Goal: Task Accomplishment & Management: Use online tool/utility

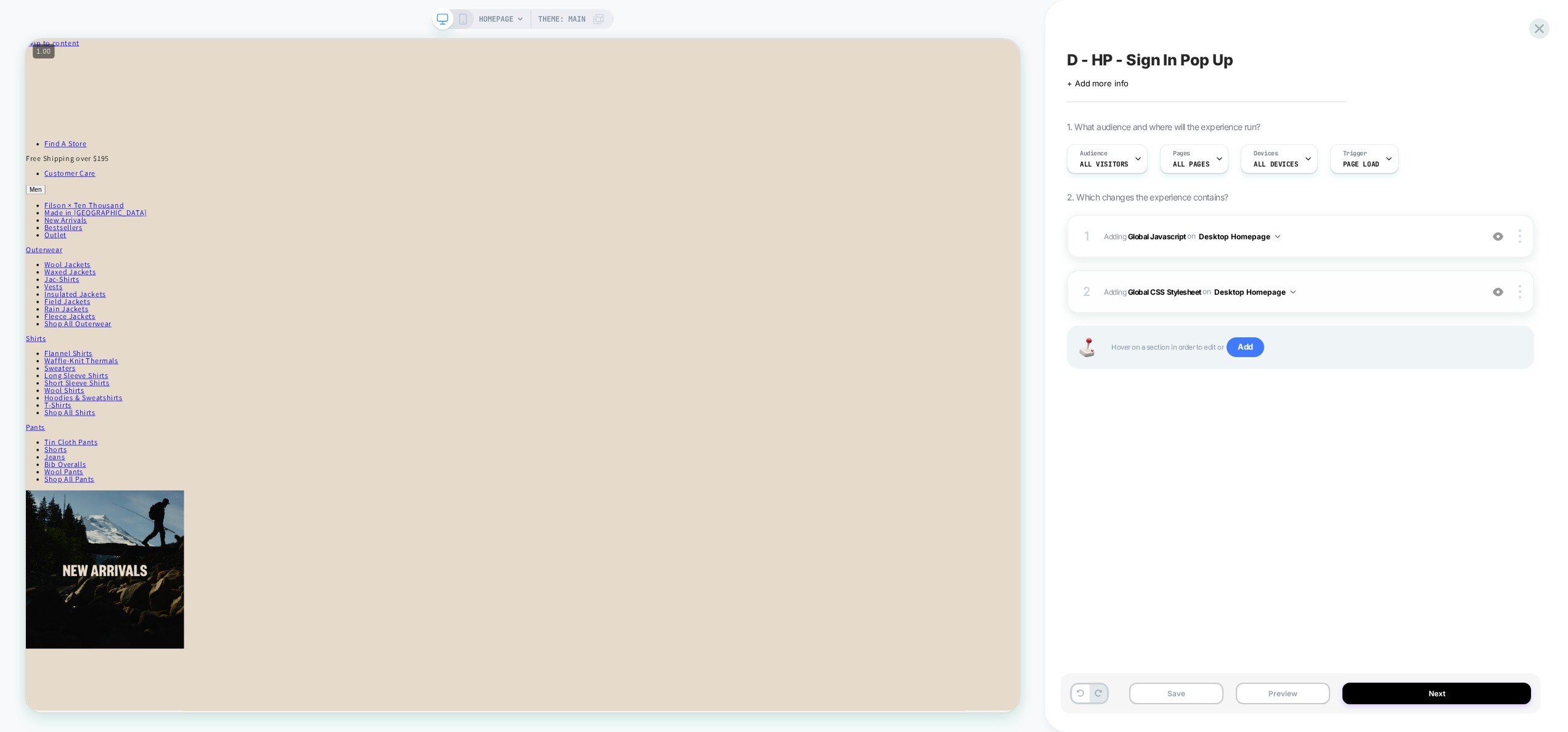
click at [1348, 296] on span "Adding Global CSS Stylesheet on Desktop Homepage" at bounding box center [1290, 292] width 372 height 15
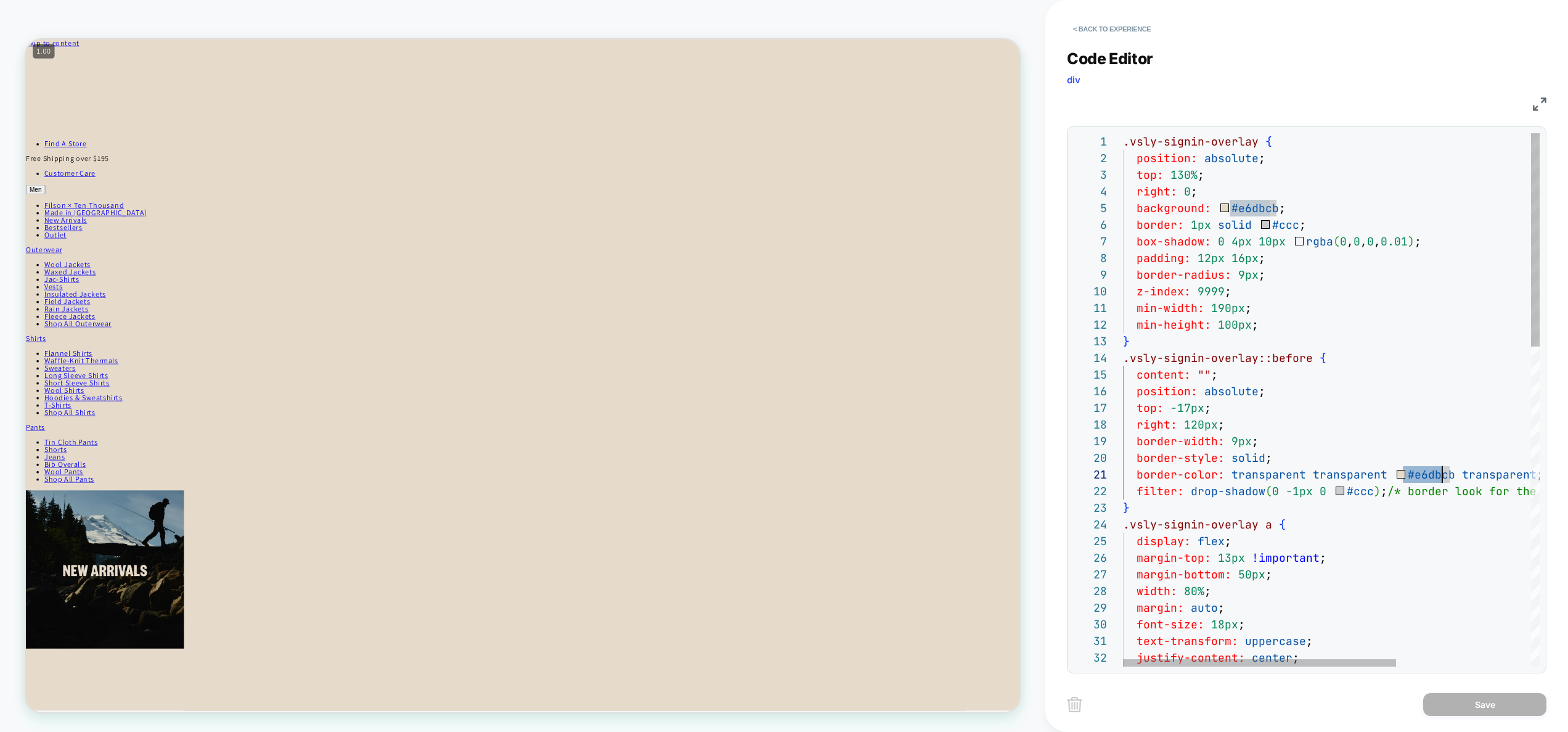
scroll to position [0, 326]
drag, startPoint x: 1407, startPoint y: 475, endPoint x: 1447, endPoint y: 470, distance: 40.3
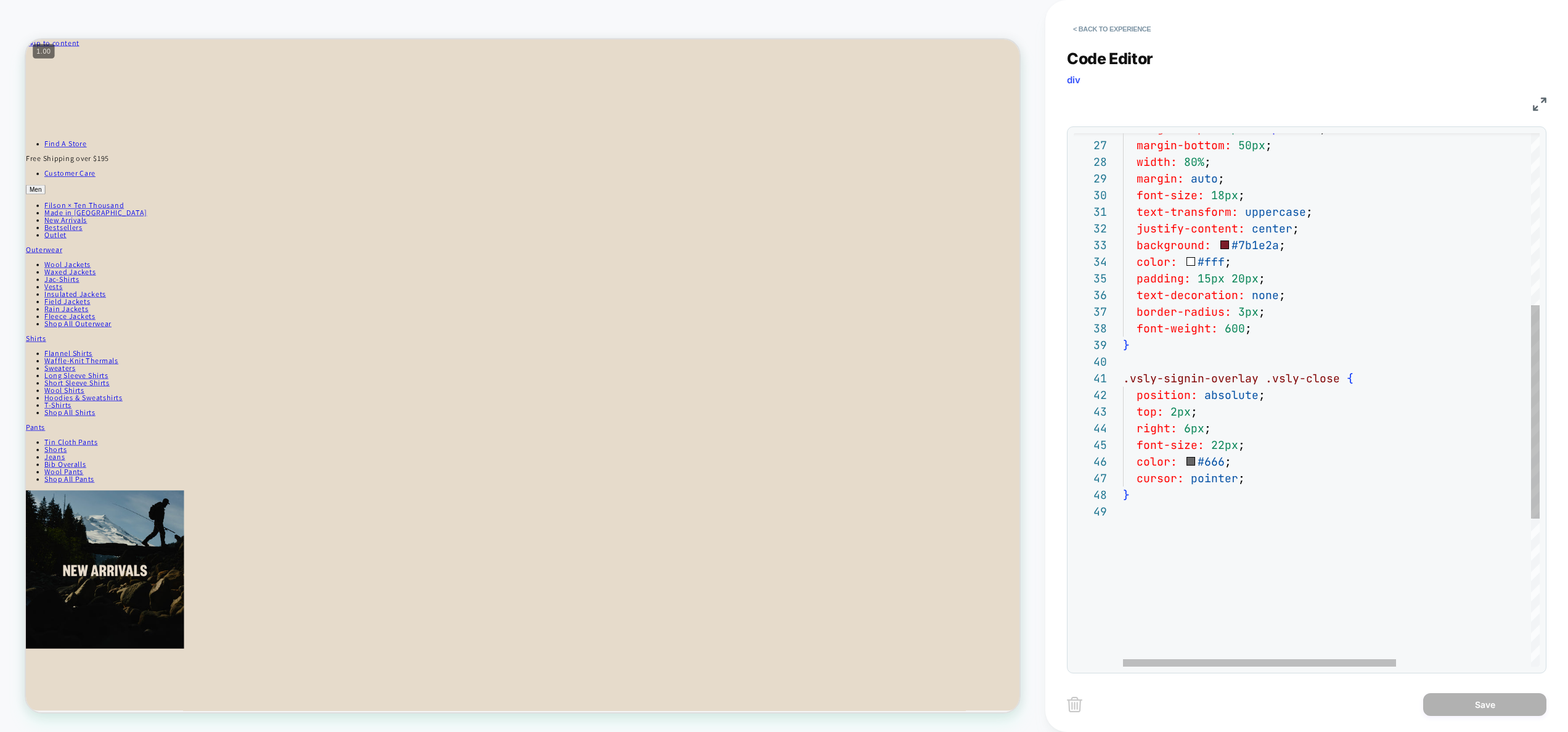
type textarea "**********"
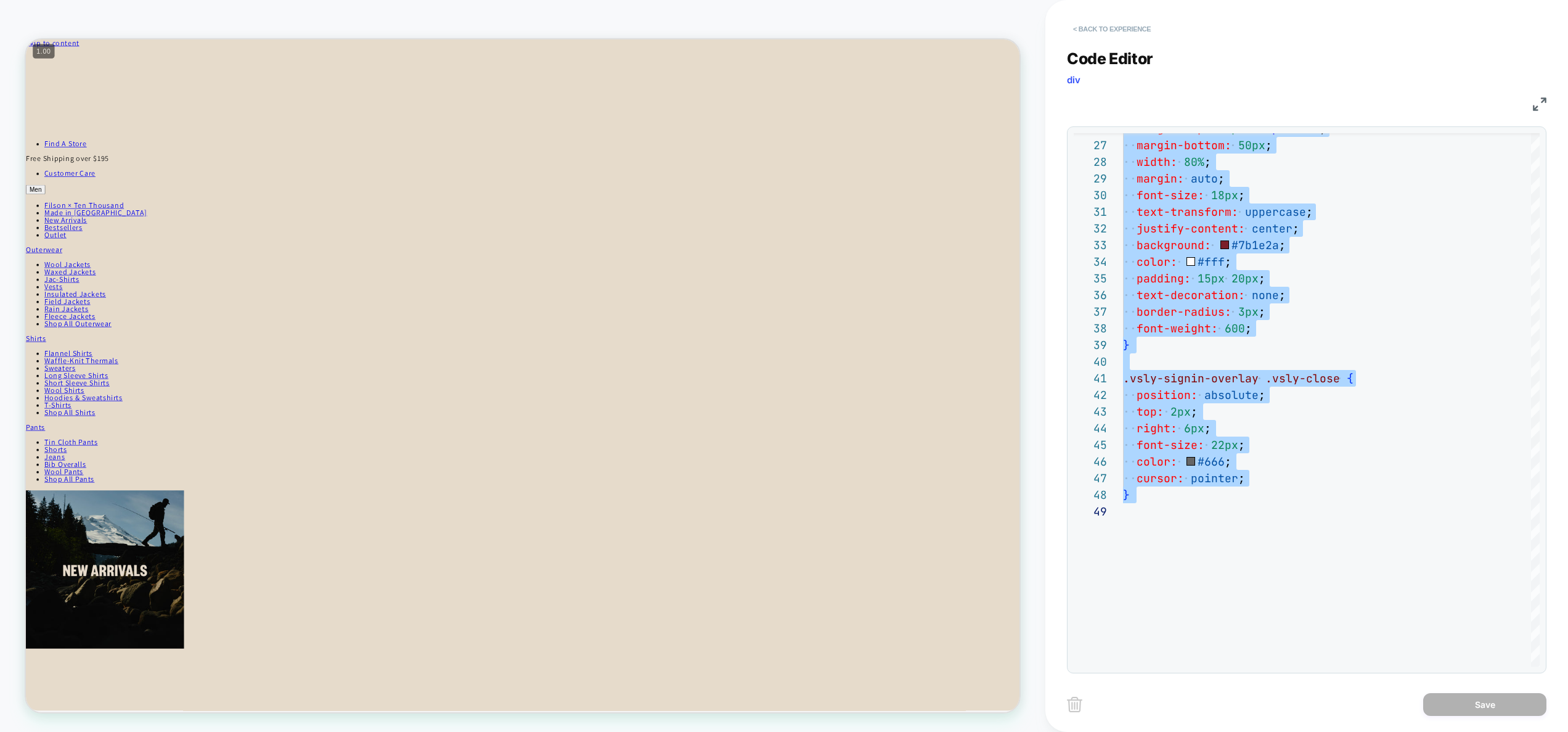
click at [1136, 25] on button "< Back to experience" at bounding box center [1112, 28] width 90 height 20
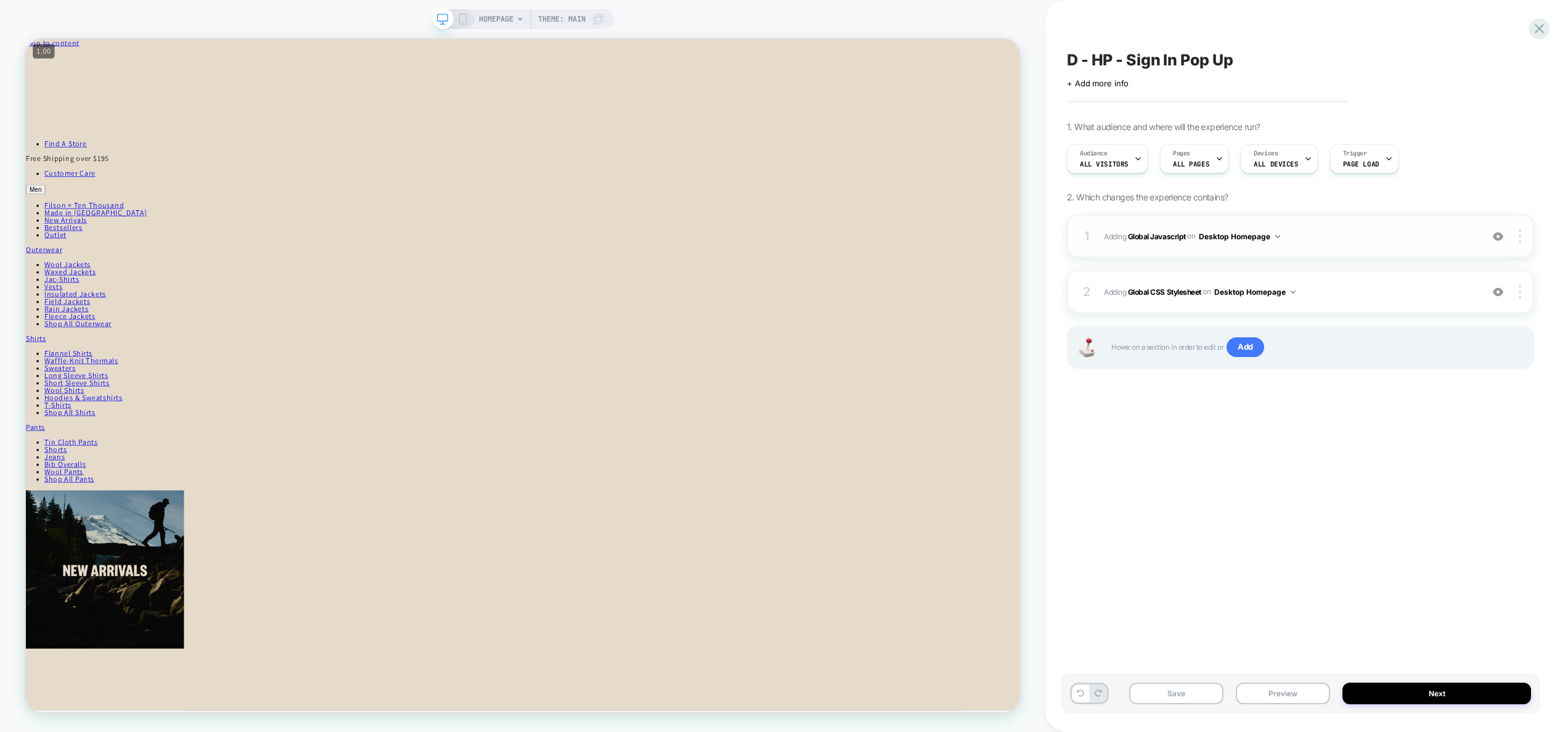
click at [1323, 241] on span "Adding Global Javascript on Desktop Homepage" at bounding box center [1290, 236] width 372 height 15
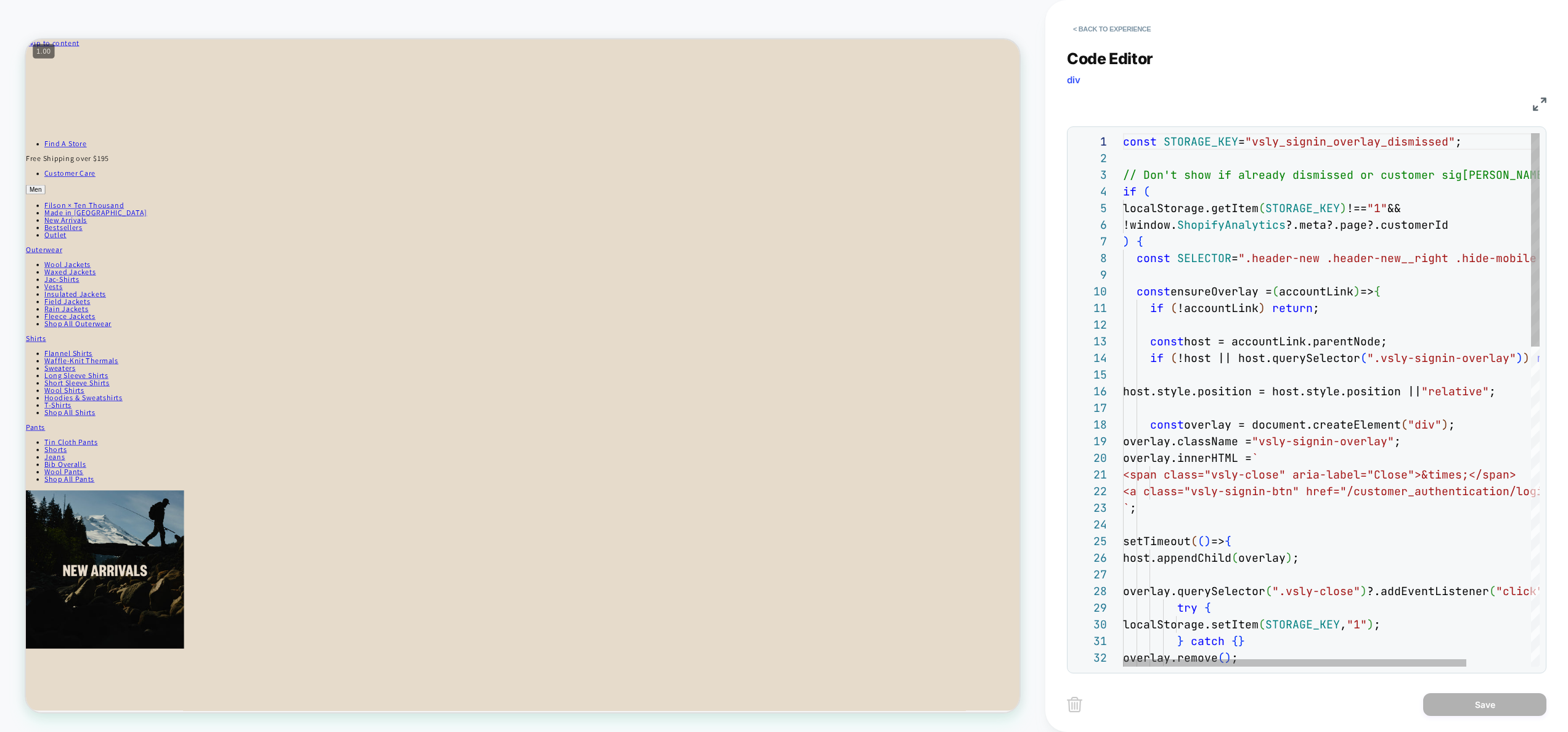
scroll to position [133, 0]
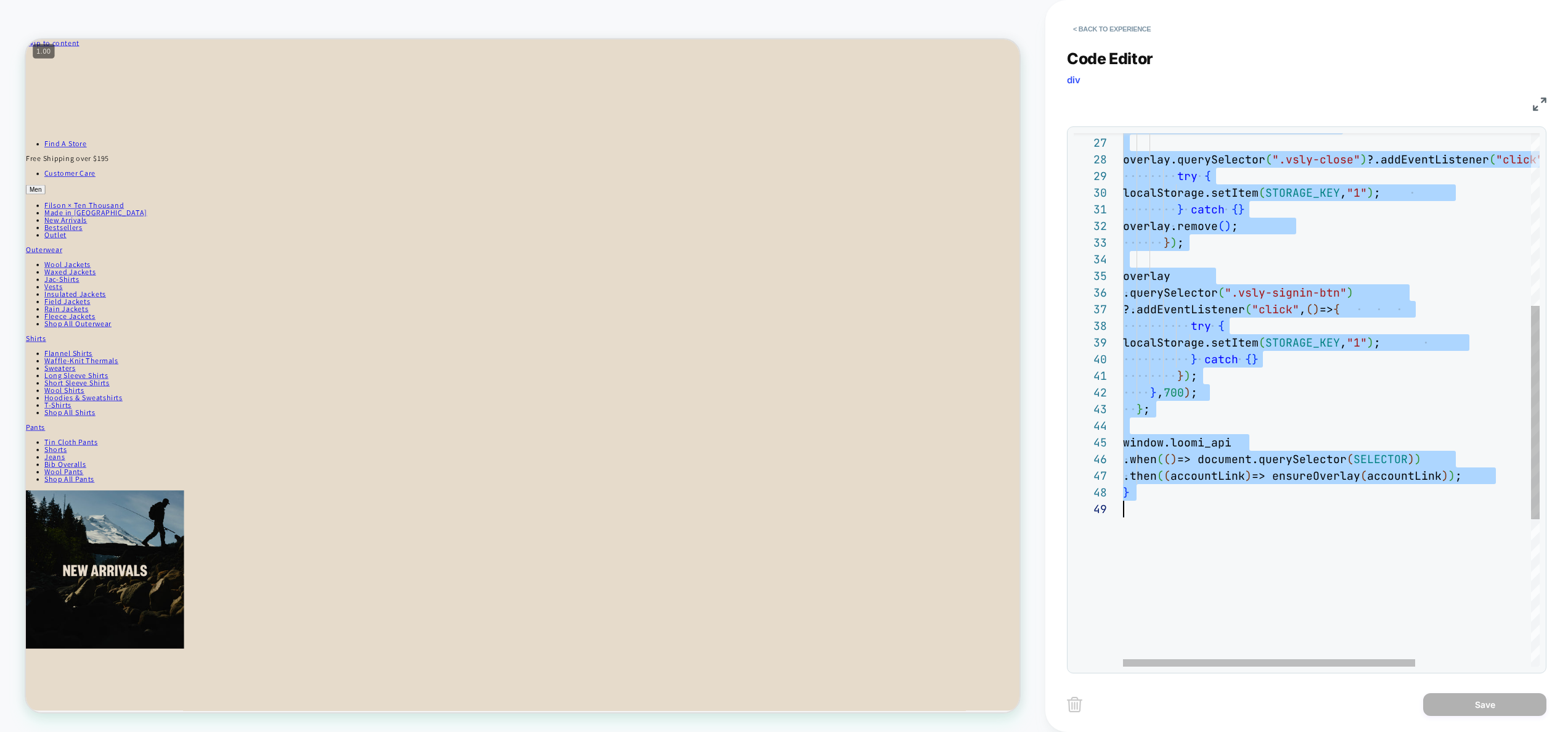
scroll to position [16, 80]
click at [1354, 387] on div "host.appendChild ( overlay ) ; overlay.querySelector ( ".vsly-close" ) ?.addEve…" at bounding box center [1413, 368] width 582 height 1332
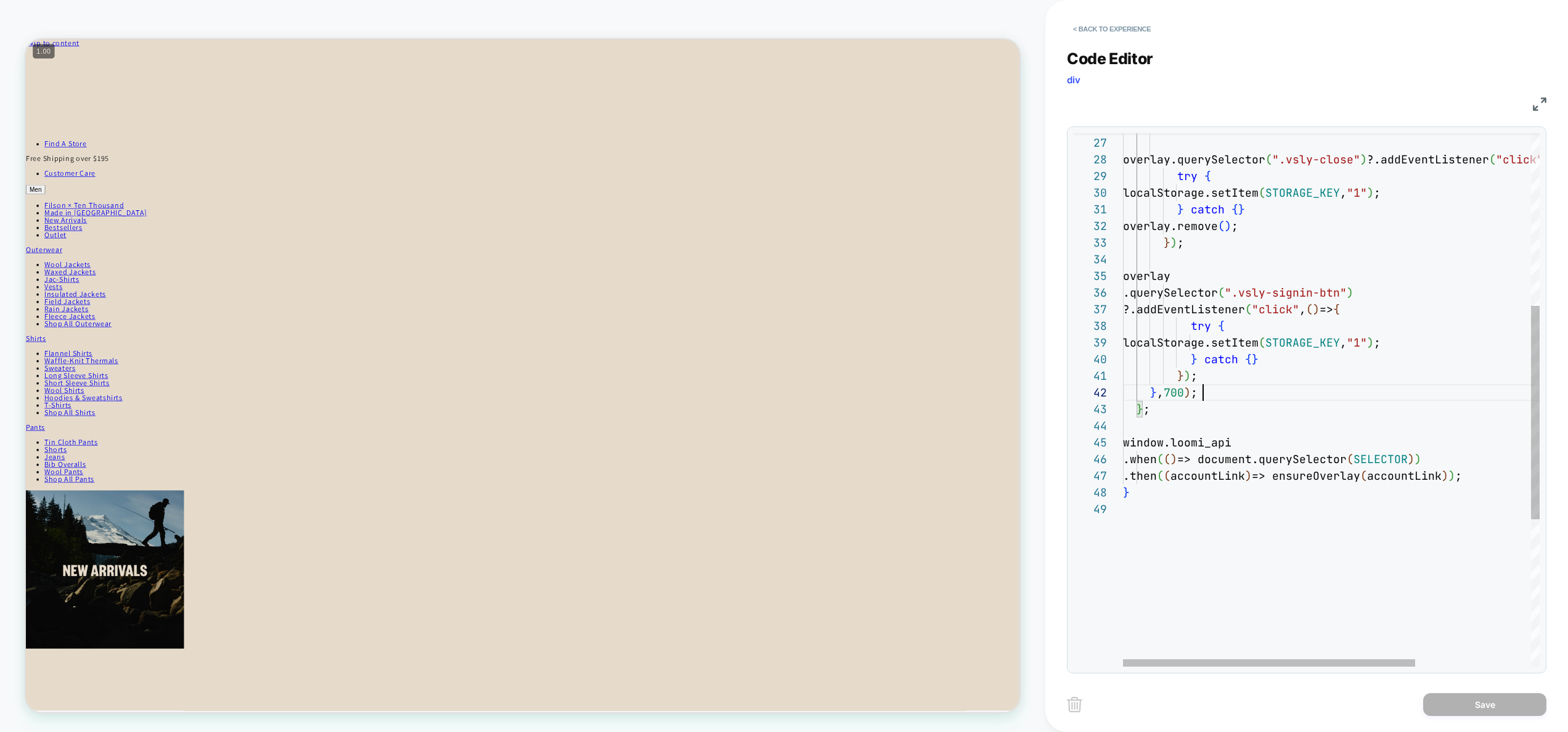
type textarea "**********"
click at [1364, 320] on div "host.appendChild ( overlay ) ; overlay.querySelector ( ".vsly-close" ) ?.addEve…" at bounding box center [1413, 368] width 582 height 1332
click at [1090, 16] on div "< Back to experience" at bounding box center [1328, 18] width 522 height 37
click at [1107, 25] on button "< Back to experience" at bounding box center [1112, 28] width 90 height 20
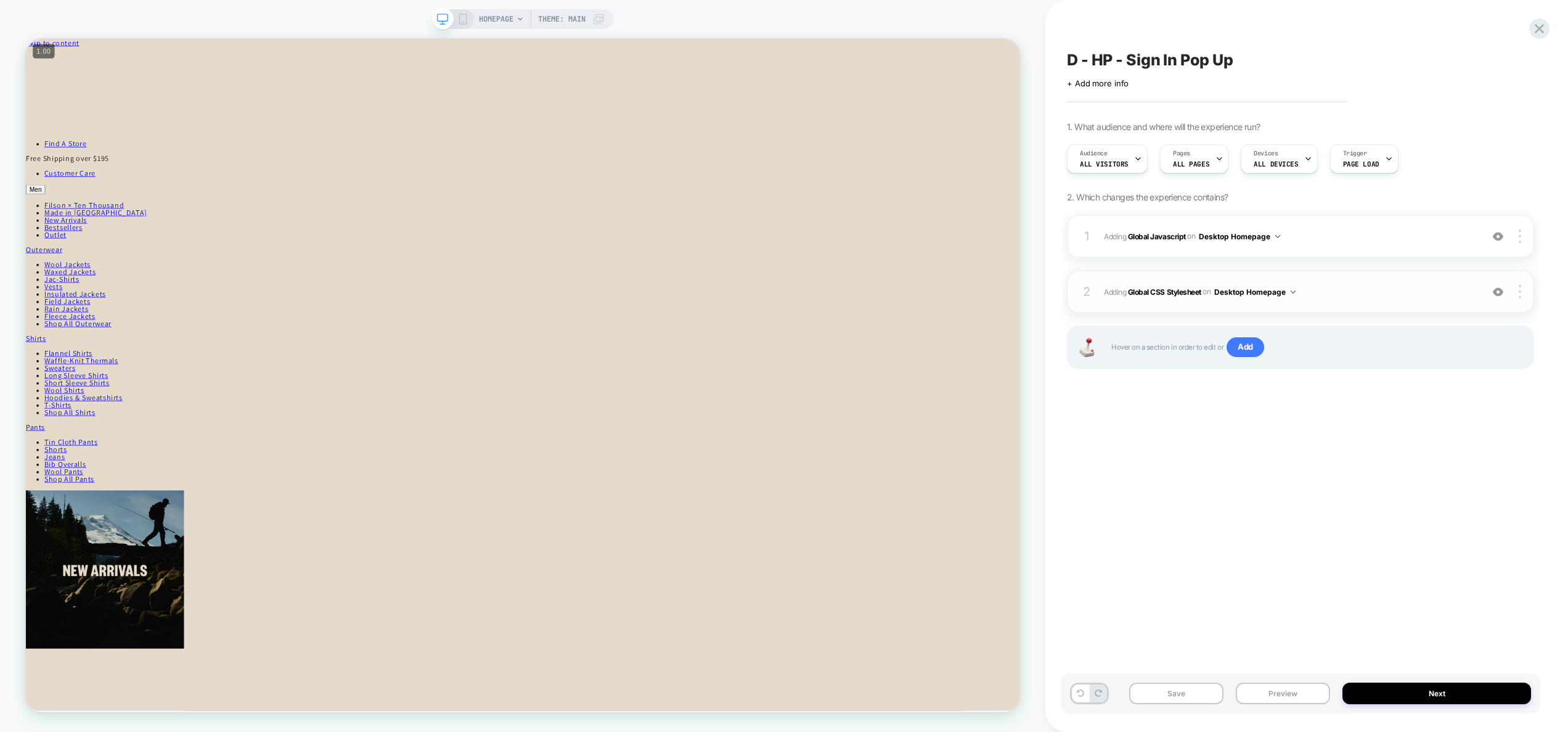
click at [1340, 290] on span "Adding Global CSS Stylesheet on Desktop Homepage" at bounding box center [1290, 292] width 372 height 15
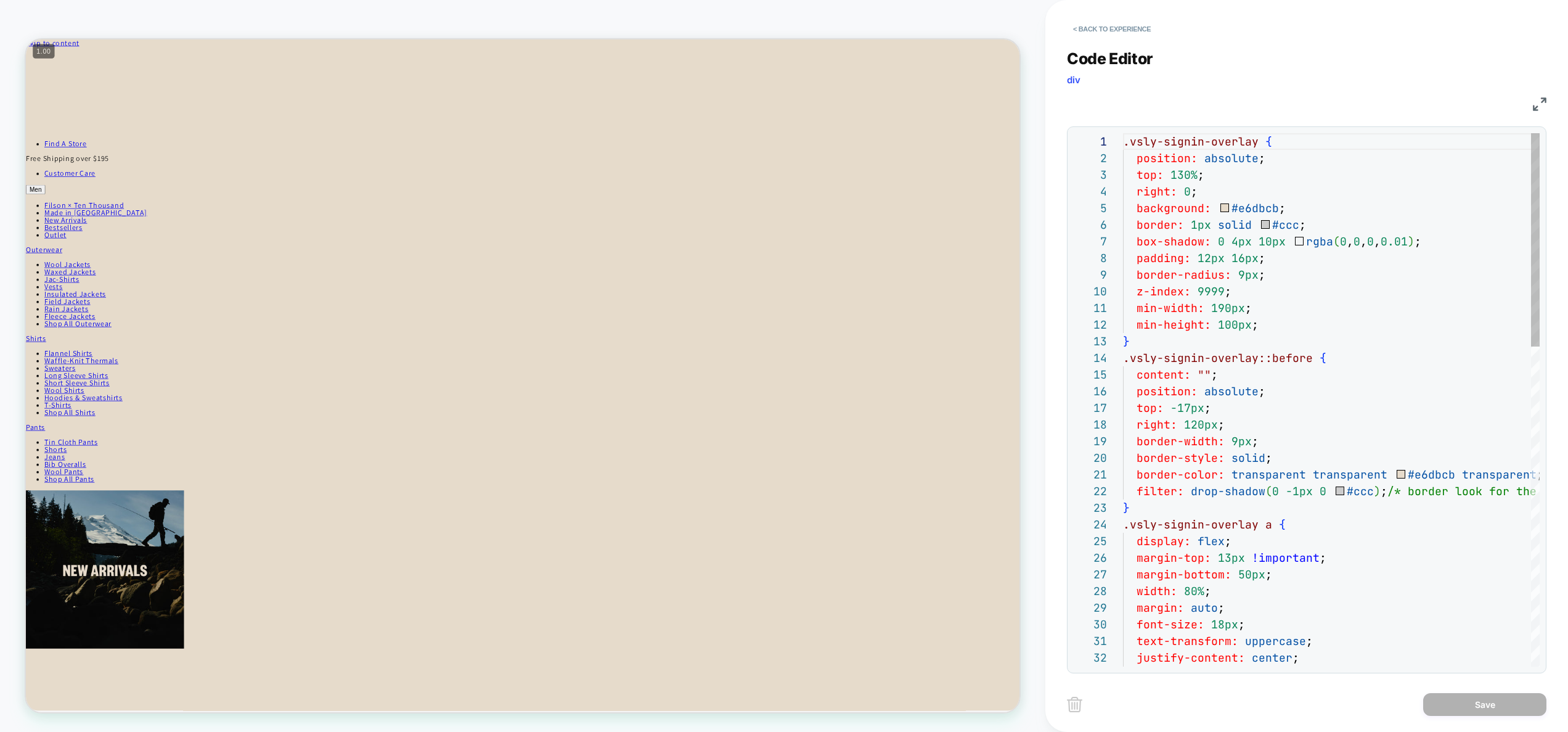
scroll to position [149, 107]
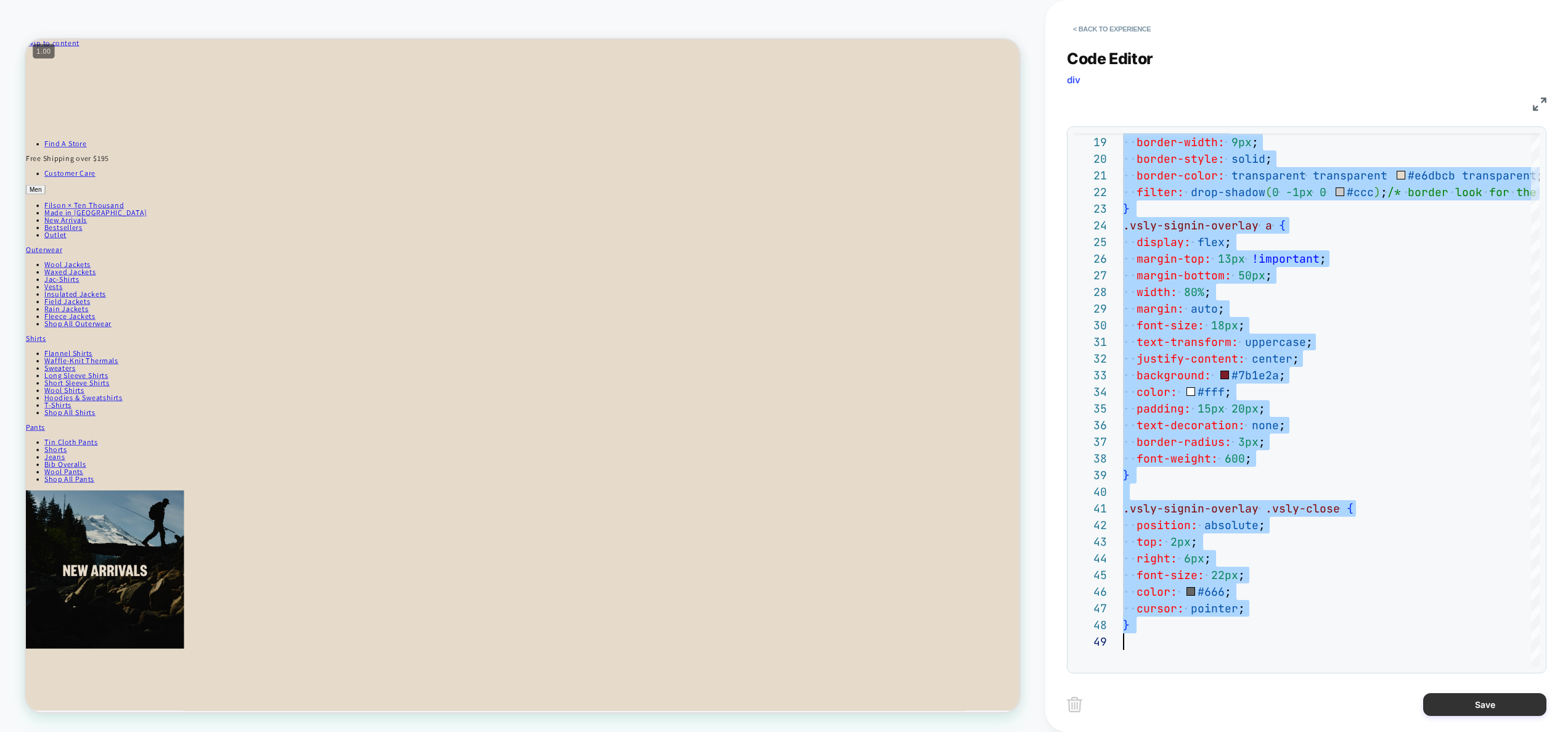
scroll to position [133, 0]
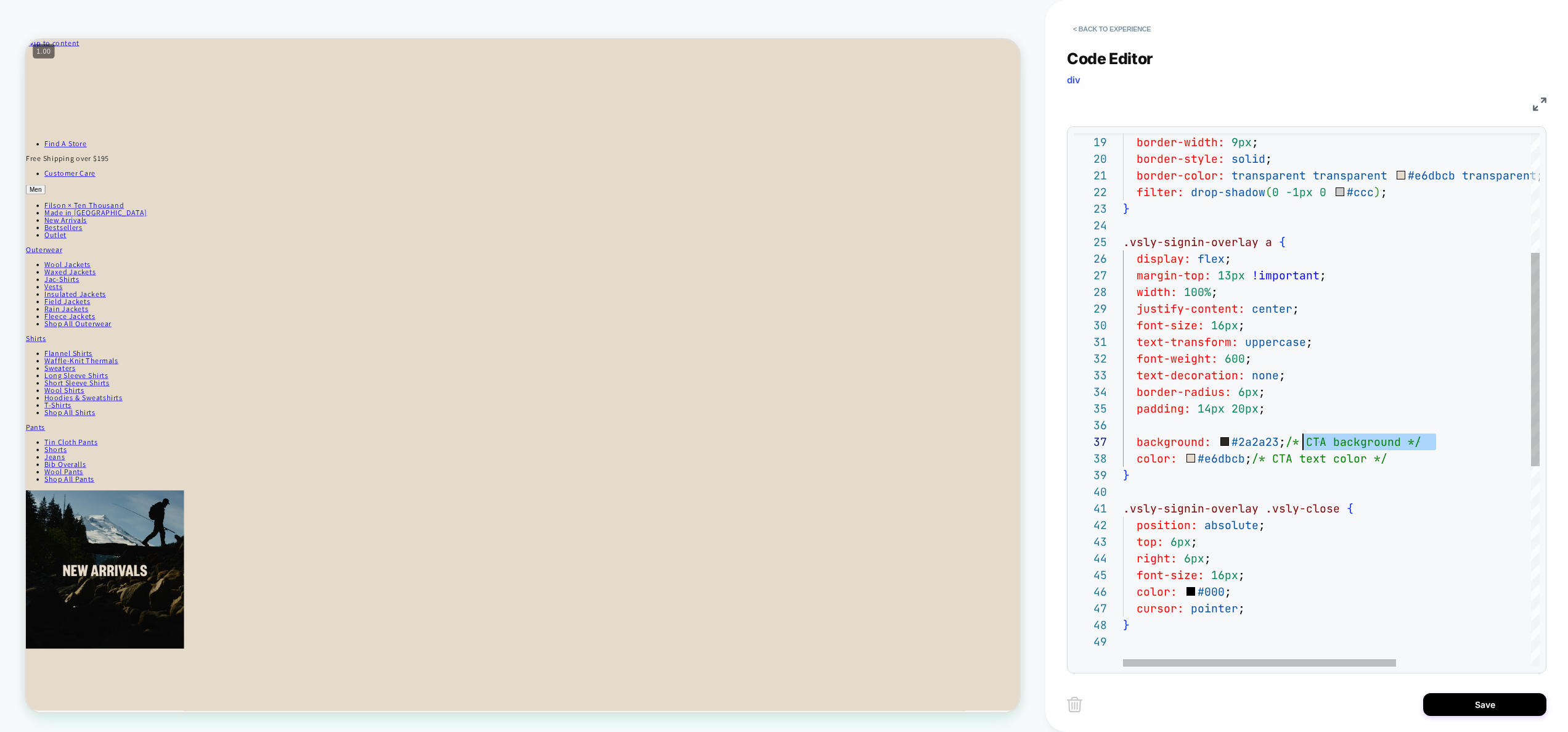
drag, startPoint x: 1450, startPoint y: 440, endPoint x: 1303, endPoint y: 444, distance: 147.1
click at [1303, 444] on div "right: 120px ; border-width: 9px ; border-style: solid ; border-color: transpar…" at bounding box center [1433, 500] width 621 height 1332
drag, startPoint x: 1435, startPoint y: 461, endPoint x: 1305, endPoint y: 461, distance: 130.0
click at [1305, 461] on div "right: 120px ; border-width: 9px ; border-style: solid ; border-color: transpar…" at bounding box center [1433, 500] width 621 height 1332
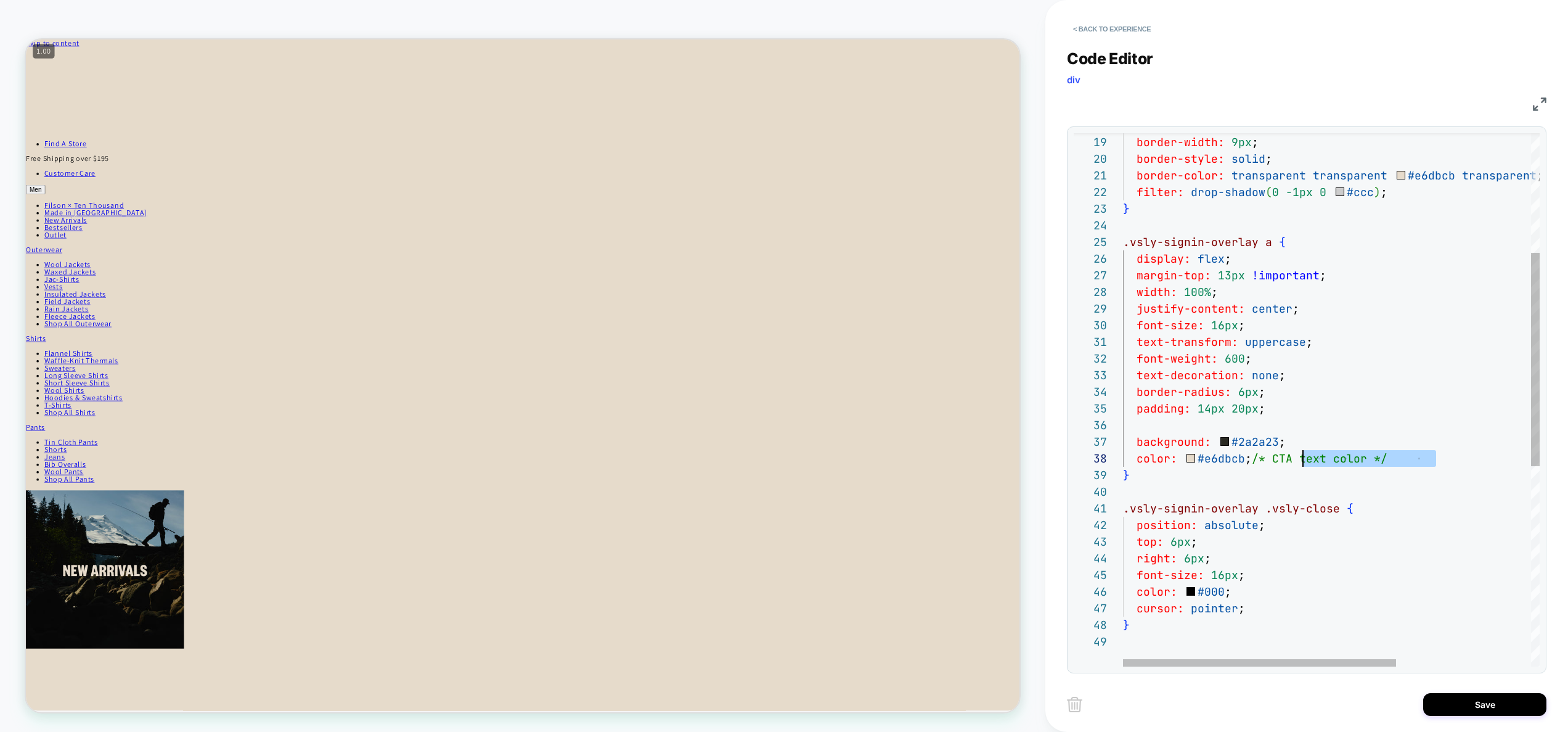
type textarea "**********"
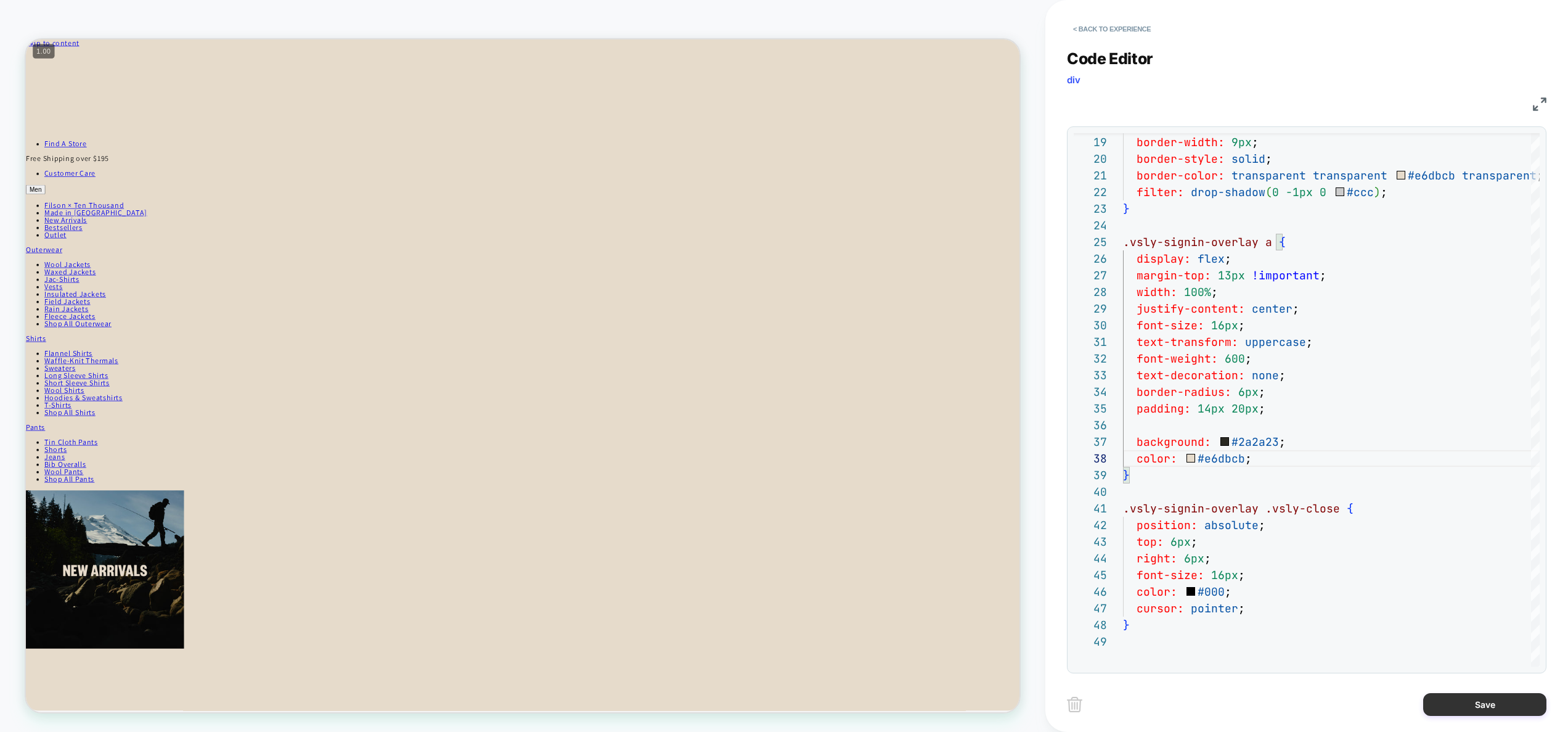
click at [1475, 704] on button "Save" at bounding box center [1485, 704] width 123 height 23
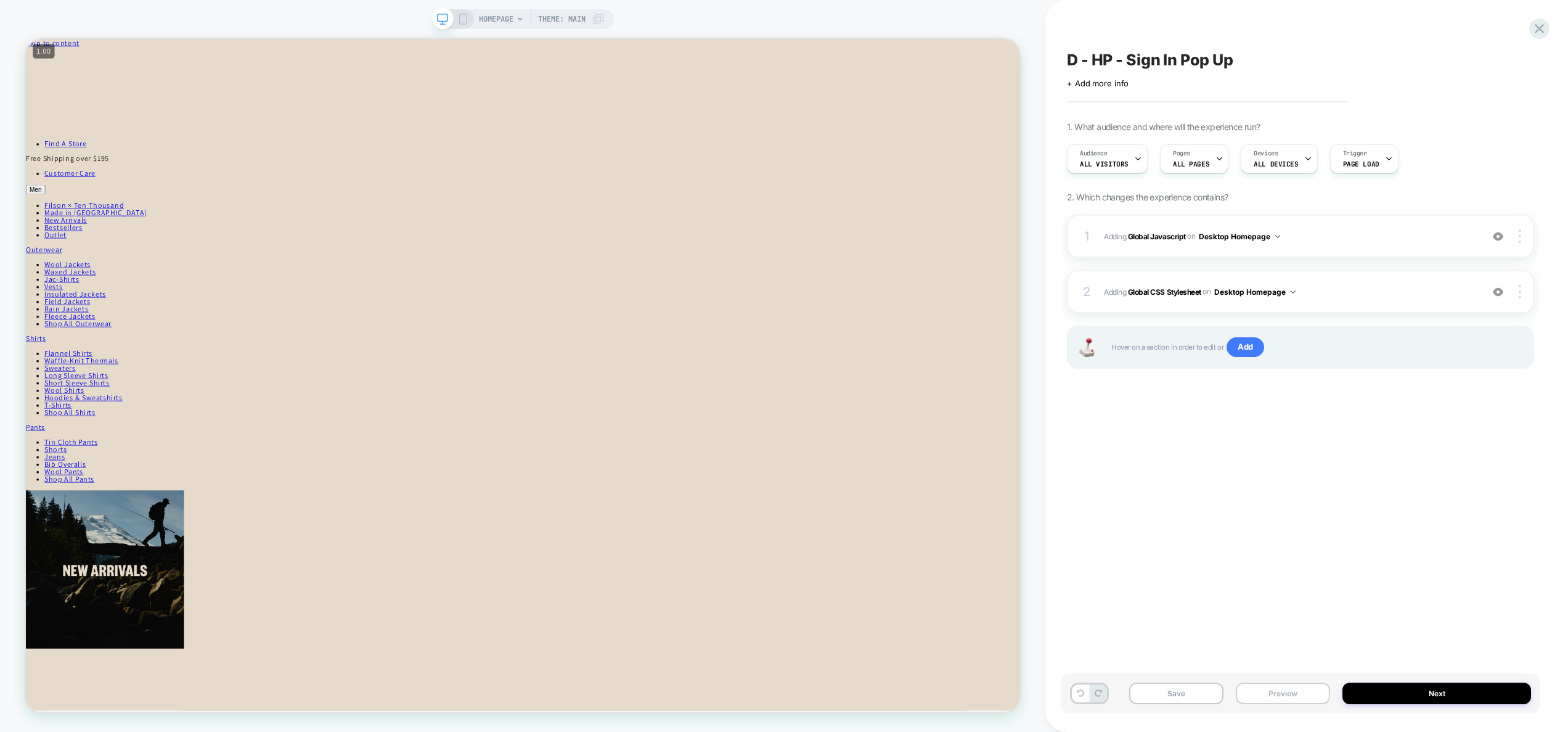
click at [1295, 694] on button "Preview" at bounding box center [1284, 692] width 95 height 21
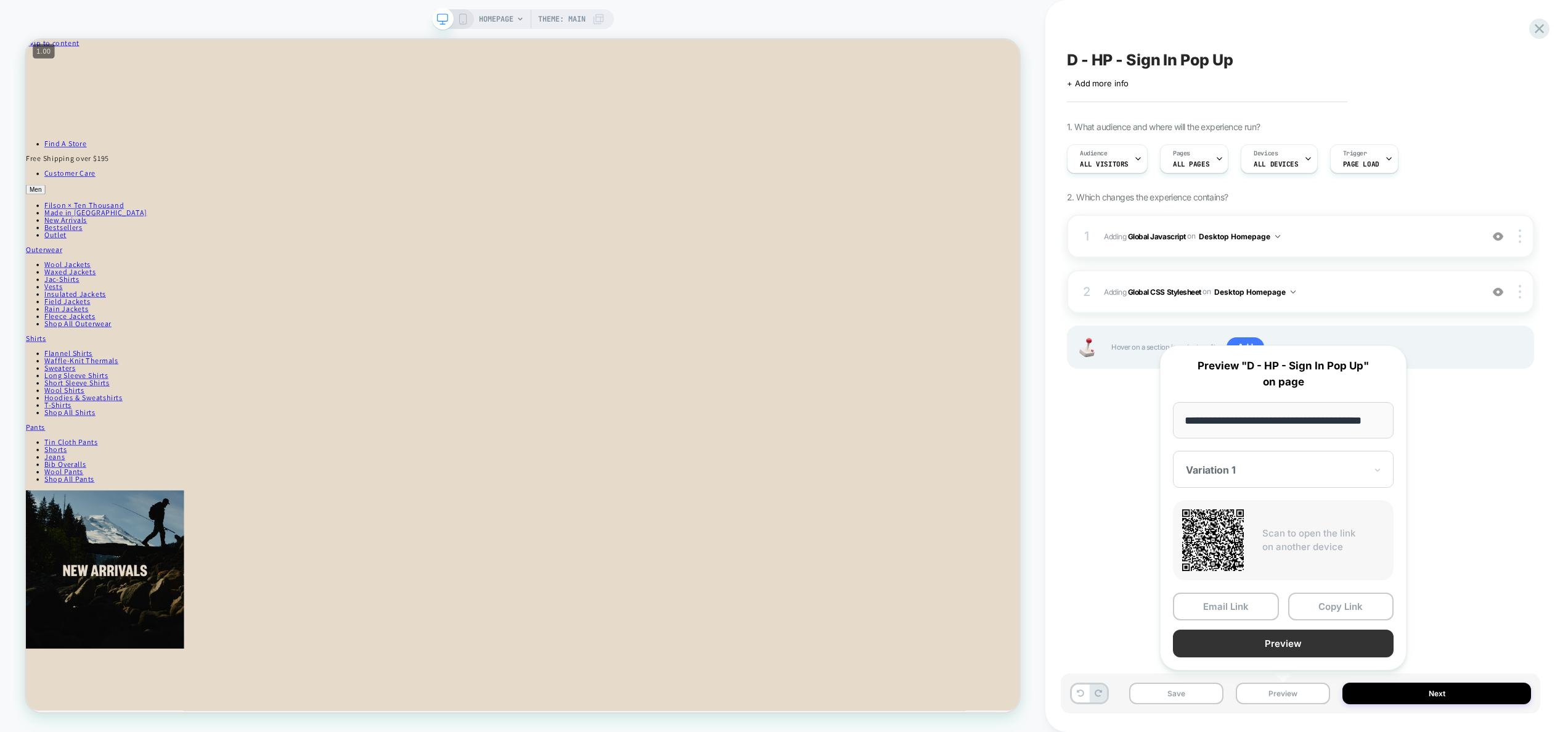
scroll to position [0, 0]
click at [1293, 644] on button "Preview" at bounding box center [1283, 644] width 221 height 27
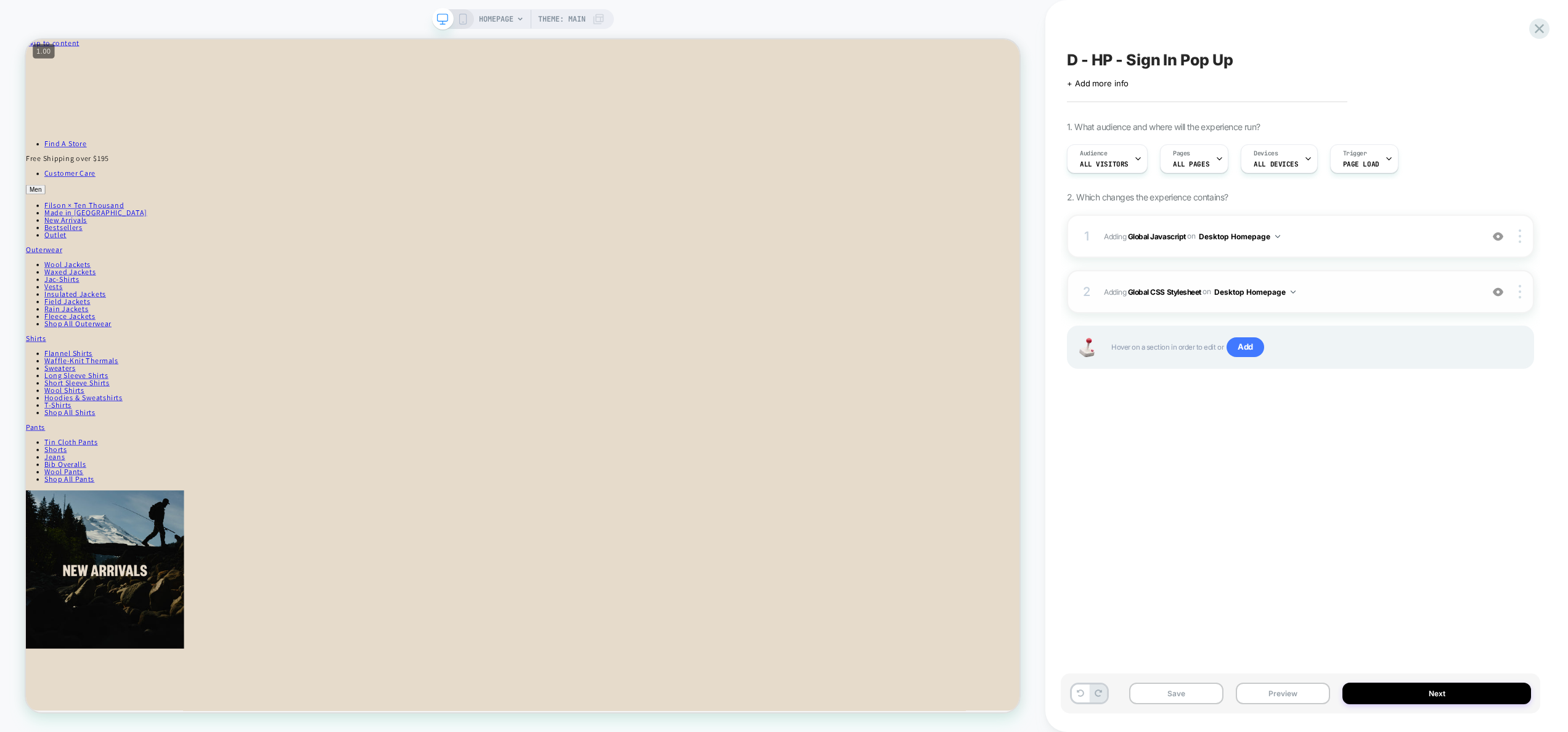
click at [1343, 294] on span "Adding Global CSS Stylesheet on Desktop Homepage" at bounding box center [1290, 292] width 372 height 15
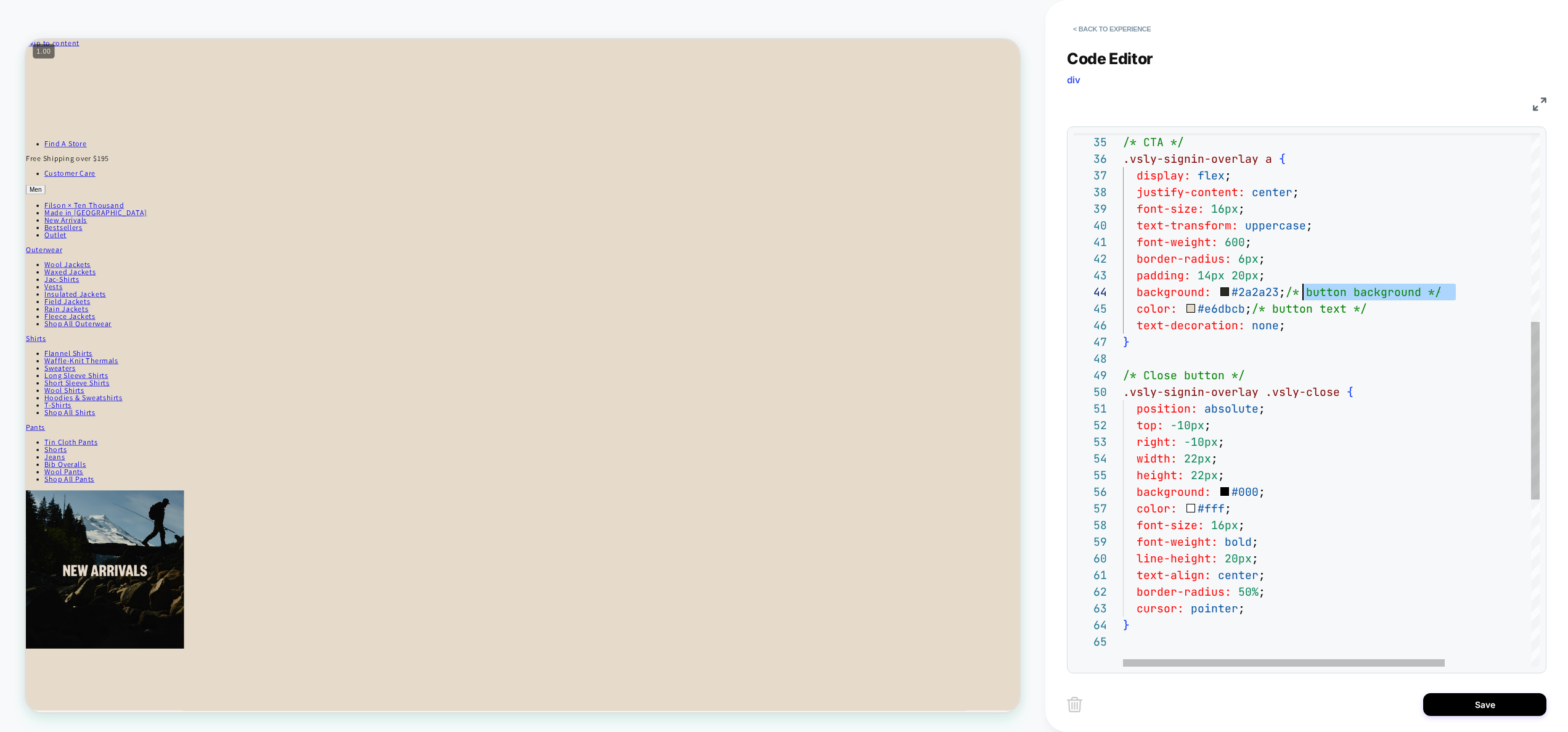
scroll to position [50, 180]
drag, startPoint x: 1441, startPoint y: 290, endPoint x: 1302, endPoint y: 285, distance: 139.1
click at [1302, 285] on div "/* CTA */ .vsly-signin-overlay a { display: flex ; justify-content: center ; fo…" at bounding box center [1387, 367] width 528 height 1598
drag, startPoint x: 1408, startPoint y: 311, endPoint x: 1303, endPoint y: 311, distance: 105.0
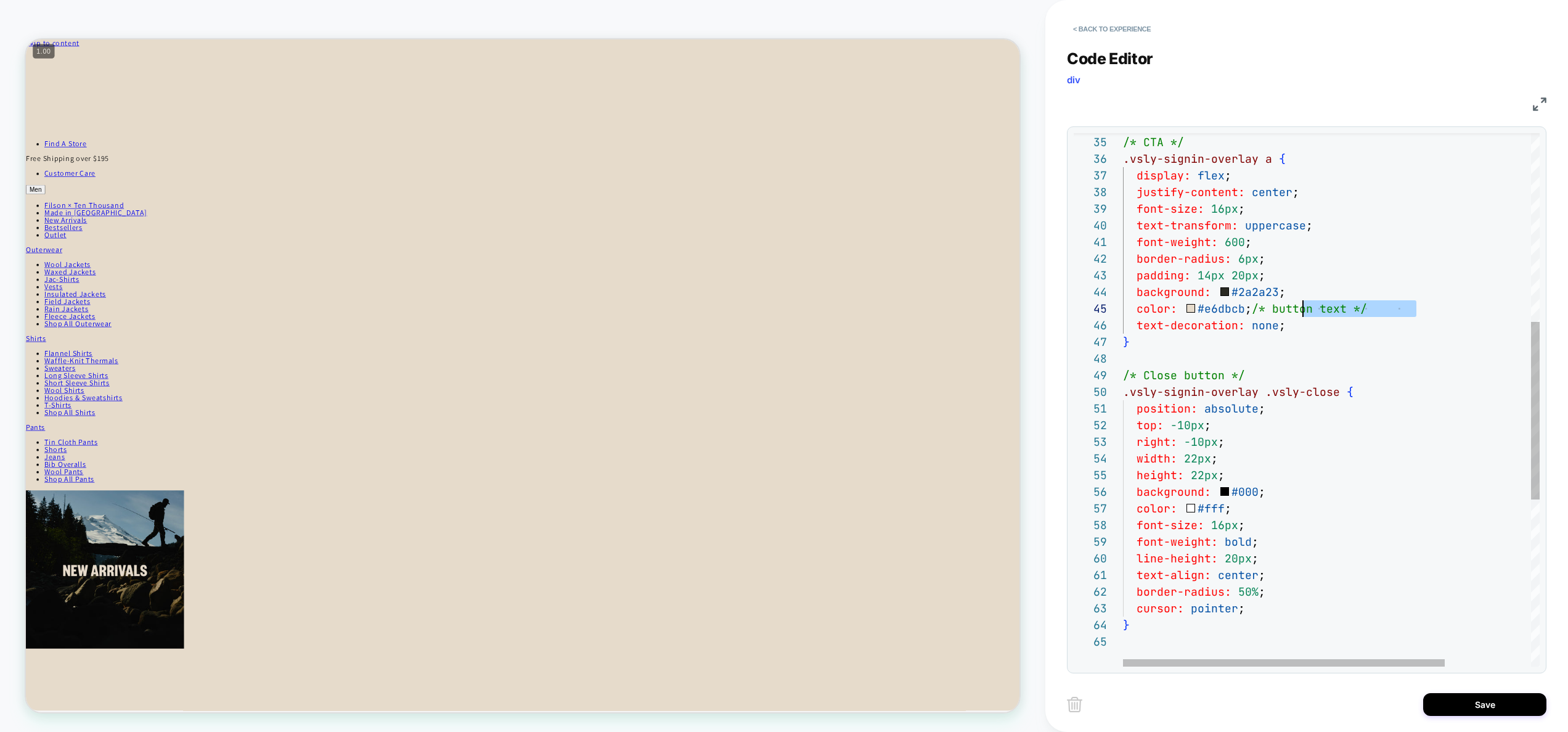
click at [1303, 311] on div "/* CTA */ .vsly-signin-overlay a { display: flex ; justify-content: center ; fo…" at bounding box center [1387, 367] width 528 height 1598
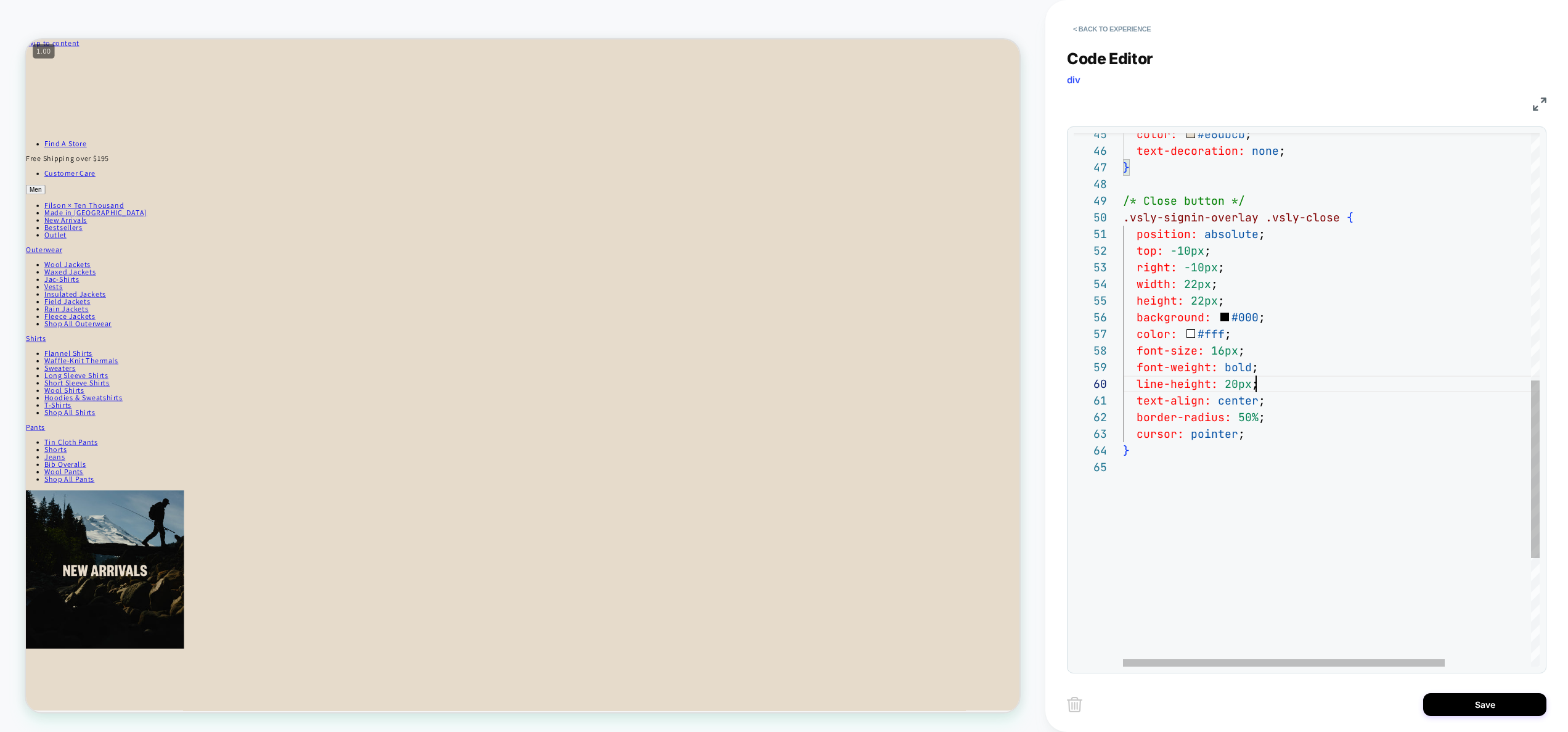
scroll to position [149, 133]
click at [1275, 381] on div "font-size: 16px ; font-weight: bold ; line-height: 20px ; text-align: center ; …" at bounding box center [1387, 192] width 528 height 1598
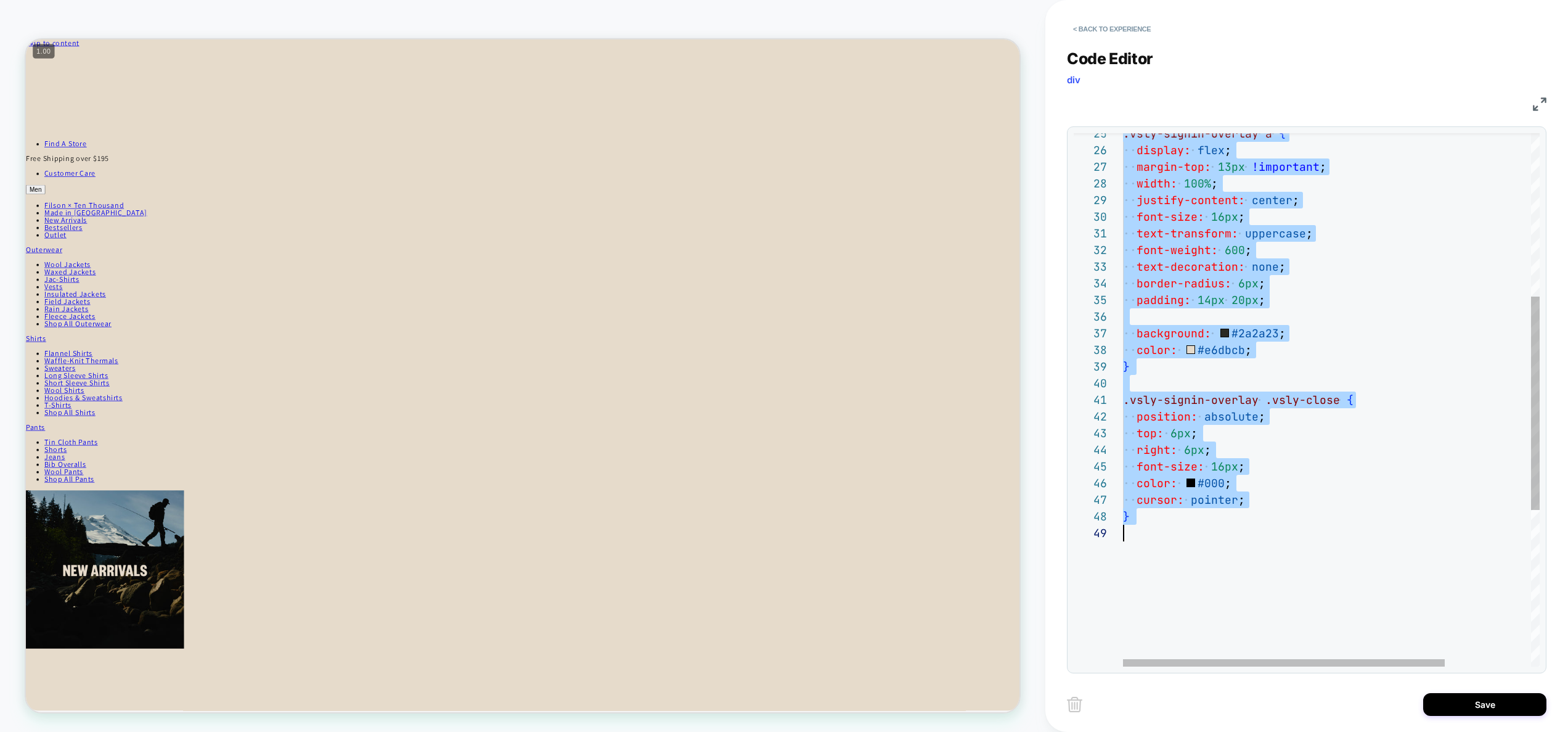
scroll to position [66, 0]
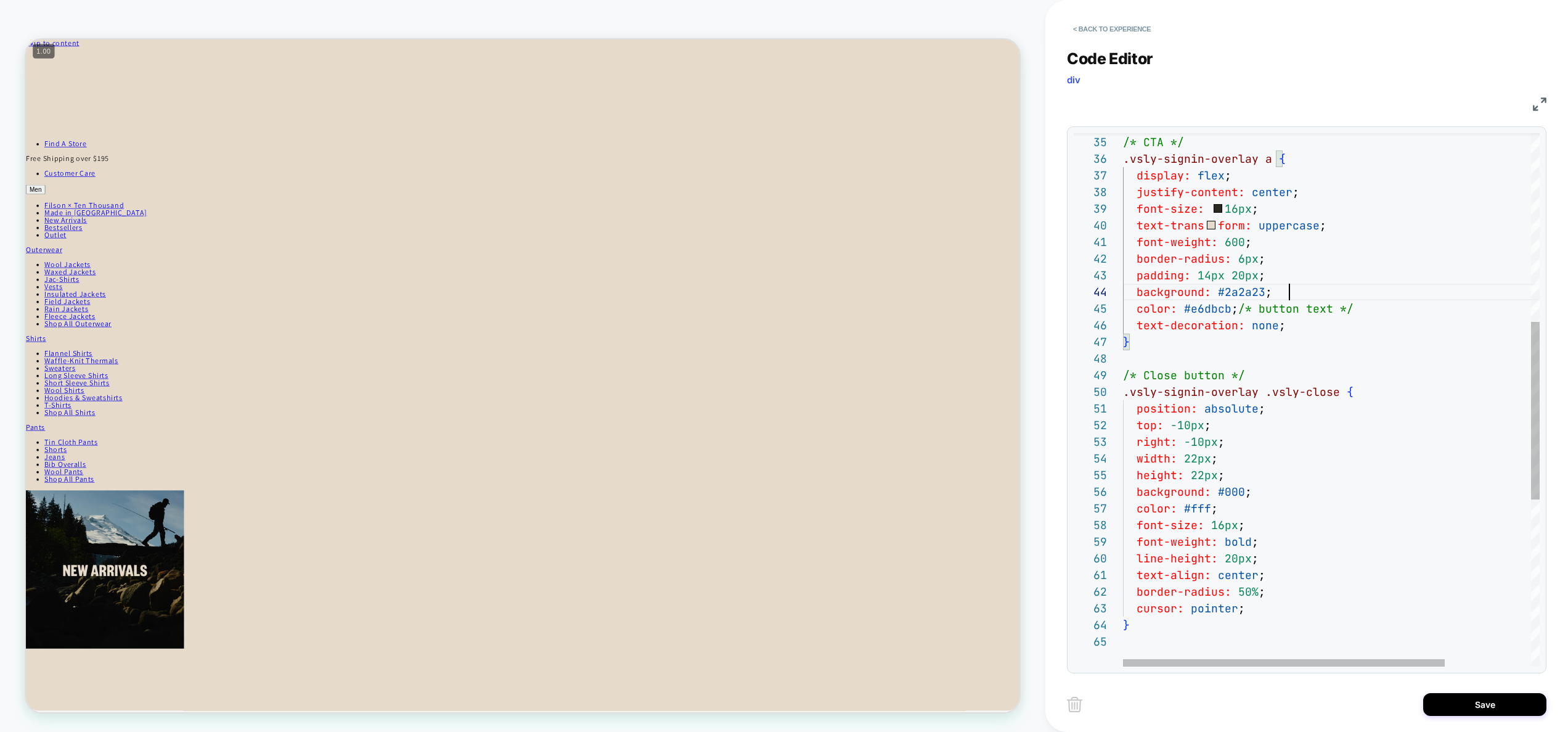
type textarea "**********"
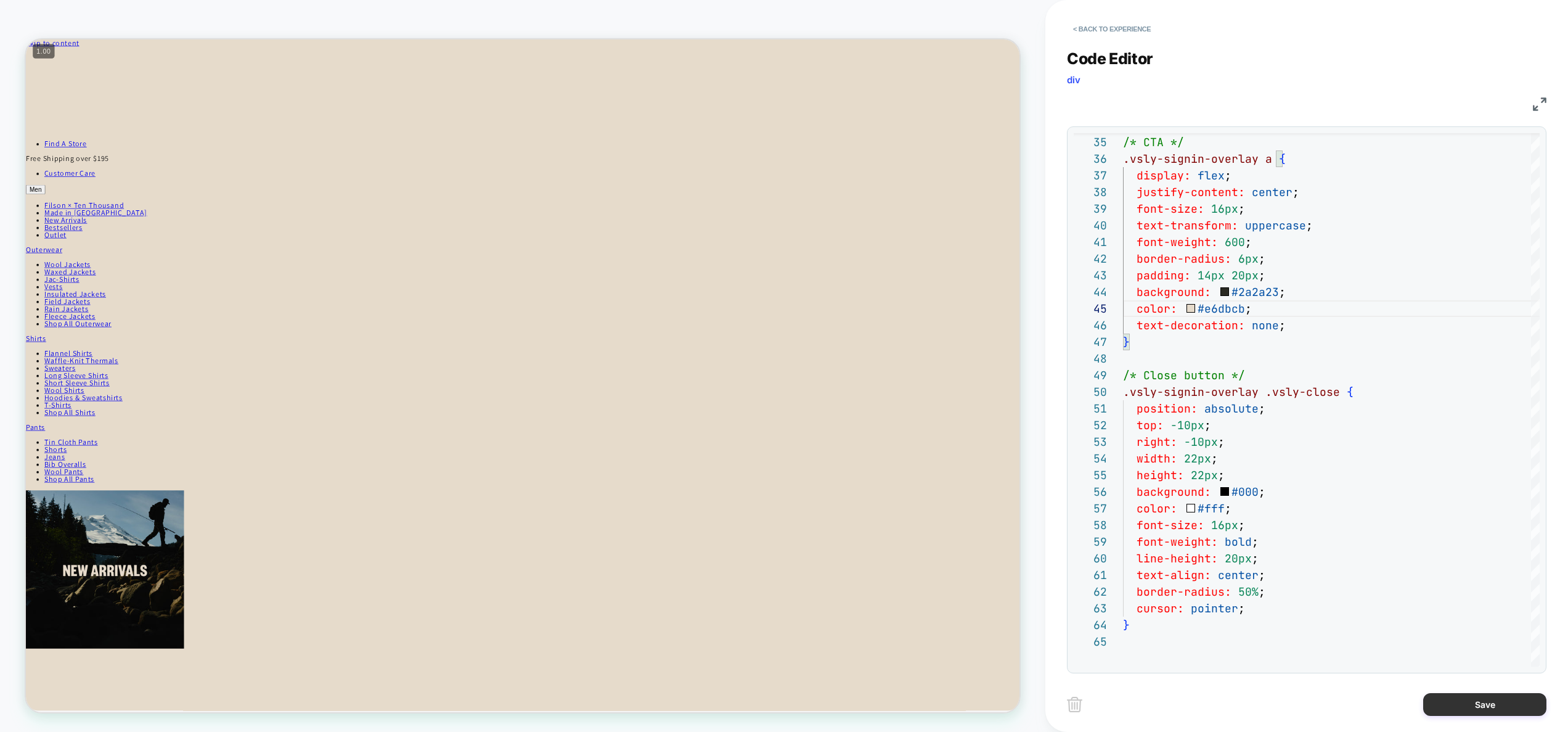
click at [1468, 707] on button "Save" at bounding box center [1485, 704] width 123 height 23
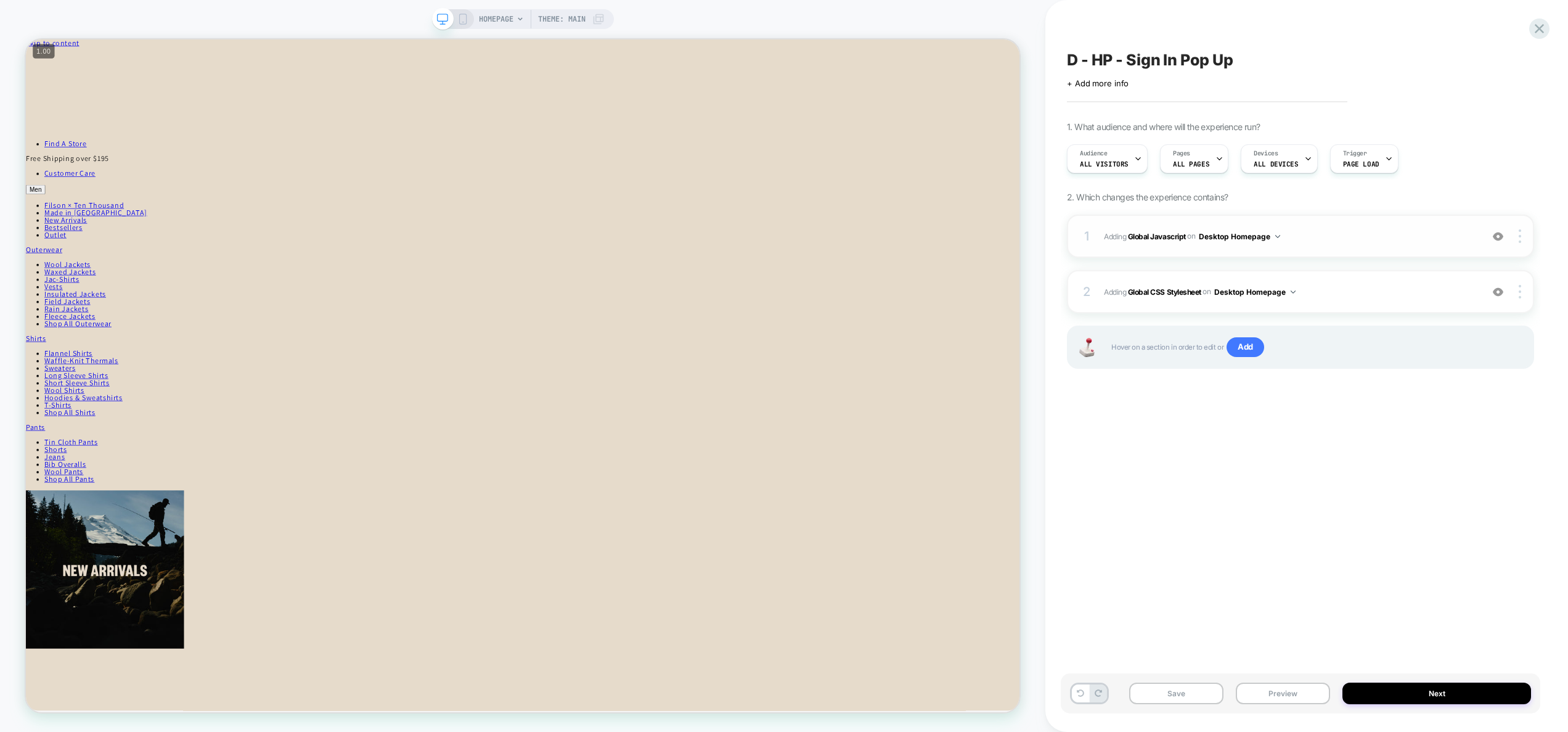
click at [1314, 241] on span "Adding Global Javascript on Desktop Homepage" at bounding box center [1290, 236] width 372 height 15
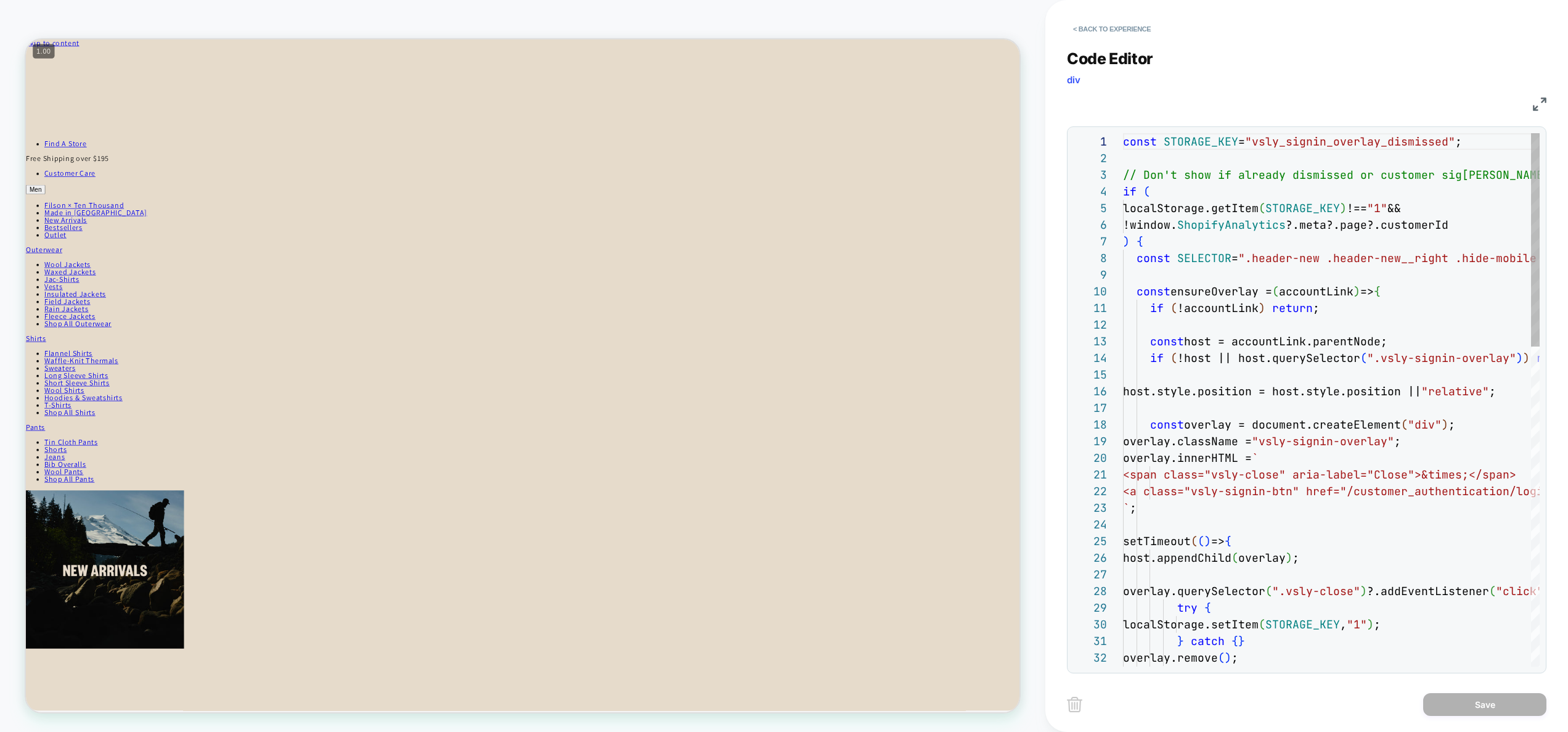
scroll to position [167, 0]
type textarea "**********"
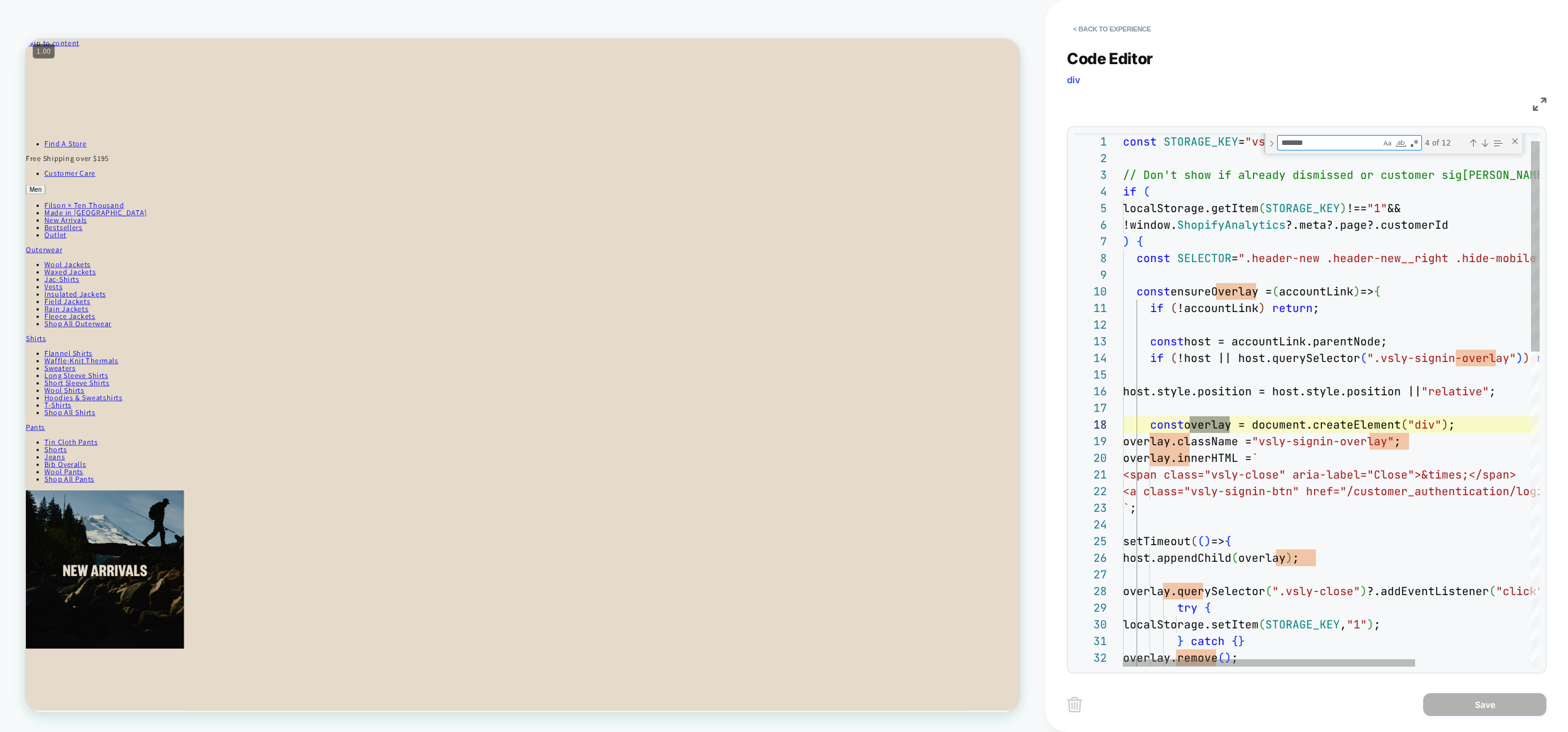
scroll to position [66, 113]
type textarea "*******"
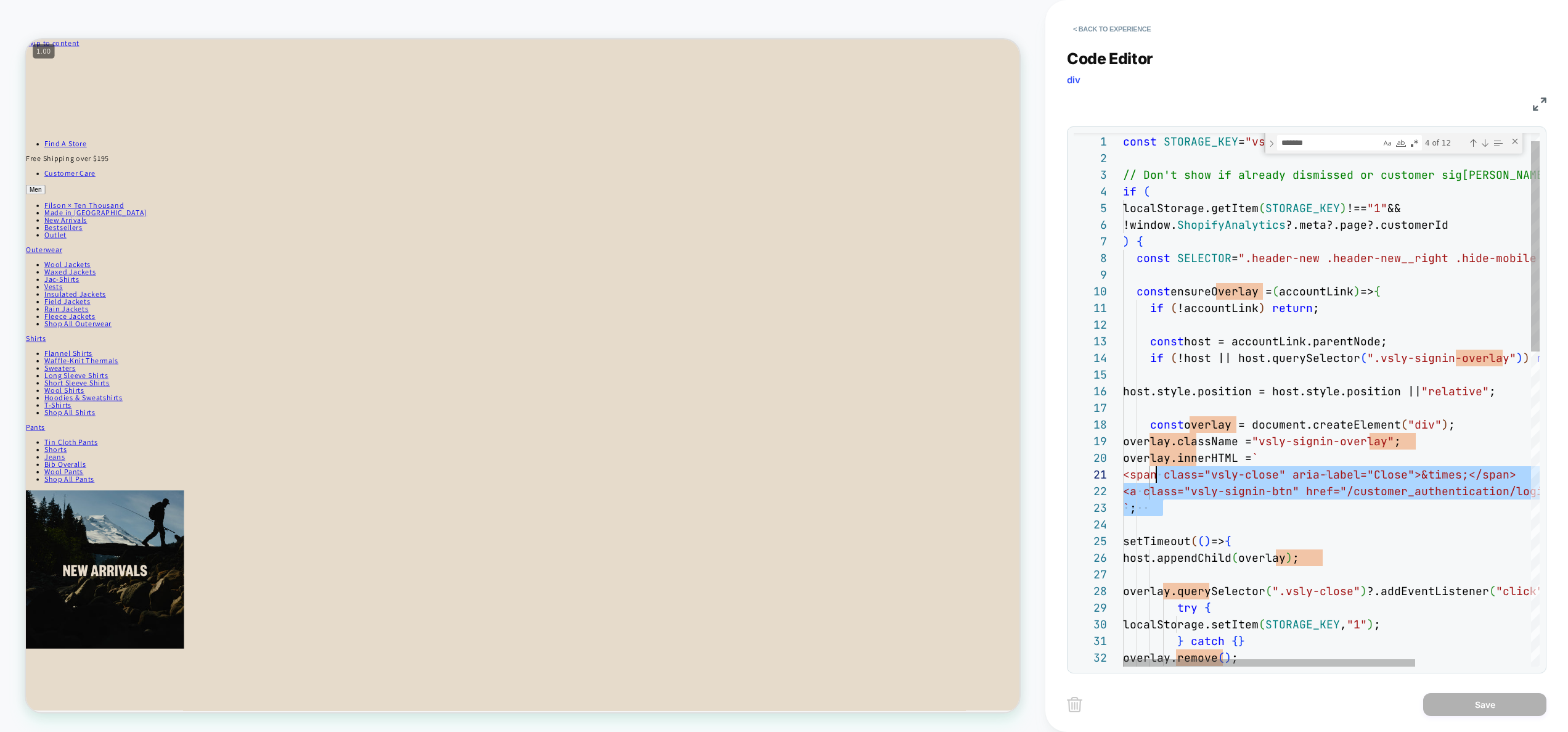
scroll to position [0, 27]
drag, startPoint x: 1175, startPoint y: 509, endPoint x: 1149, endPoint y: 462, distance: 53.7
type textarea "**********"
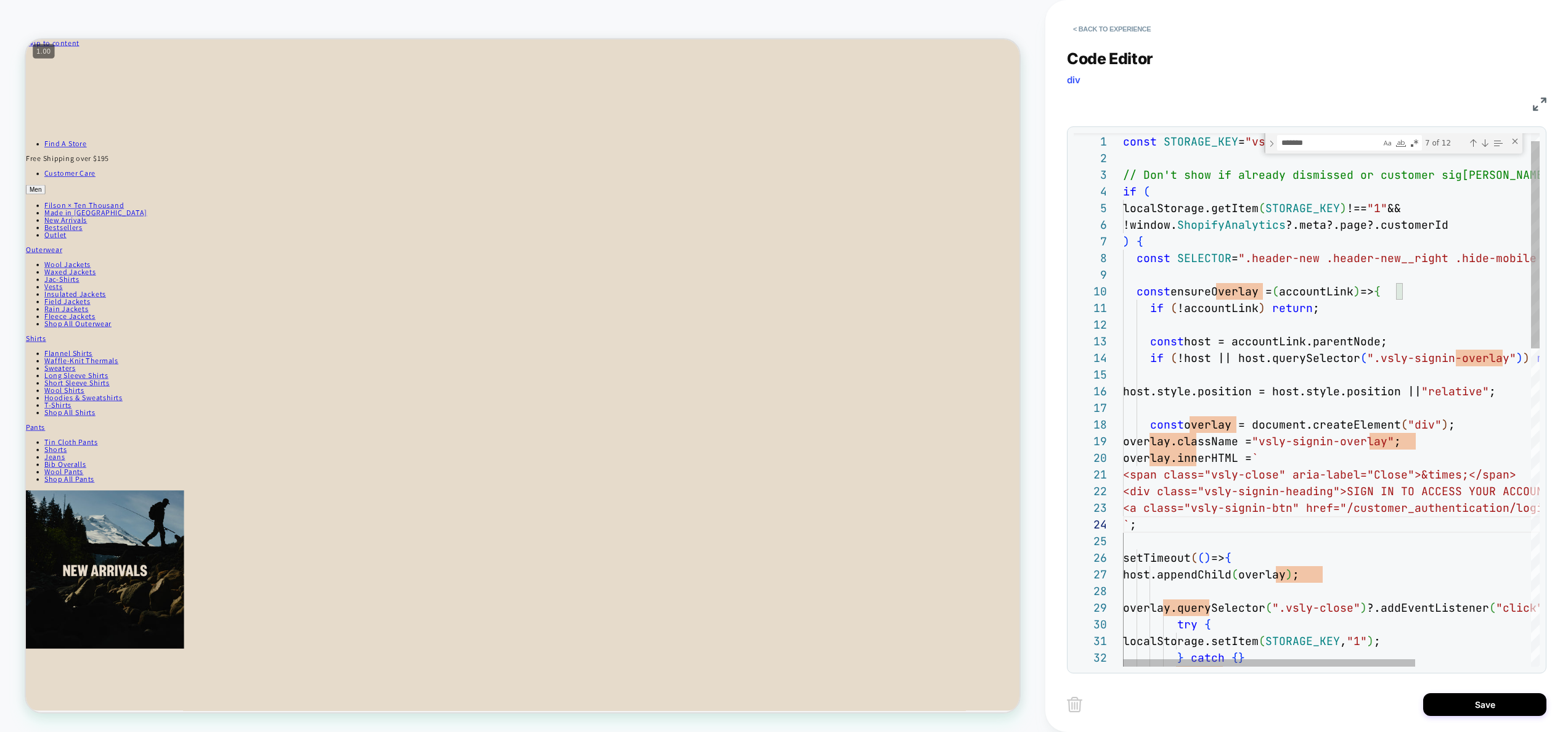
scroll to position [66, 0]
click at [1480, 696] on button "Save" at bounding box center [1485, 704] width 123 height 23
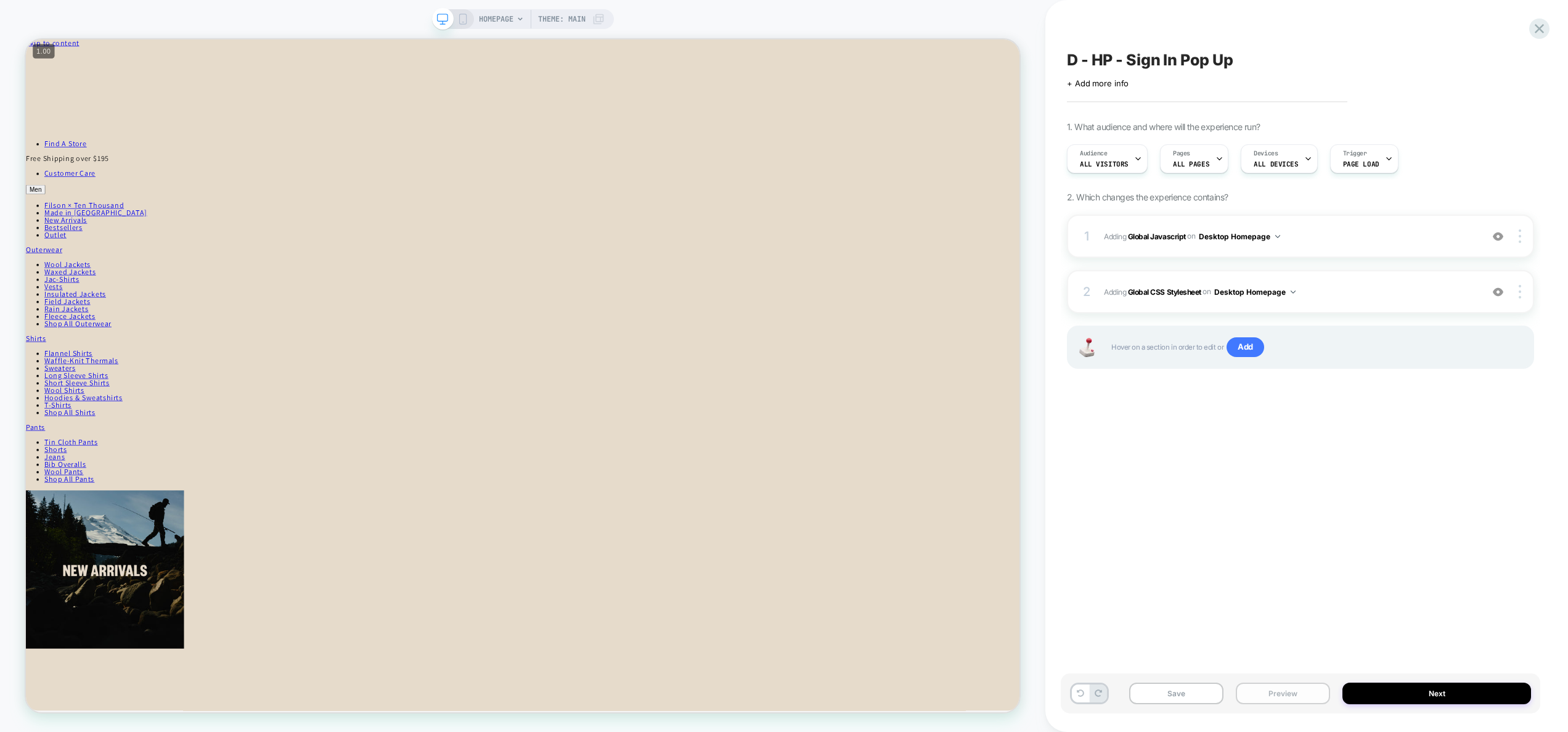
click at [1265, 689] on button "Preview" at bounding box center [1284, 692] width 95 height 21
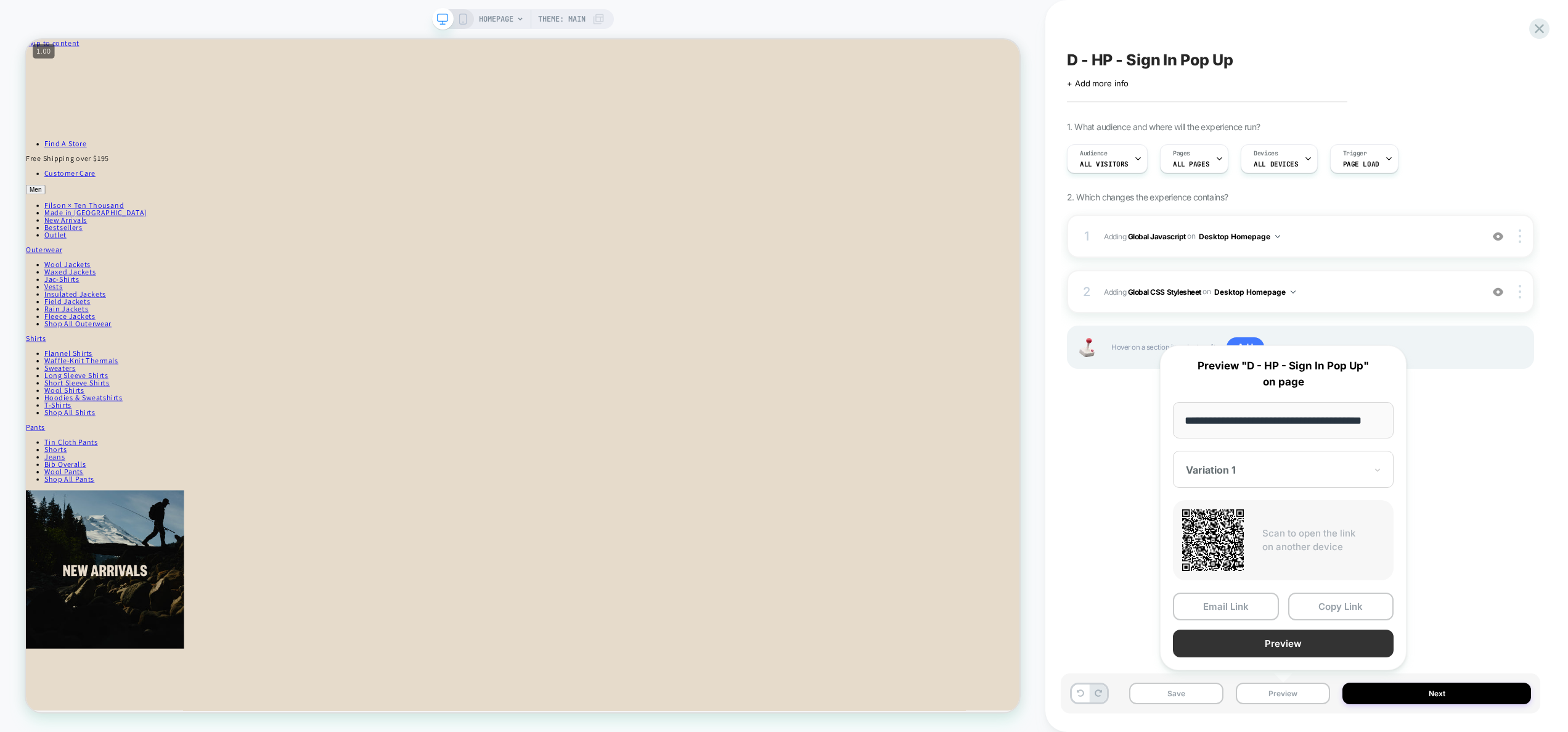
scroll to position [0, 0]
click at [1284, 655] on button "Preview" at bounding box center [1283, 644] width 221 height 27
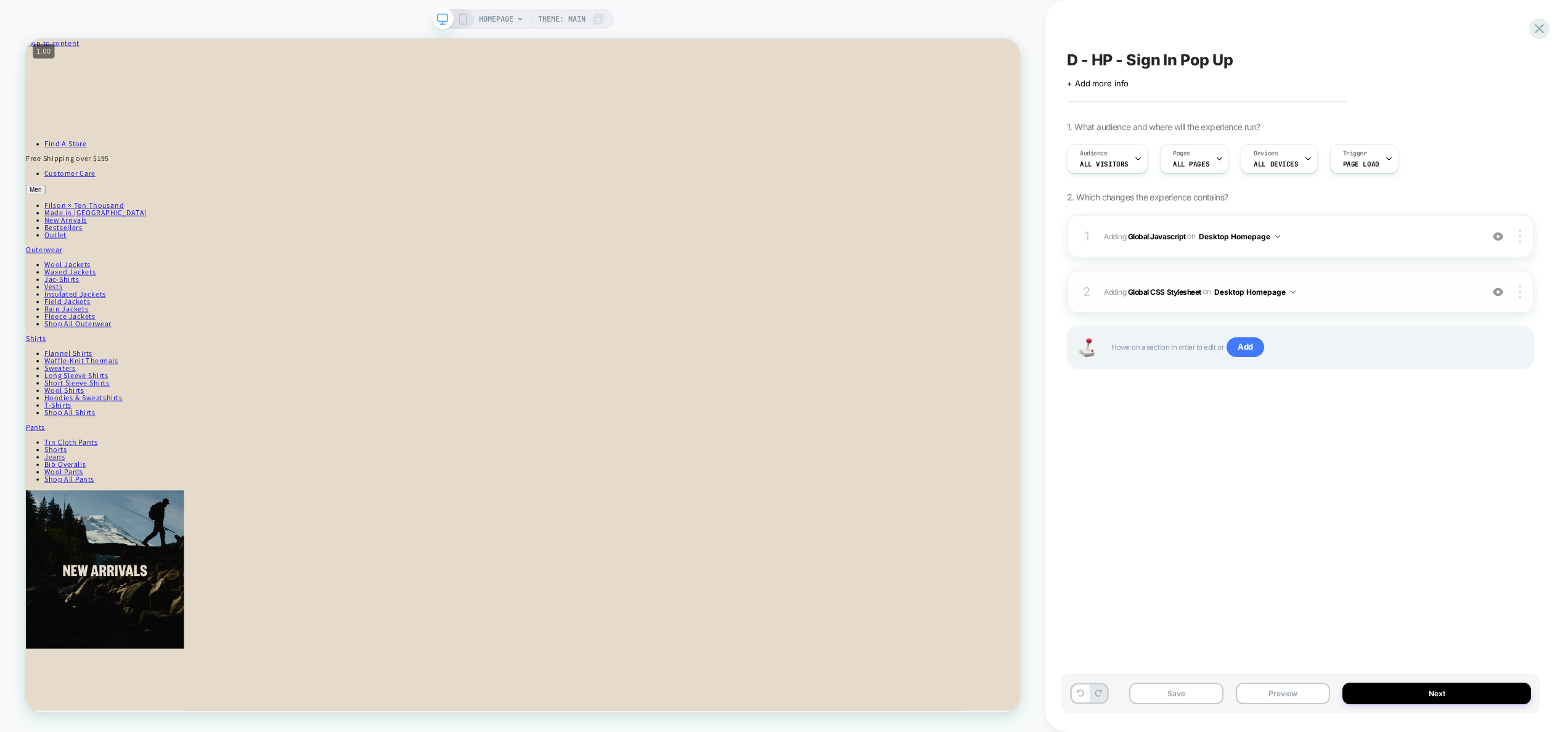
click at [1347, 288] on span "Adding Global CSS Stylesheet on Desktop Homepage" at bounding box center [1290, 292] width 372 height 15
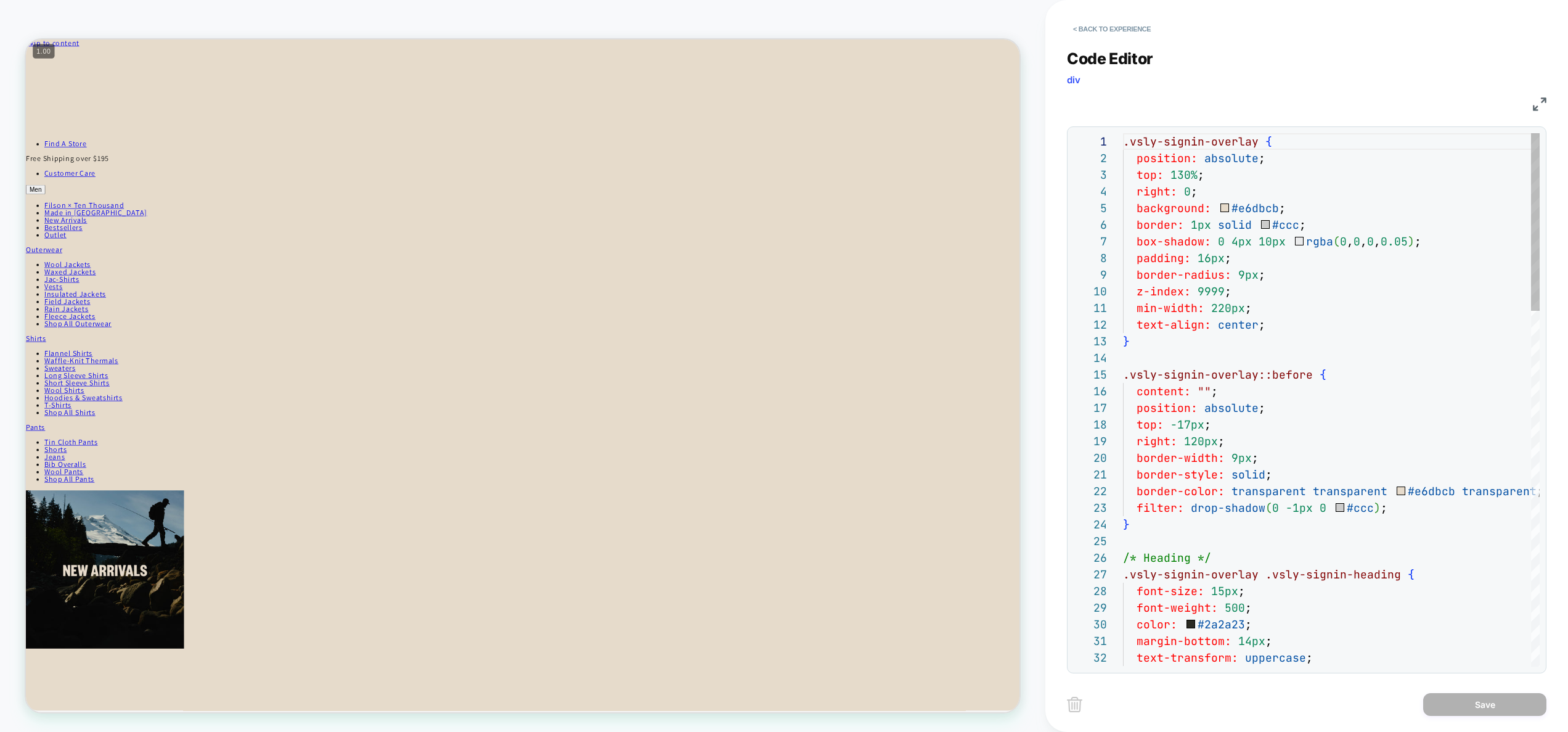
scroll to position [167, 0]
click at [1107, 27] on button "< Back to experience" at bounding box center [1112, 28] width 90 height 20
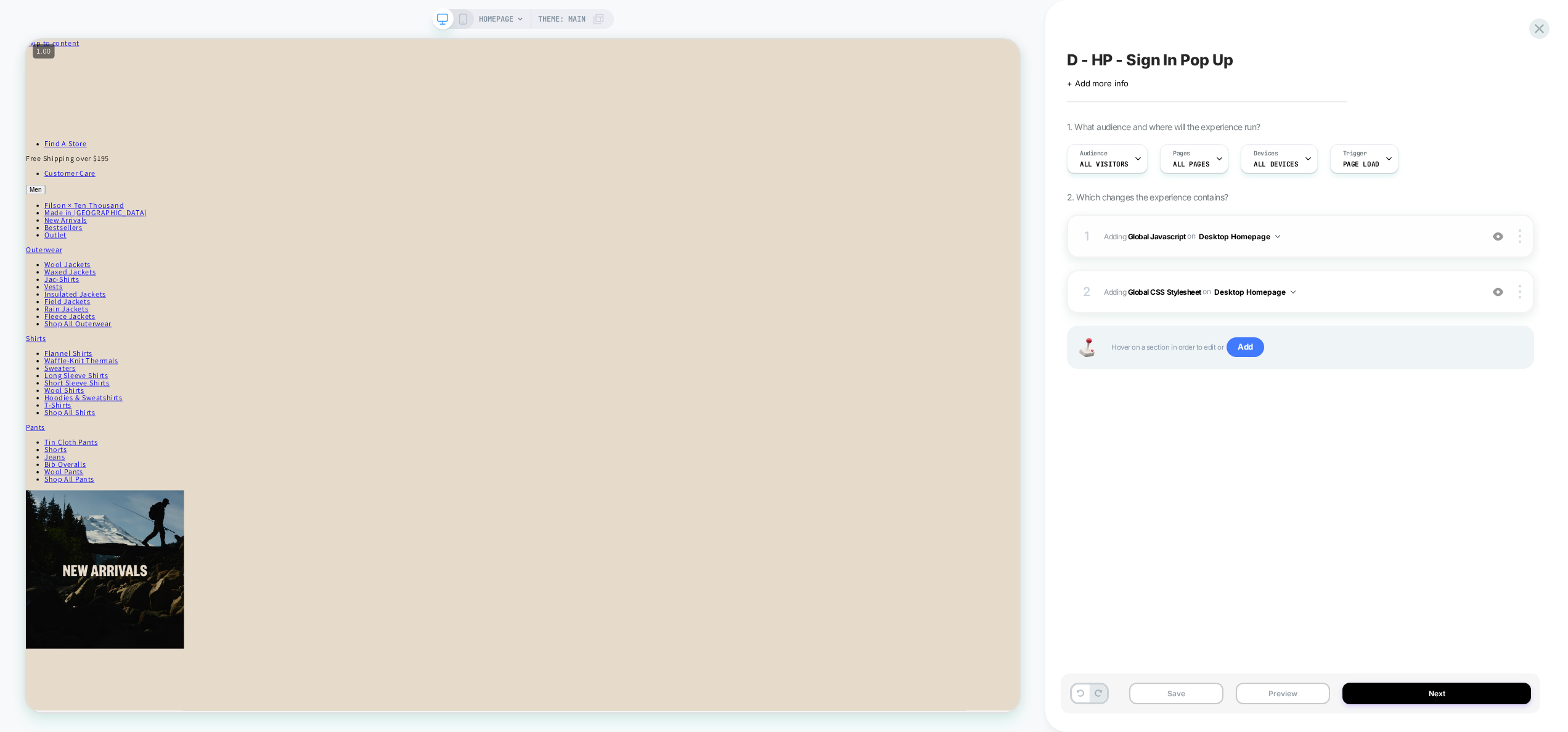
click at [1344, 235] on span "Adding Global Javascript on Desktop Homepage" at bounding box center [1290, 236] width 372 height 15
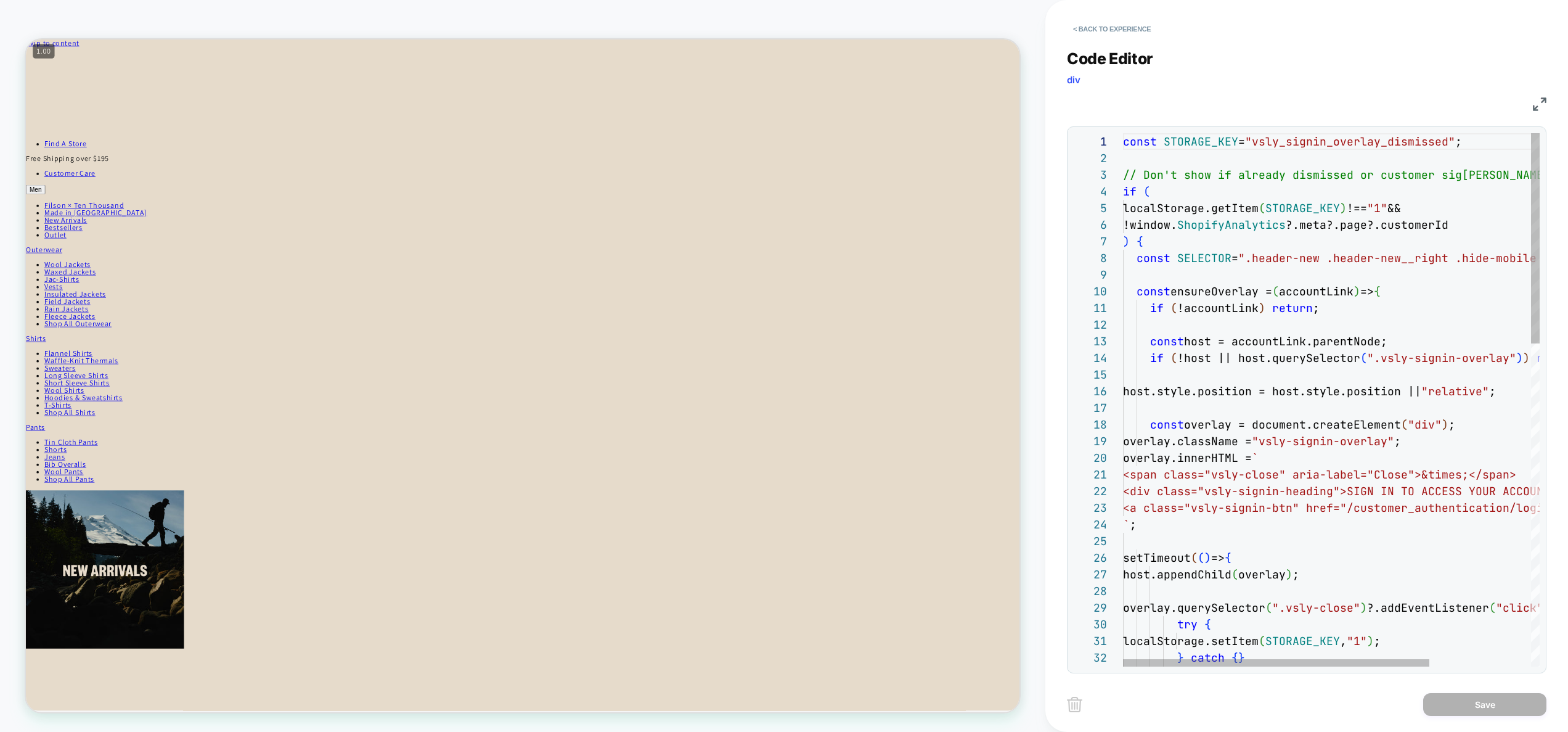
type textarea "**********"
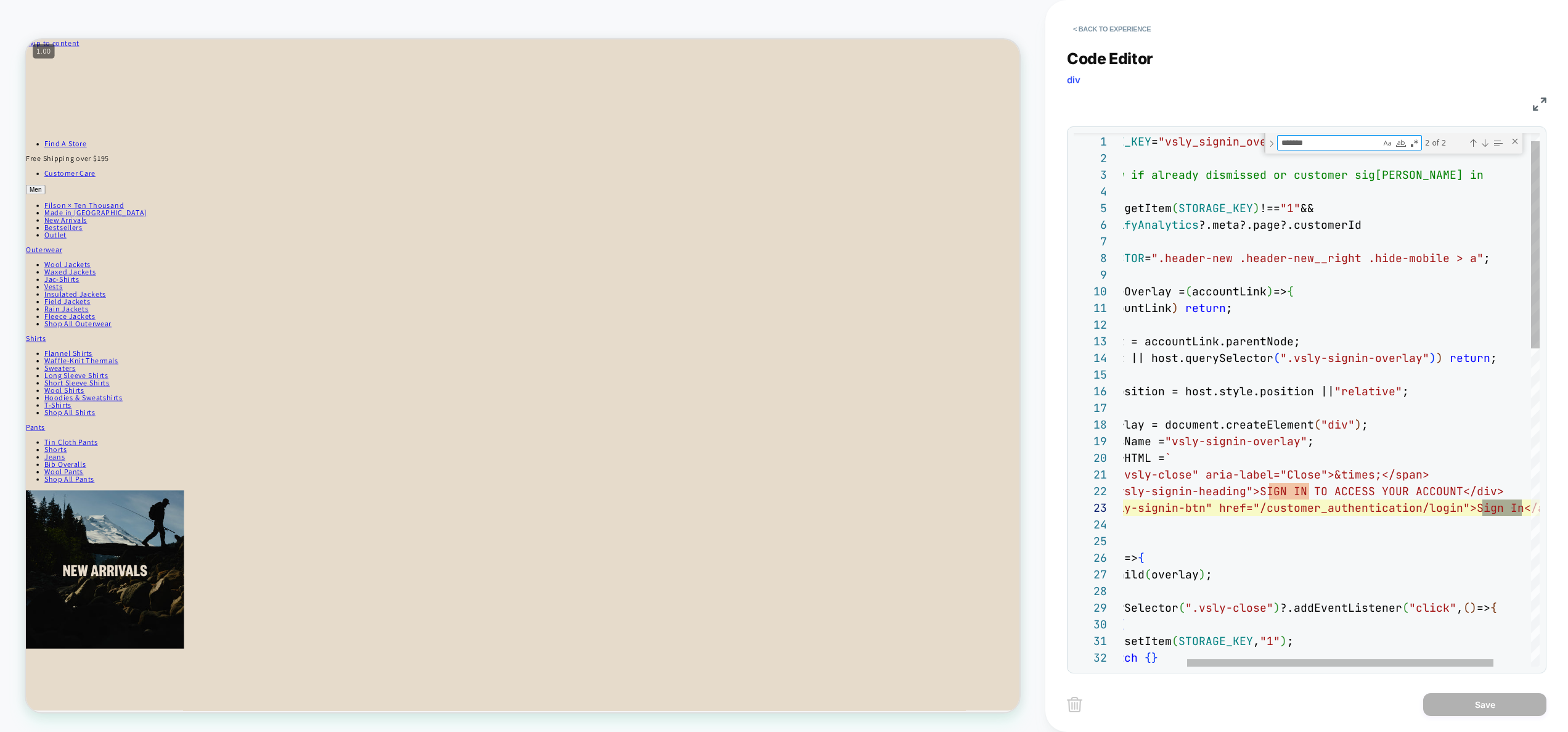
scroll to position [34, 492]
type textarea "*******"
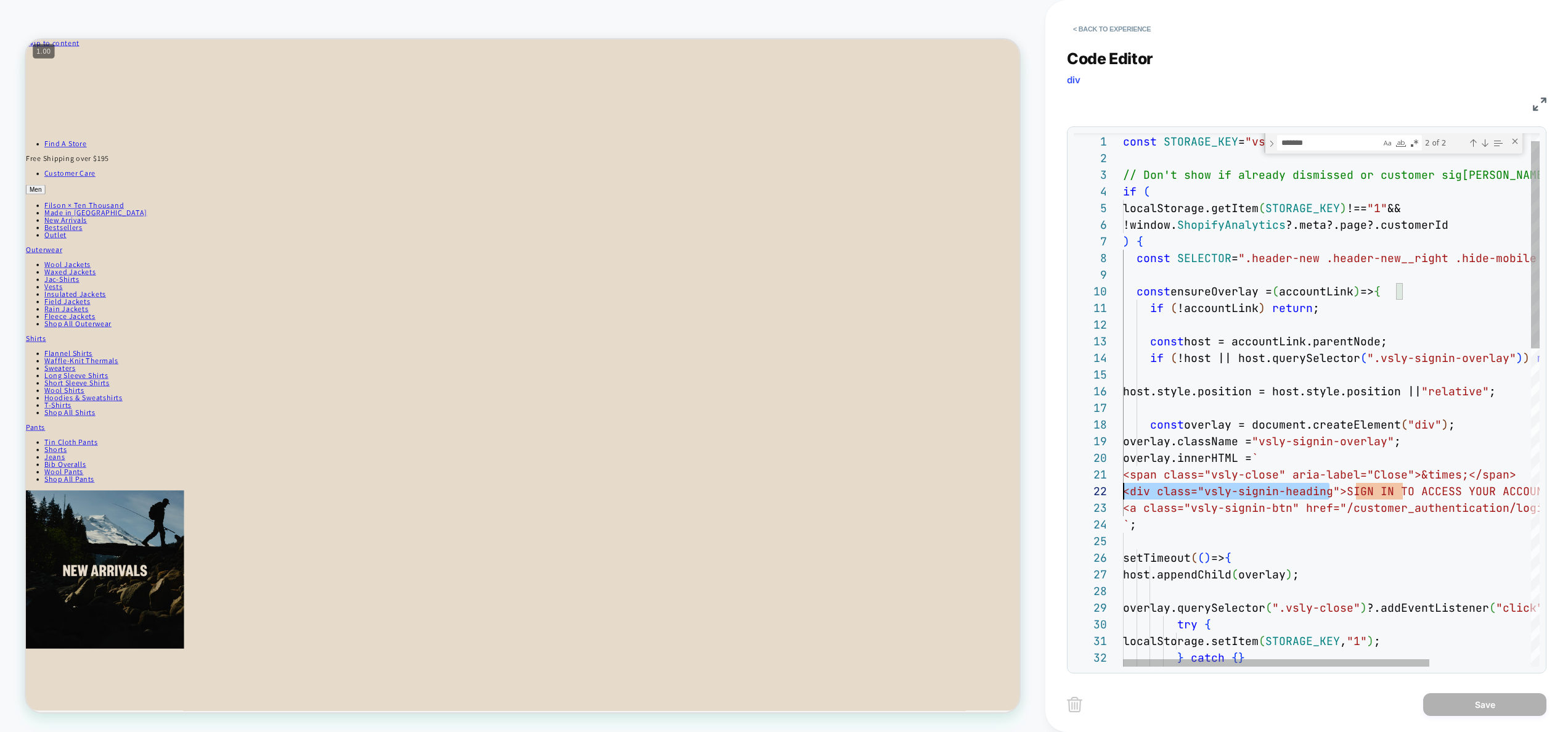
scroll to position [16, 0]
drag, startPoint x: 1234, startPoint y: 492, endPoint x: 1201, endPoint y: 491, distance: 33.0
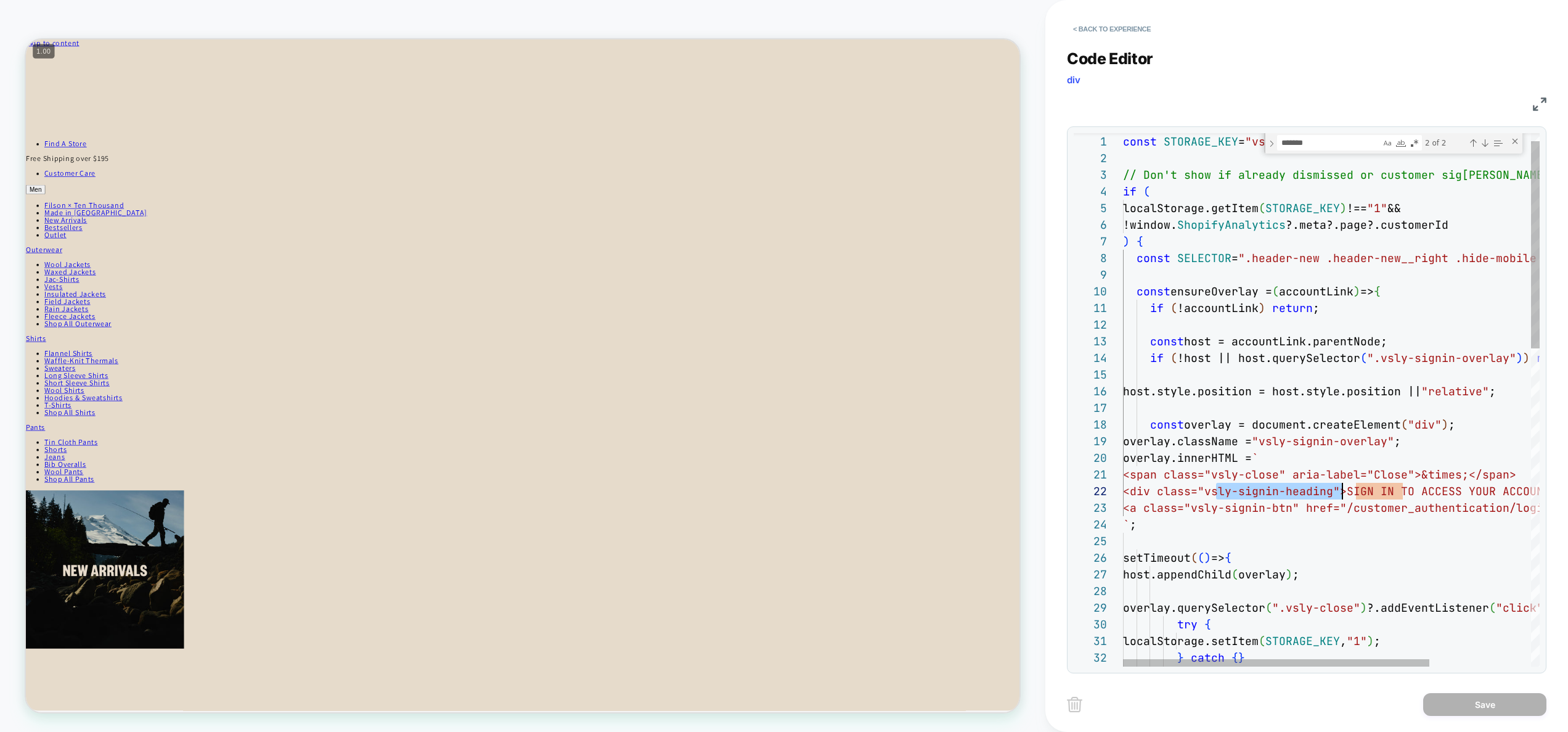
drag, startPoint x: 1217, startPoint y: 494, endPoint x: 1342, endPoint y: 495, distance: 125.0
click at [1136, 33] on button "< Back to experience" at bounding box center [1112, 28] width 90 height 20
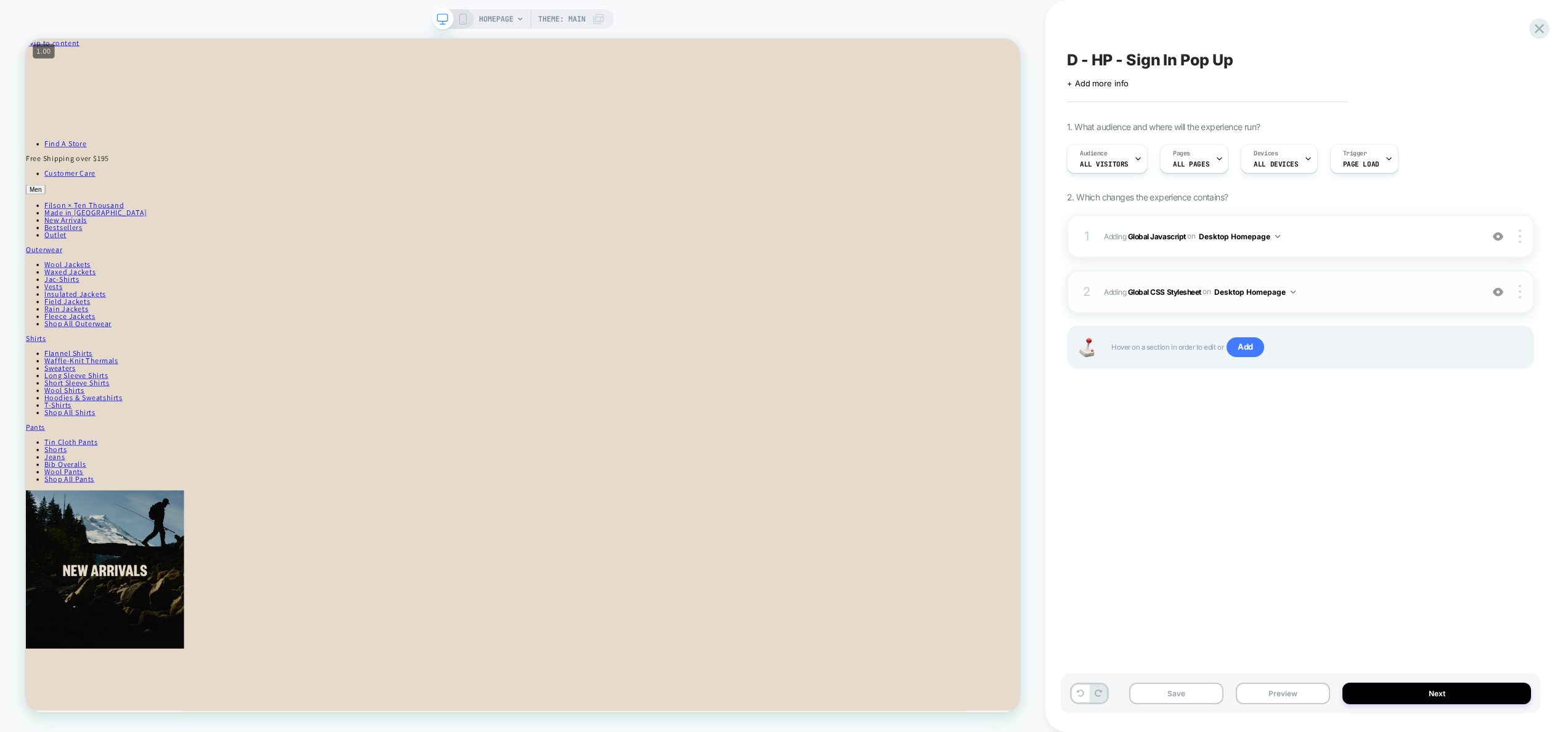
click at [1321, 296] on span "Adding Global CSS Stylesheet on Desktop Homepage" at bounding box center [1290, 292] width 372 height 15
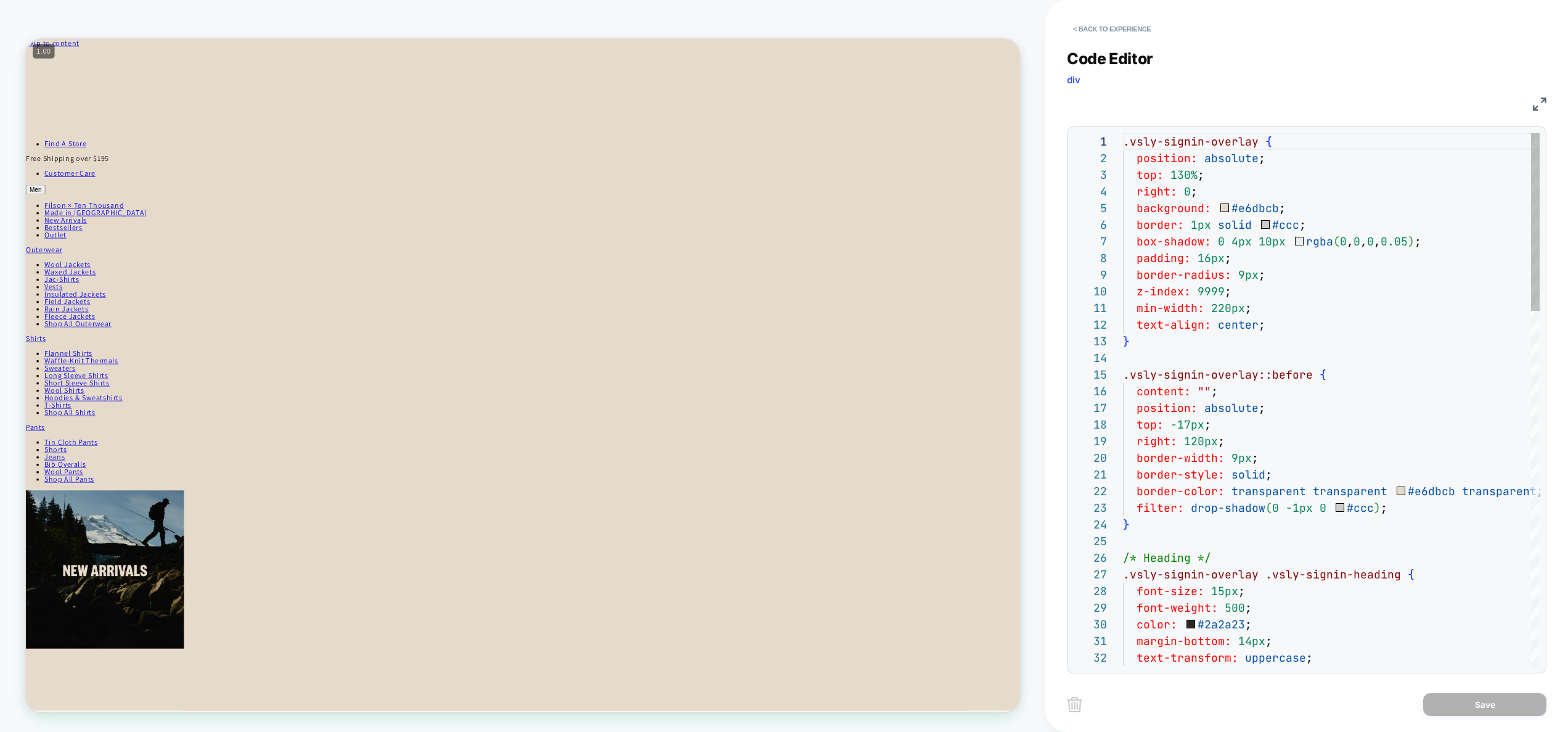
scroll to position [167, 0]
type textarea "**********"
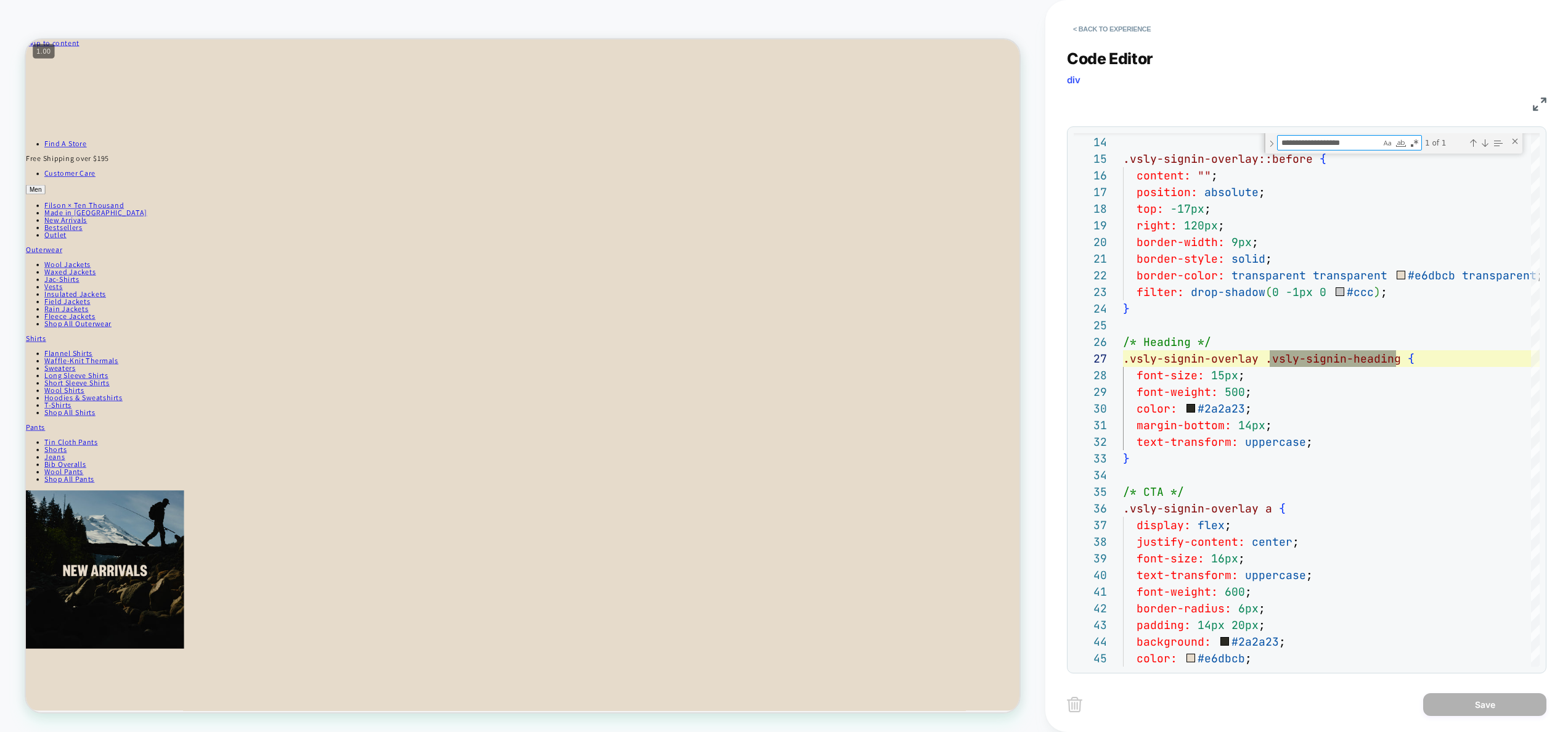
type textarea "**********"
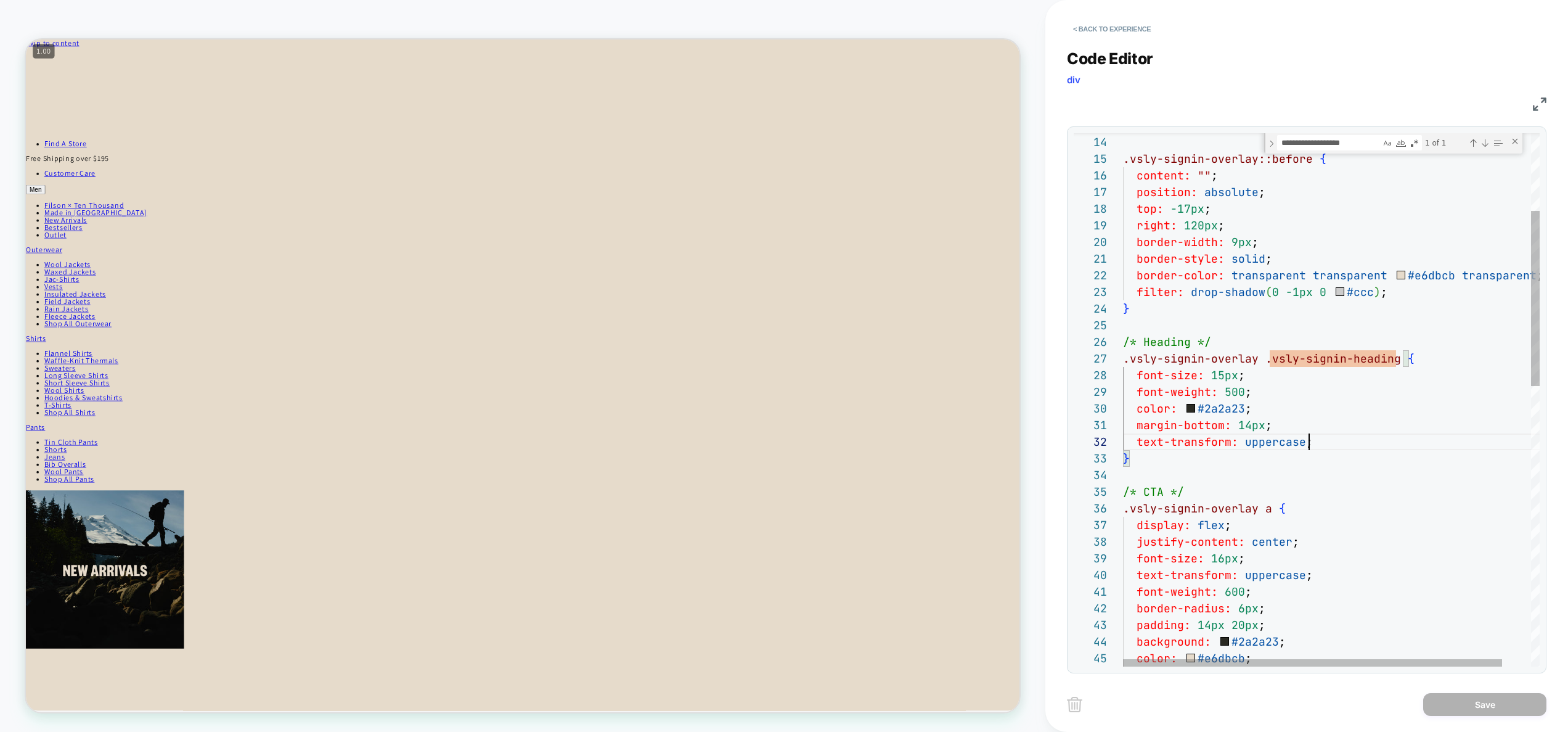
click at [1332, 446] on div "} .vsly-signin-overlay::before { content: "" ; position: absolute ; top: -17px …" at bounding box center [1347, 706] width 448 height 1619
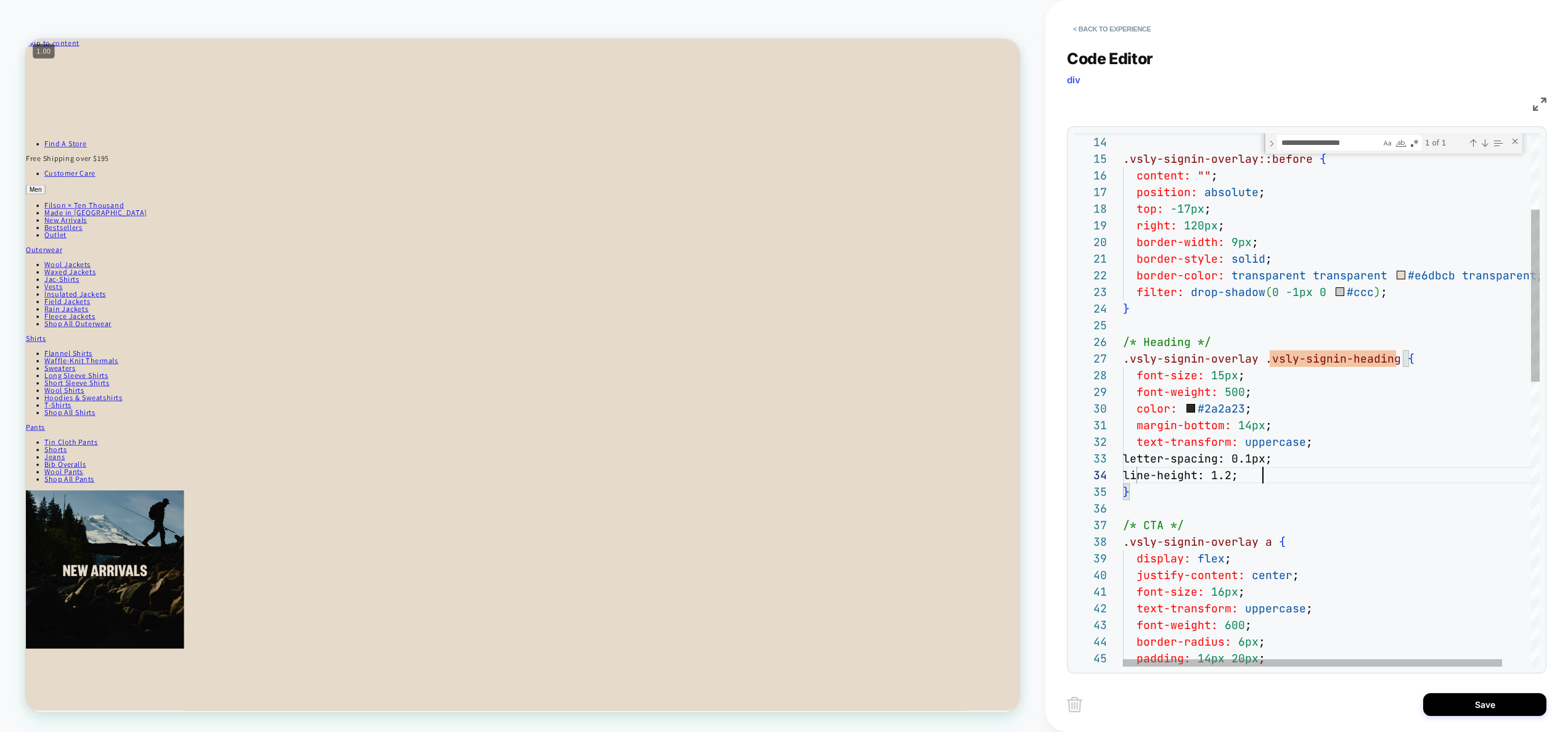
scroll to position [50, 140]
click at [1151, 477] on div "} .vsly-signin-overlay::before { content: "" ; position: absolute ; top: -17px …" at bounding box center [1347, 723] width 448 height 1652
type textarea "**********"
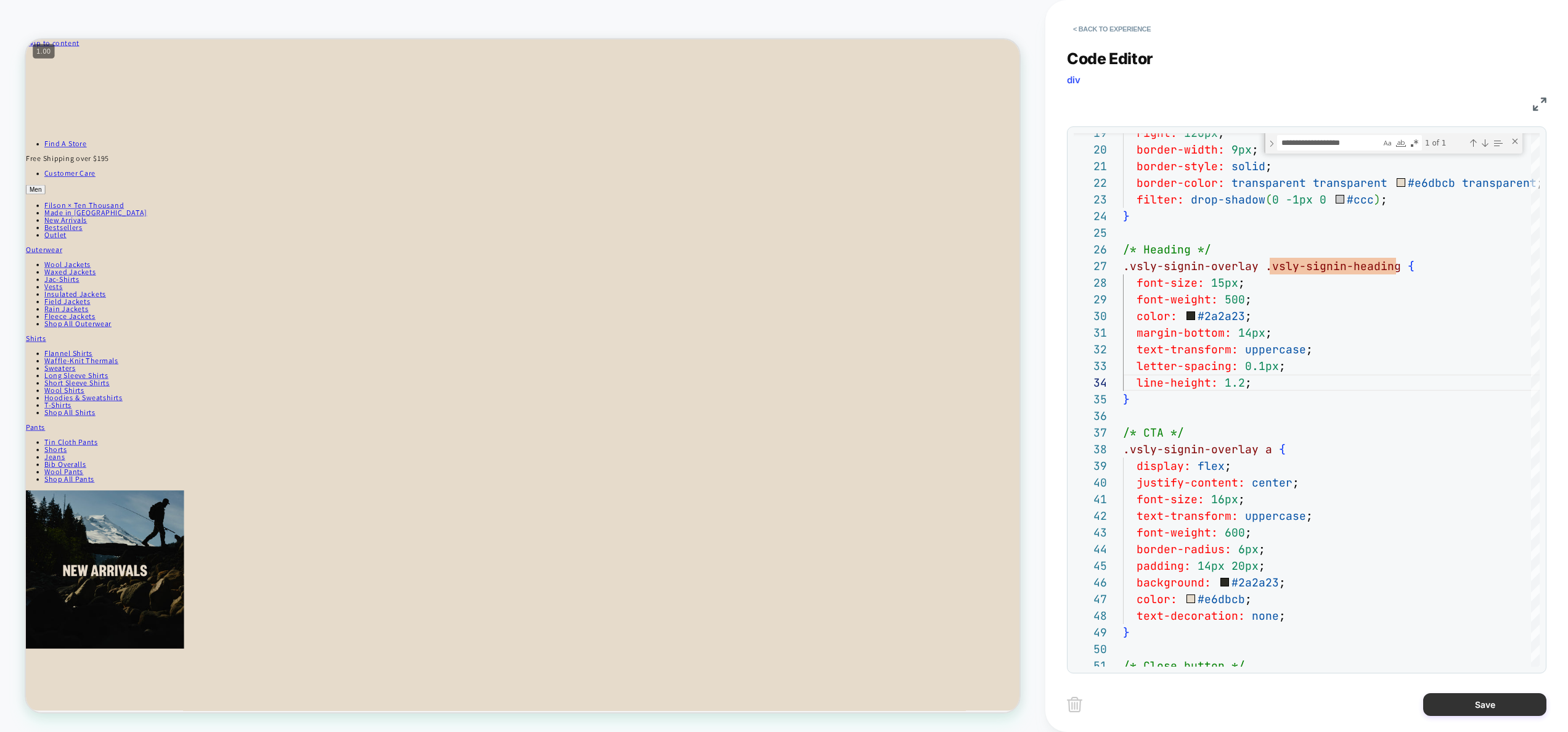
click at [1520, 708] on button "Save" at bounding box center [1485, 704] width 123 height 23
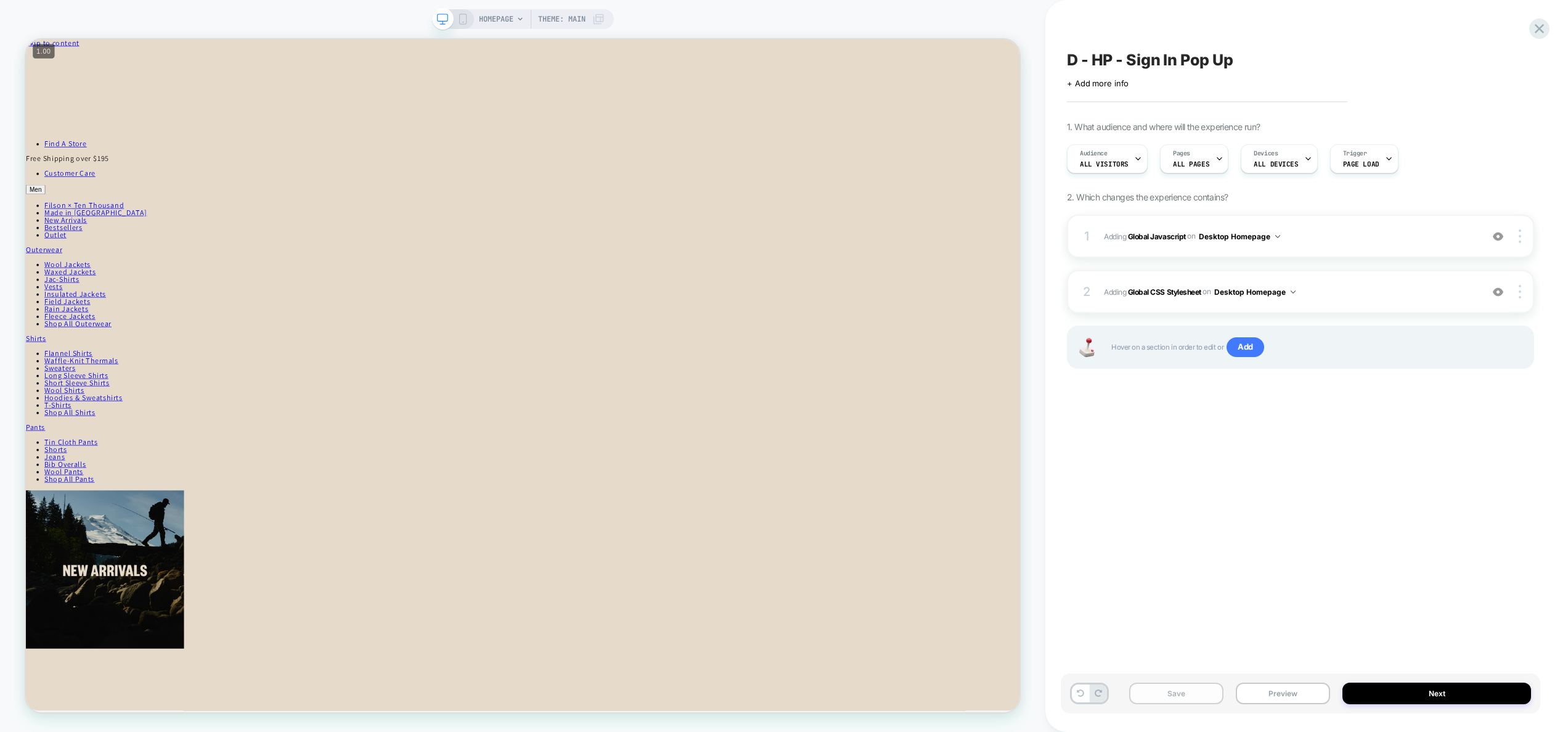
click at [1175, 698] on button "Save" at bounding box center [1176, 692] width 95 height 21
click at [1304, 691] on button "Preview" at bounding box center [1284, 692] width 95 height 21
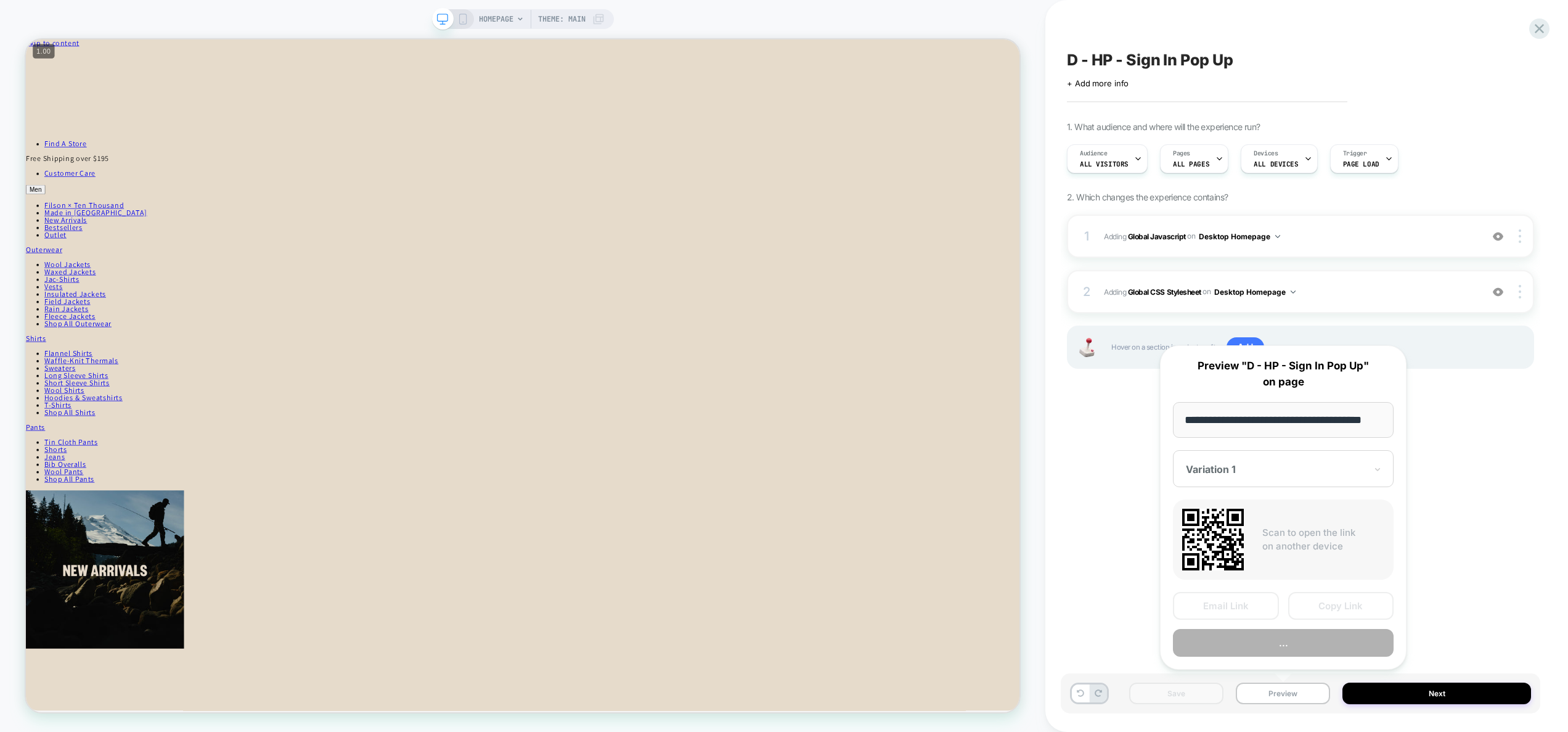
scroll to position [0, 19]
click at [1333, 610] on button "Copy Link" at bounding box center [1341, 607] width 106 height 27
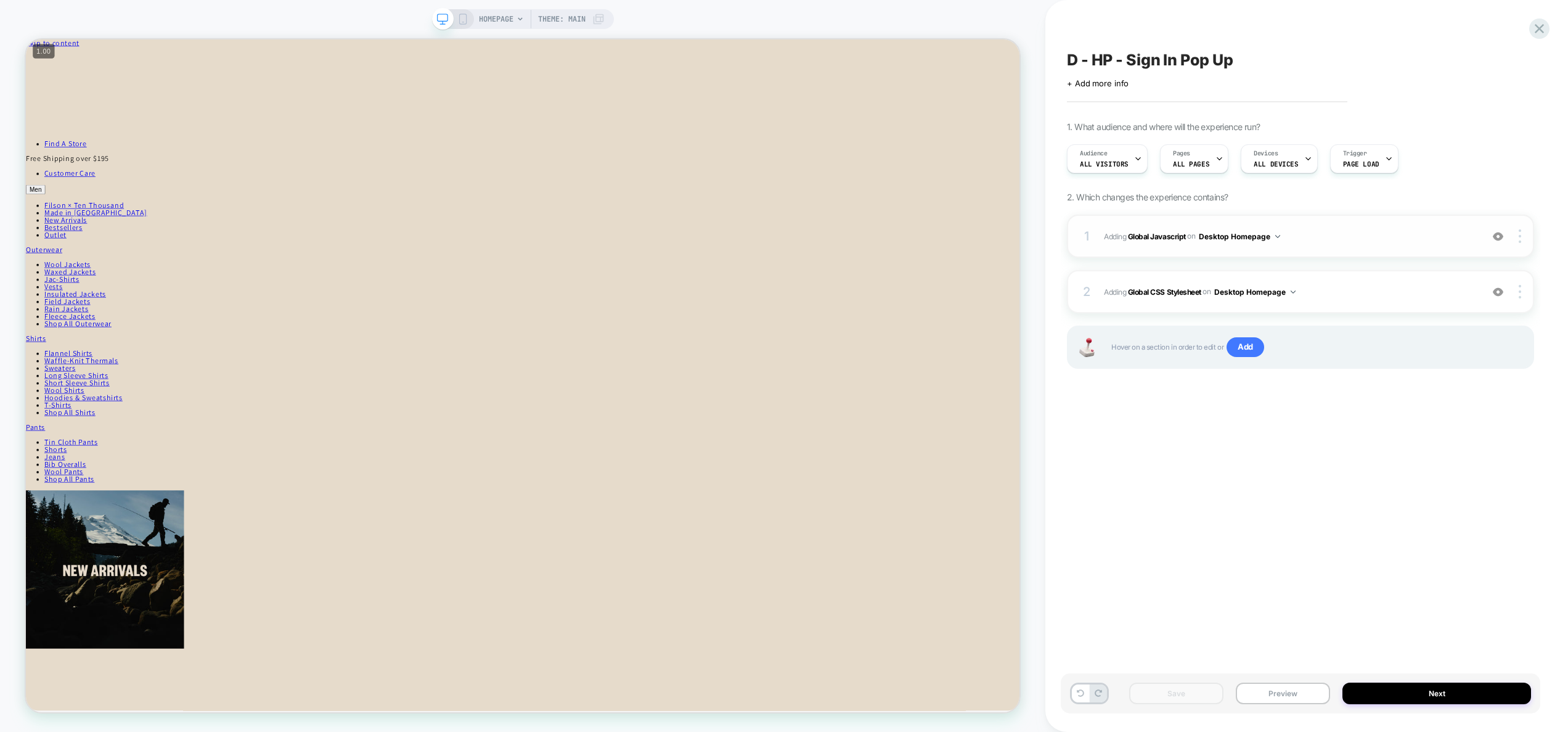
click at [1363, 240] on span "Adding Global Javascript on Desktop Homepage" at bounding box center [1290, 236] width 372 height 15
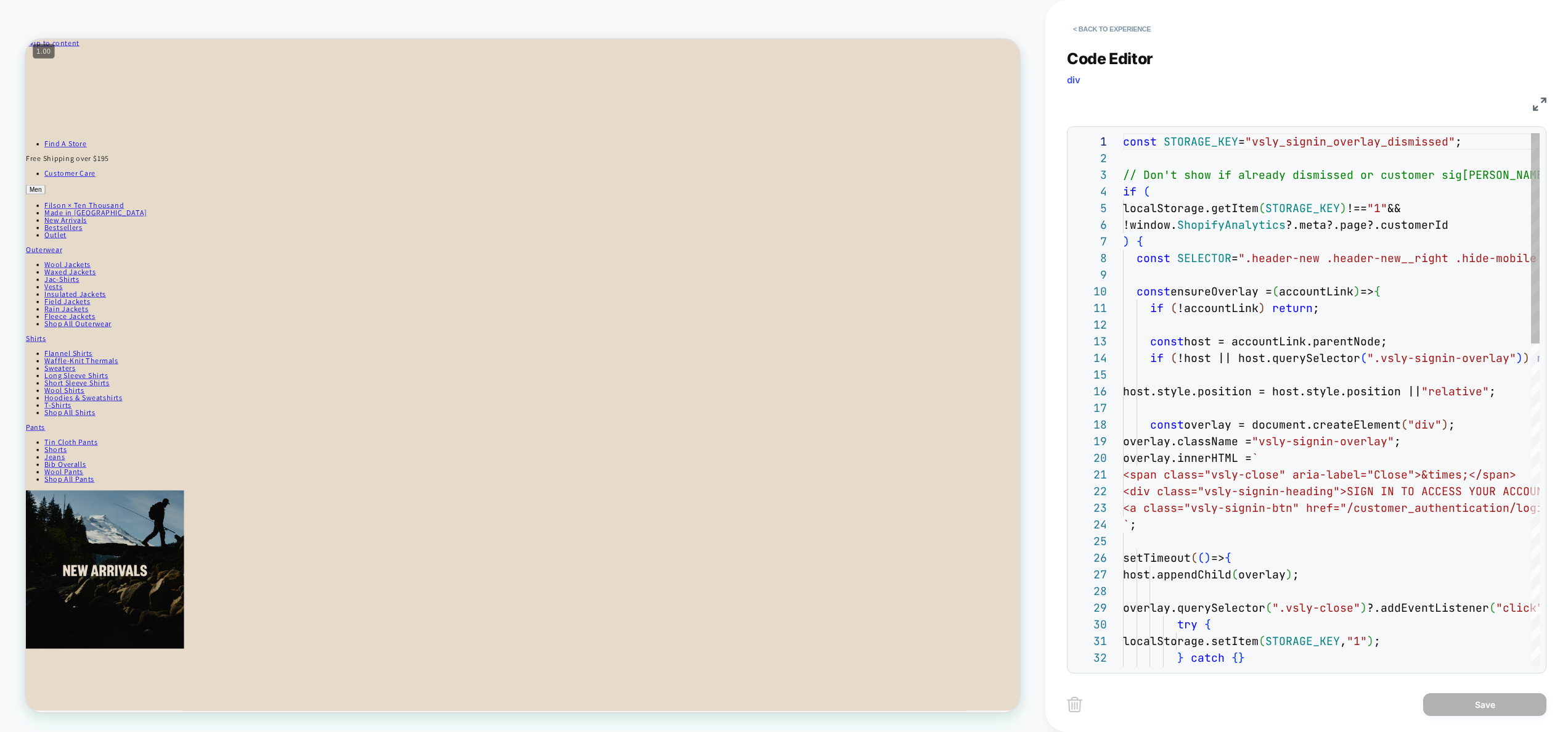
scroll to position [167, 0]
click at [1112, 32] on button "< Back to experience" at bounding box center [1112, 28] width 90 height 20
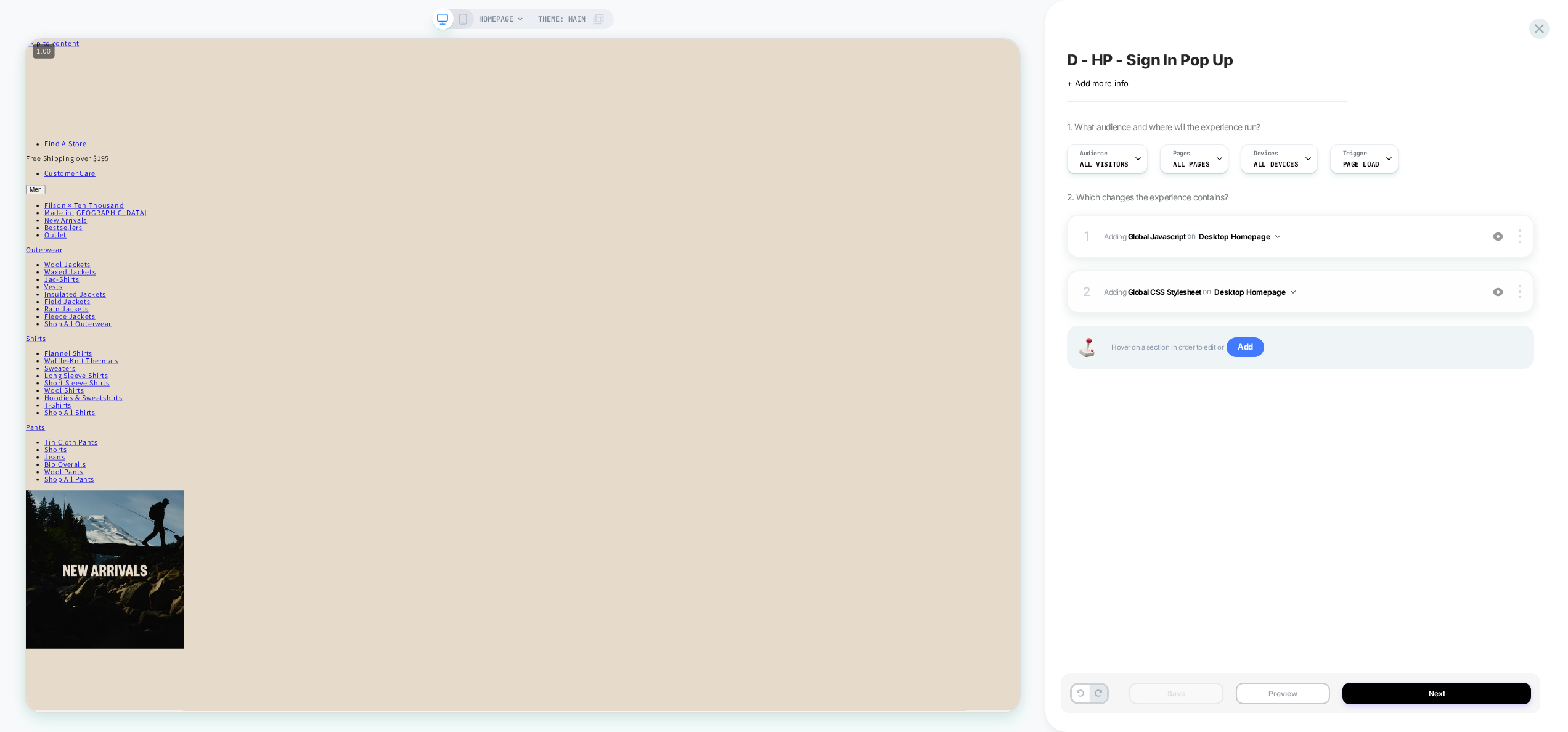
click at [1358, 297] on span "Adding Global CSS Stylesheet on Desktop Homepage" at bounding box center [1290, 292] width 372 height 15
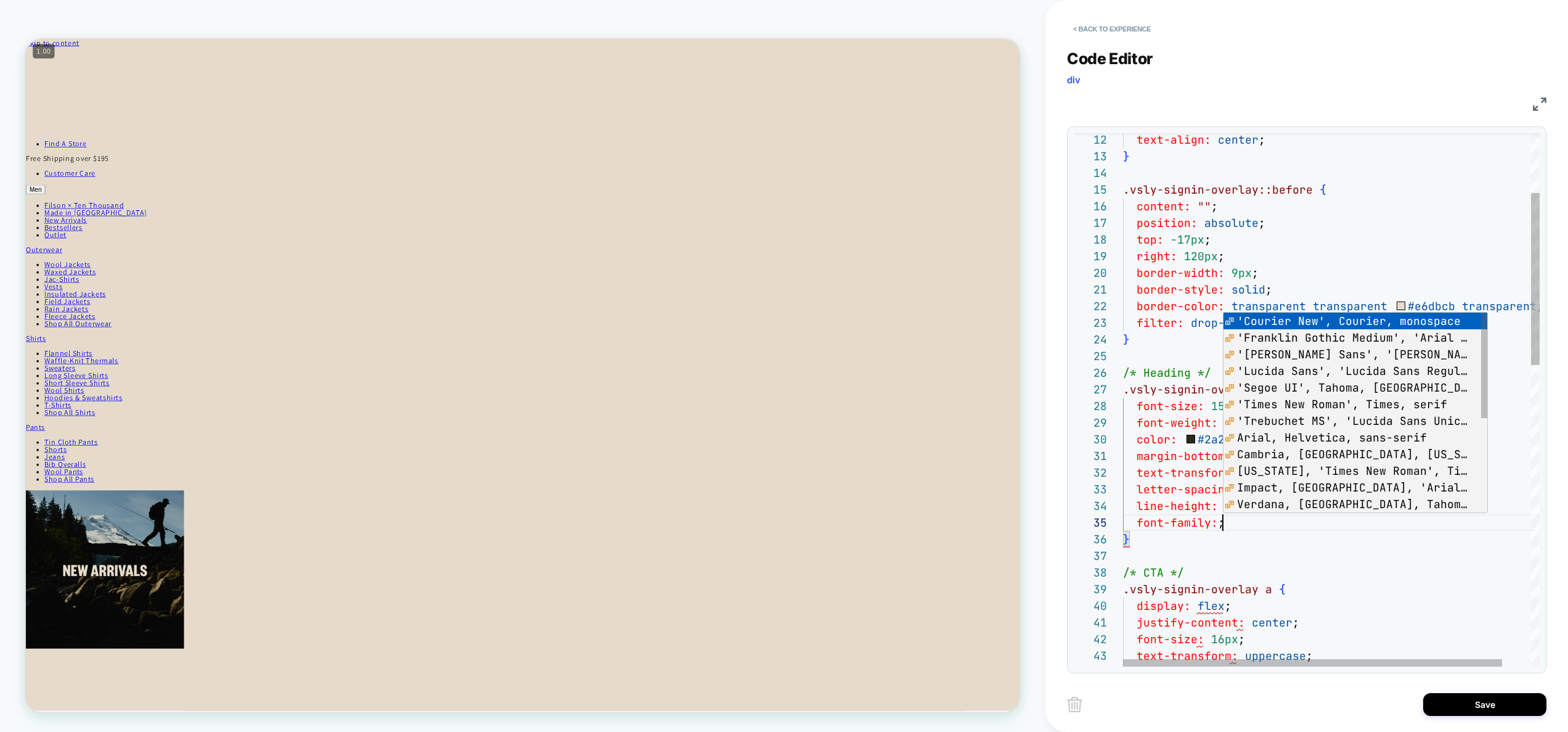
scroll to position [66, 280]
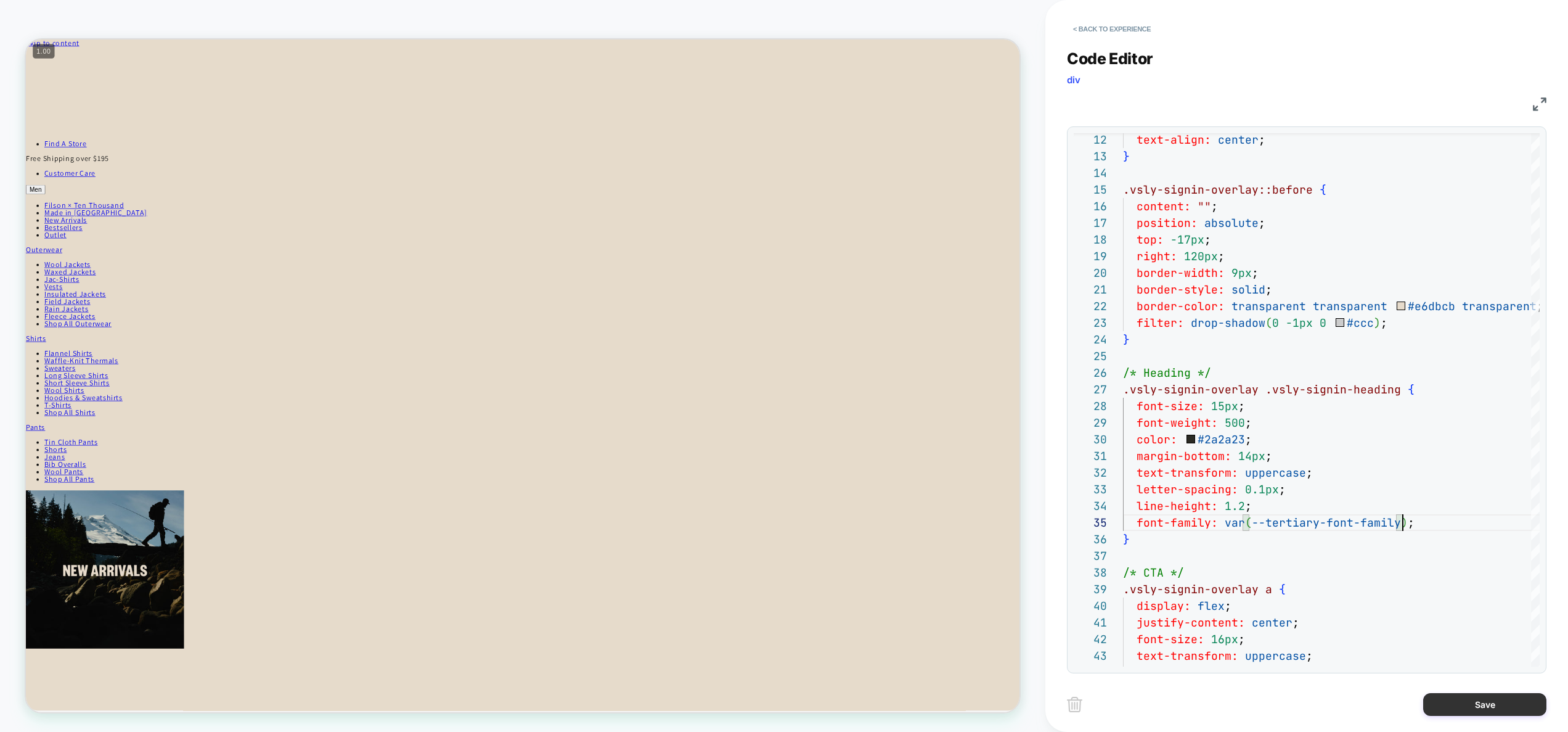
type textarea "**********"
click at [1497, 709] on button "Save" at bounding box center [1485, 704] width 123 height 23
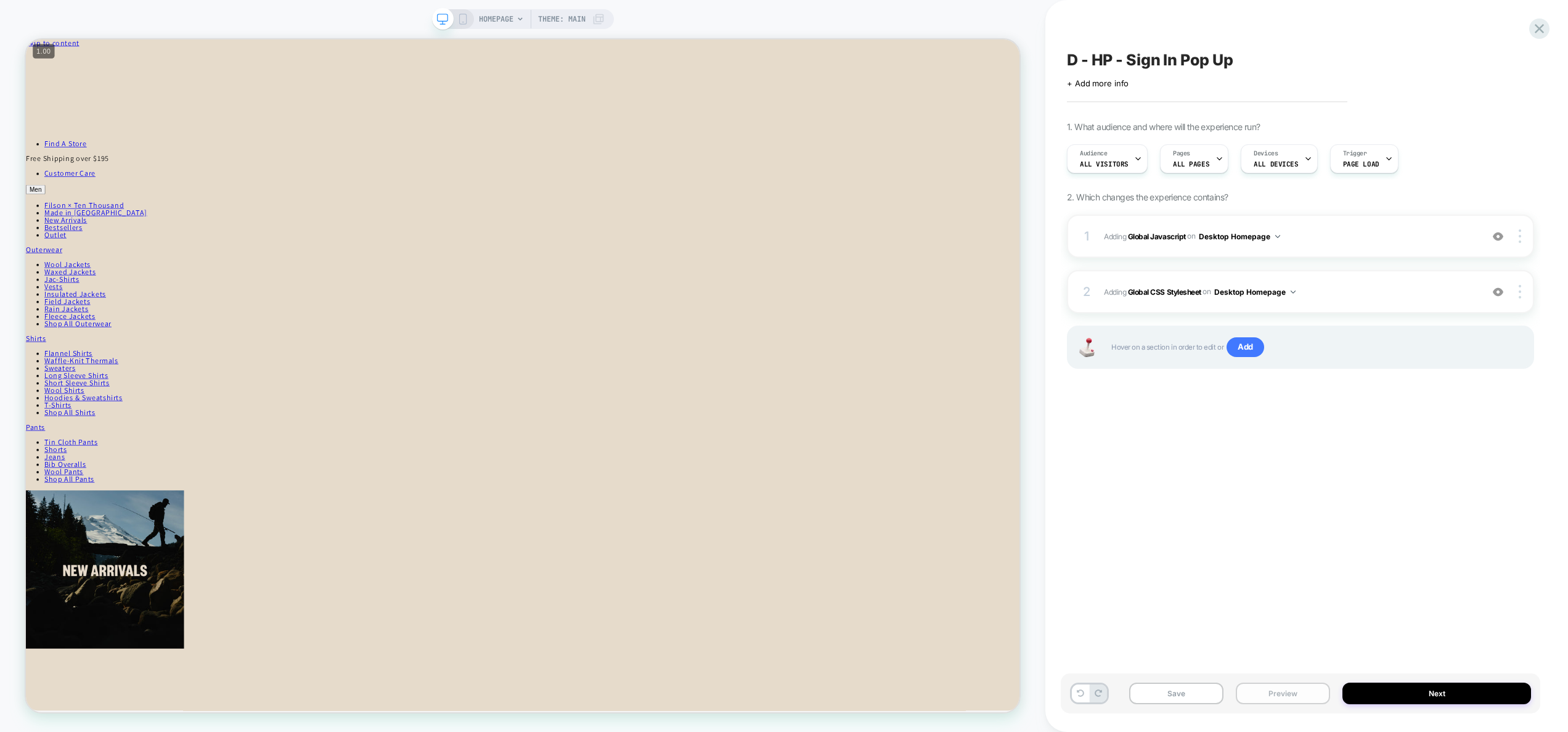
click at [1298, 692] on button "Preview" at bounding box center [1284, 692] width 95 height 21
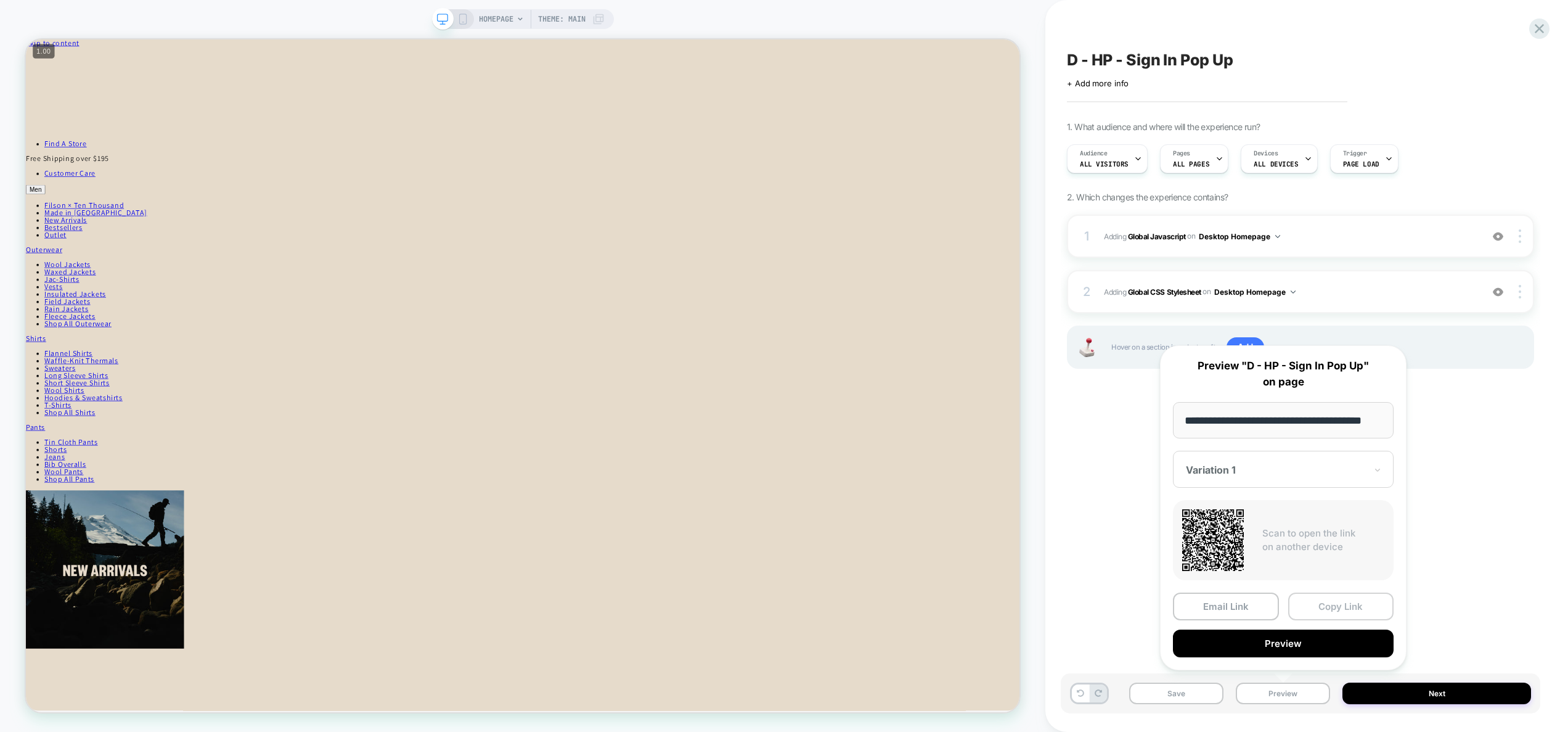
scroll to position [0, 0]
click at [1341, 597] on button "Copy Link" at bounding box center [1341, 607] width 106 height 27
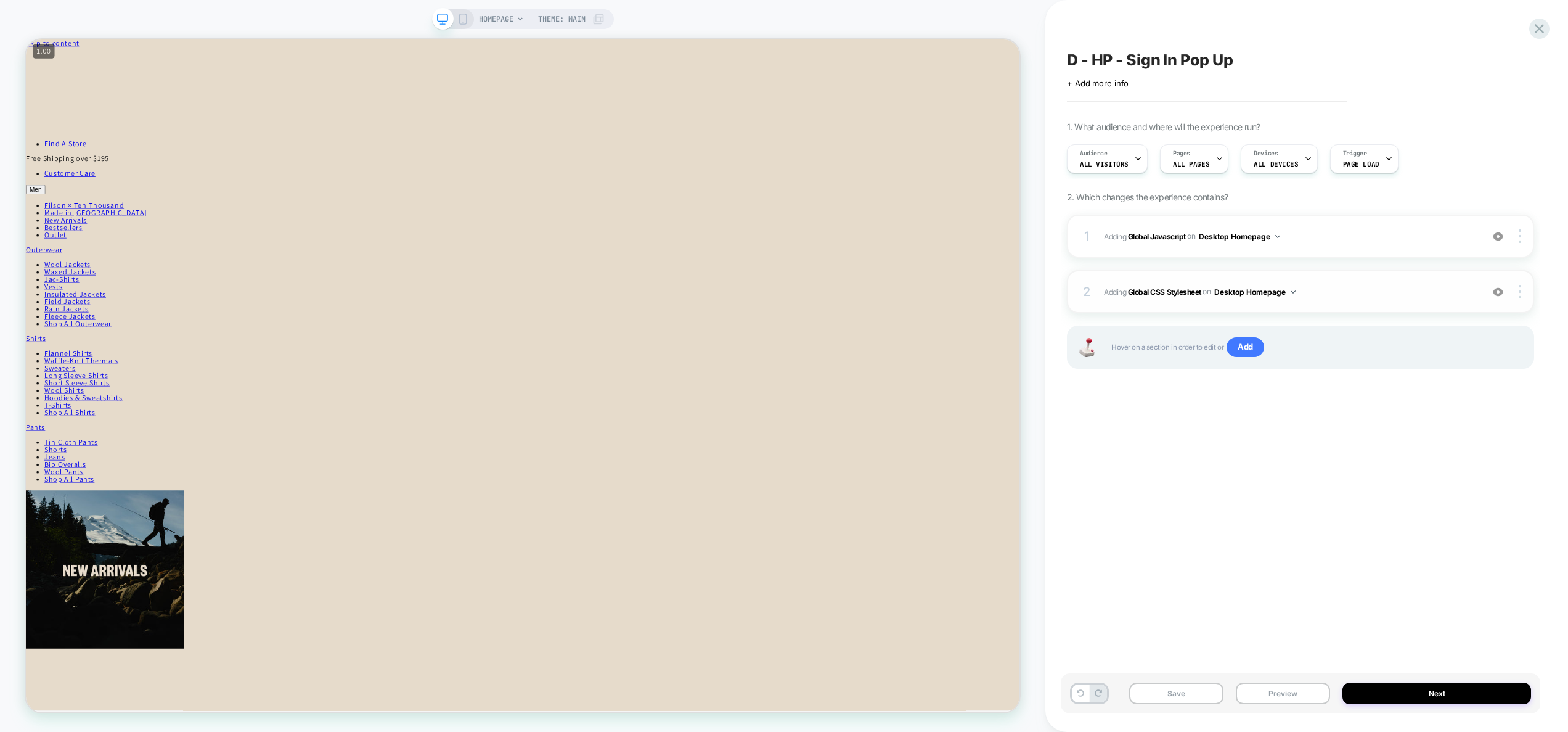
click at [1344, 290] on span "Adding Global CSS Stylesheet on Desktop Homepage" at bounding box center [1290, 292] width 372 height 15
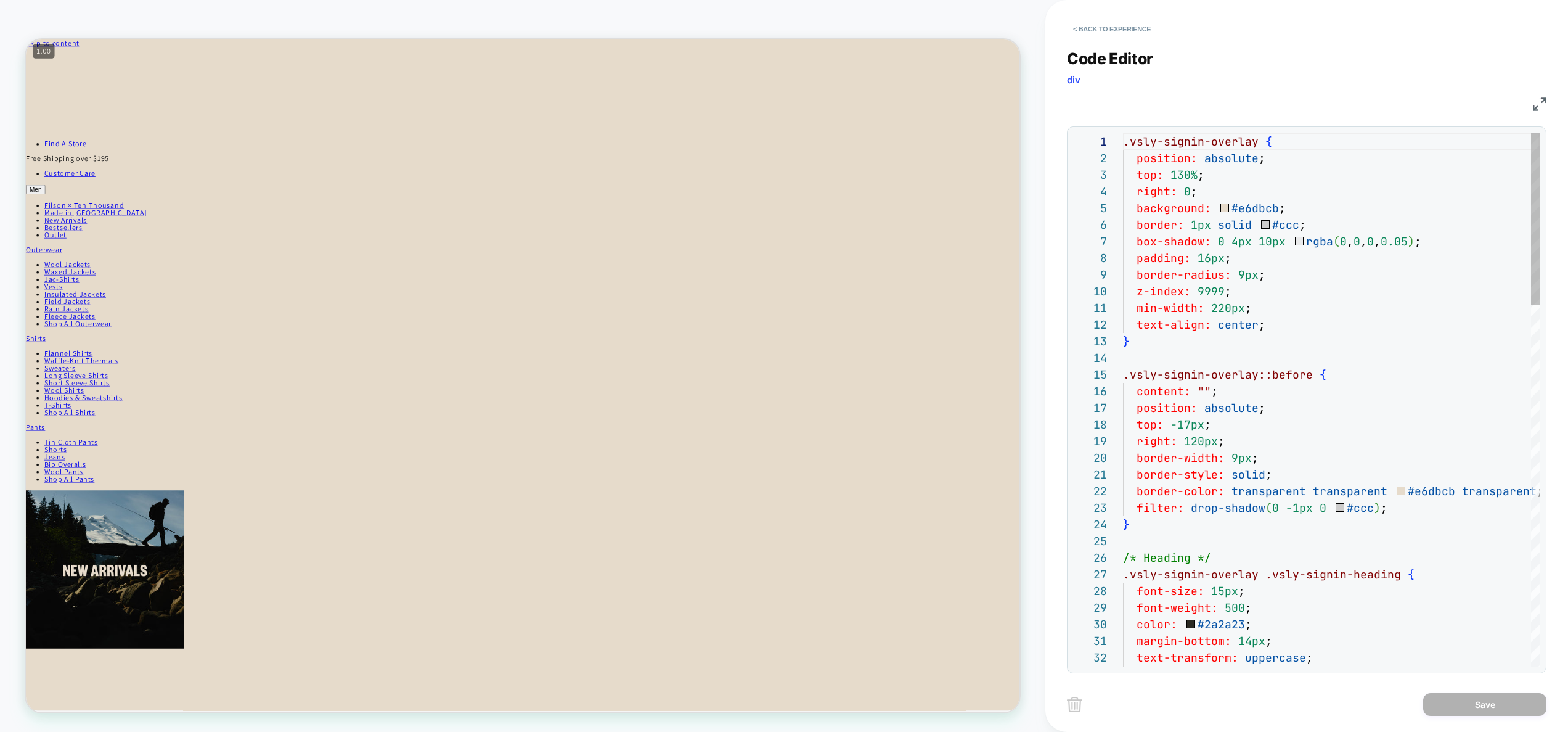
scroll to position [167, 0]
type textarea "**********"
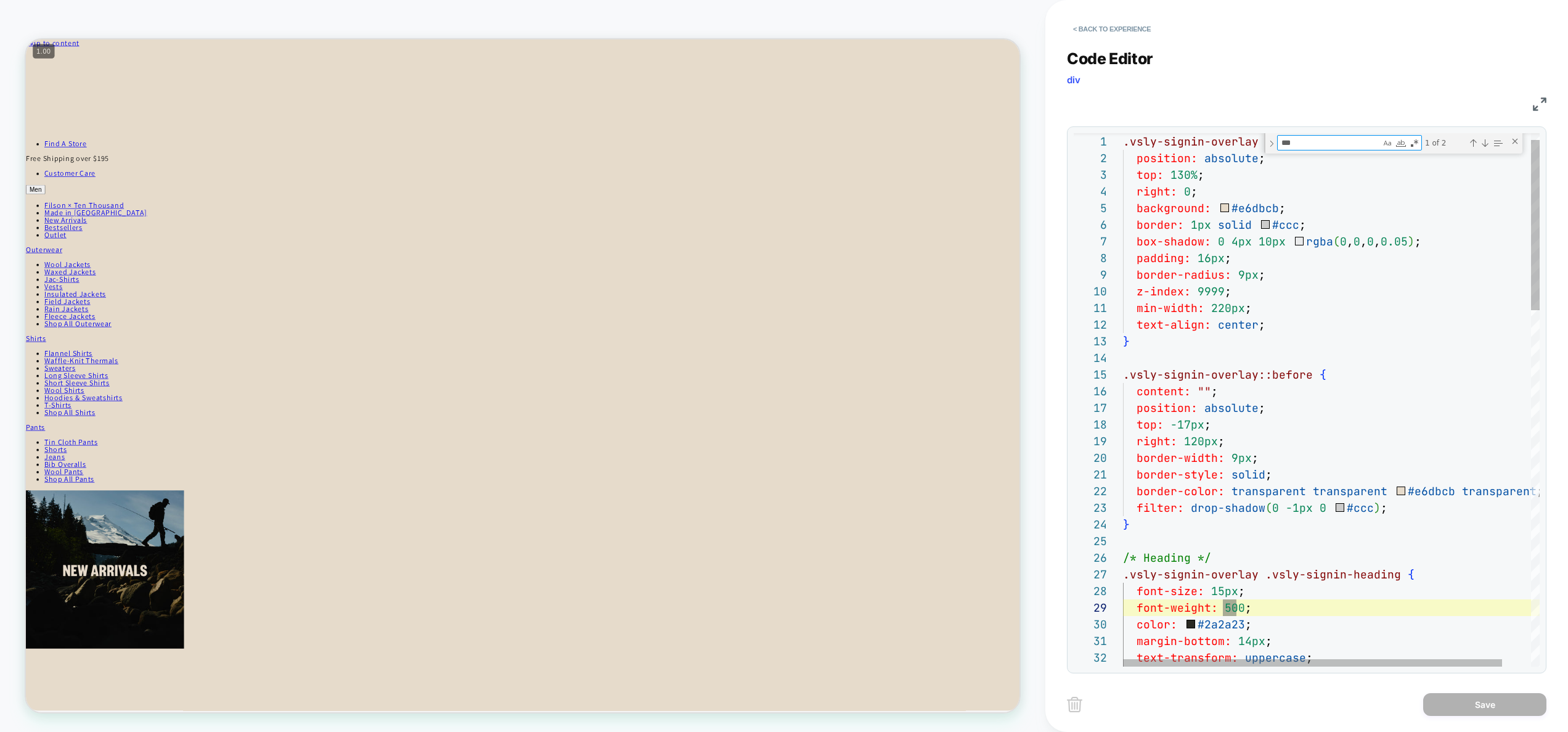
scroll to position [167, 119]
type textarea "***"
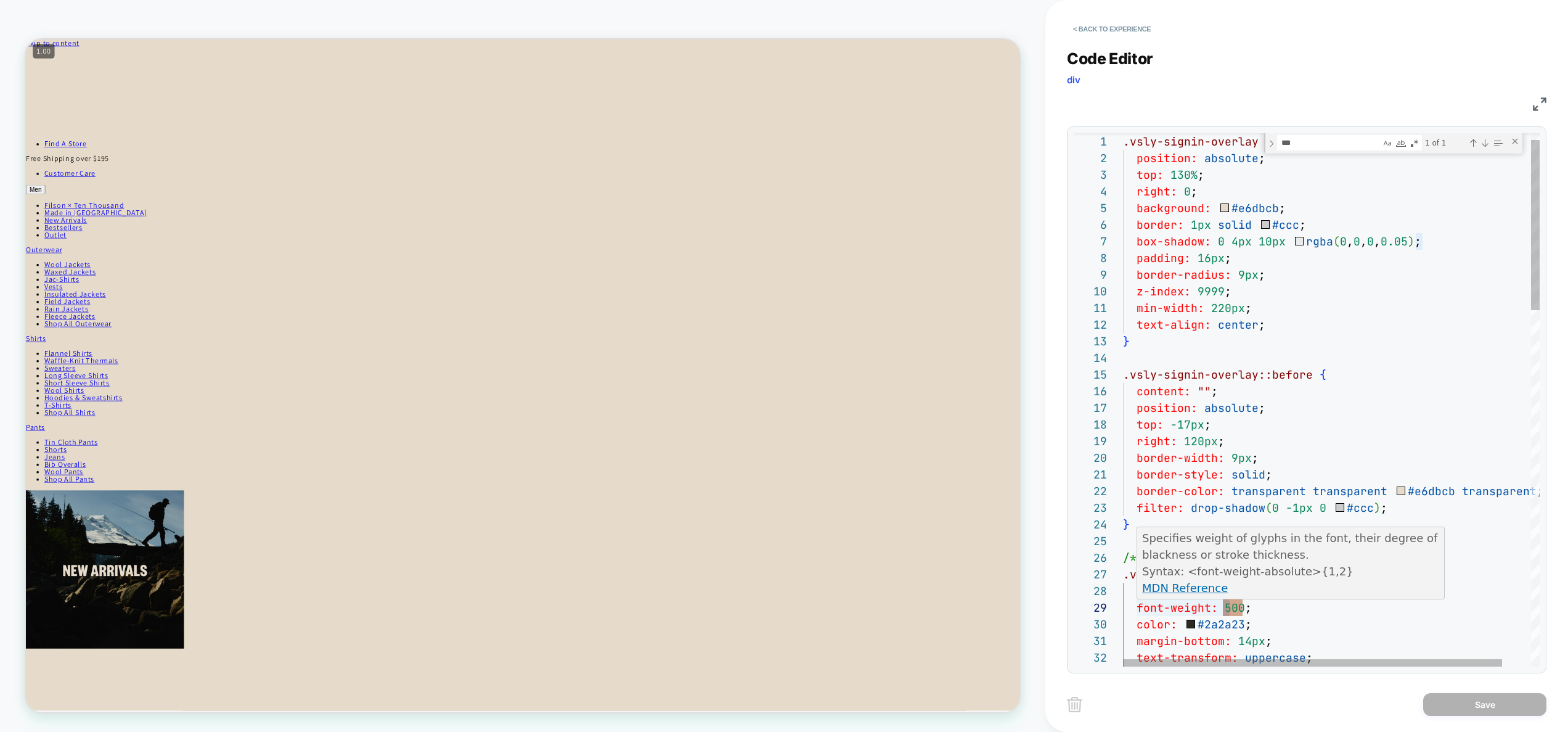
scroll to position [133, 107]
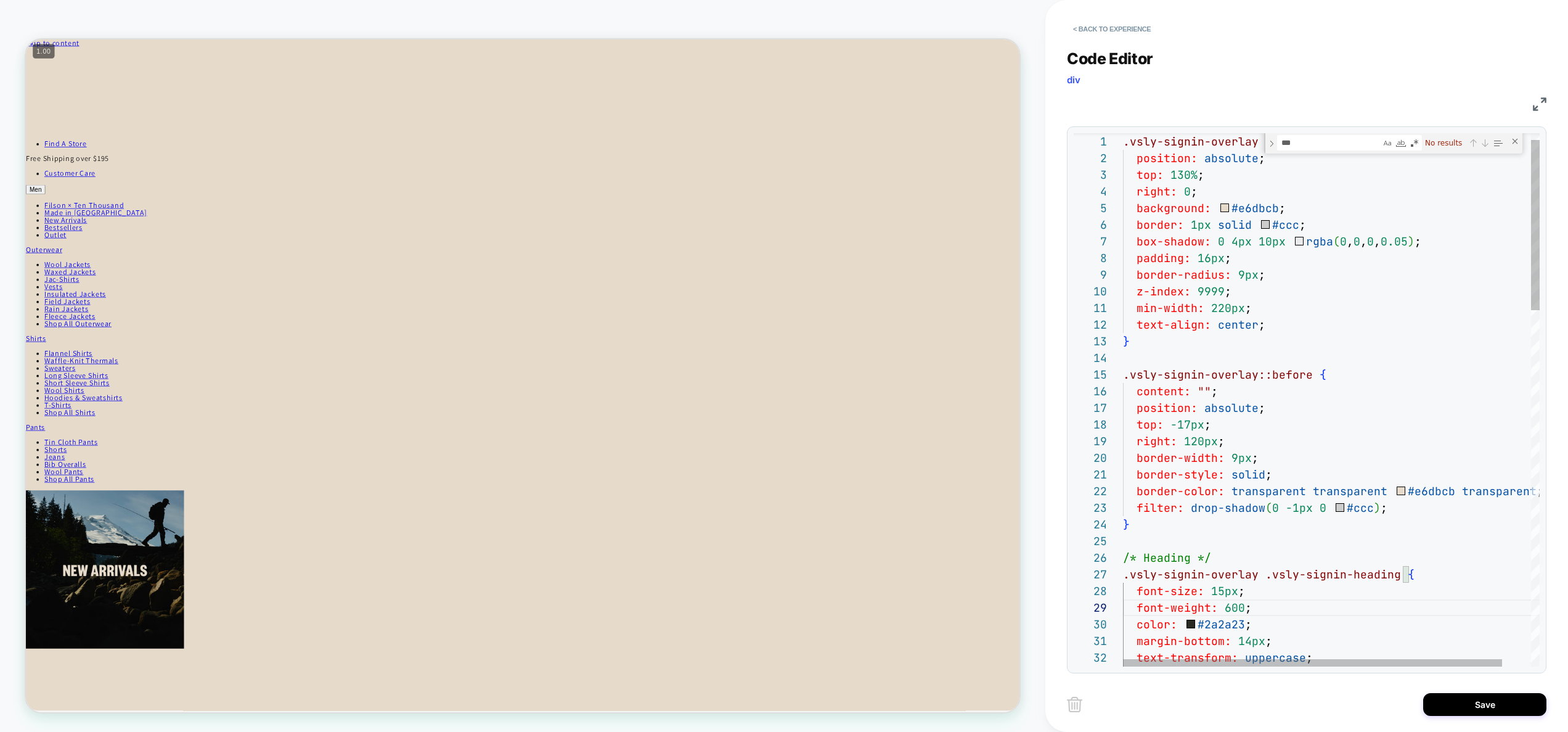
drag, startPoint x: 1234, startPoint y: 546, endPoint x: 1229, endPoint y: 553, distance: 8.6
type textarea "**********"
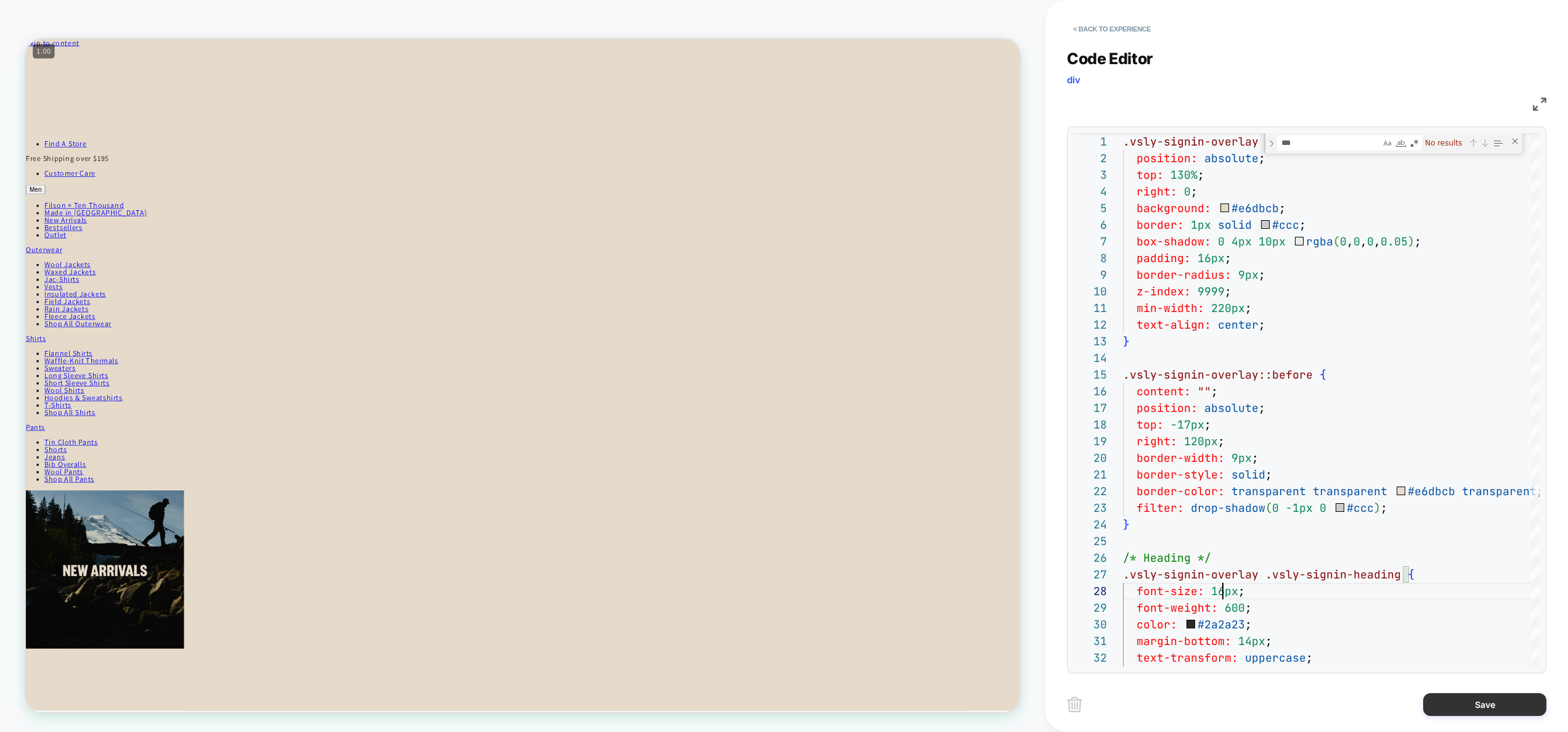
click at [1438, 702] on button "Save" at bounding box center [1485, 704] width 123 height 23
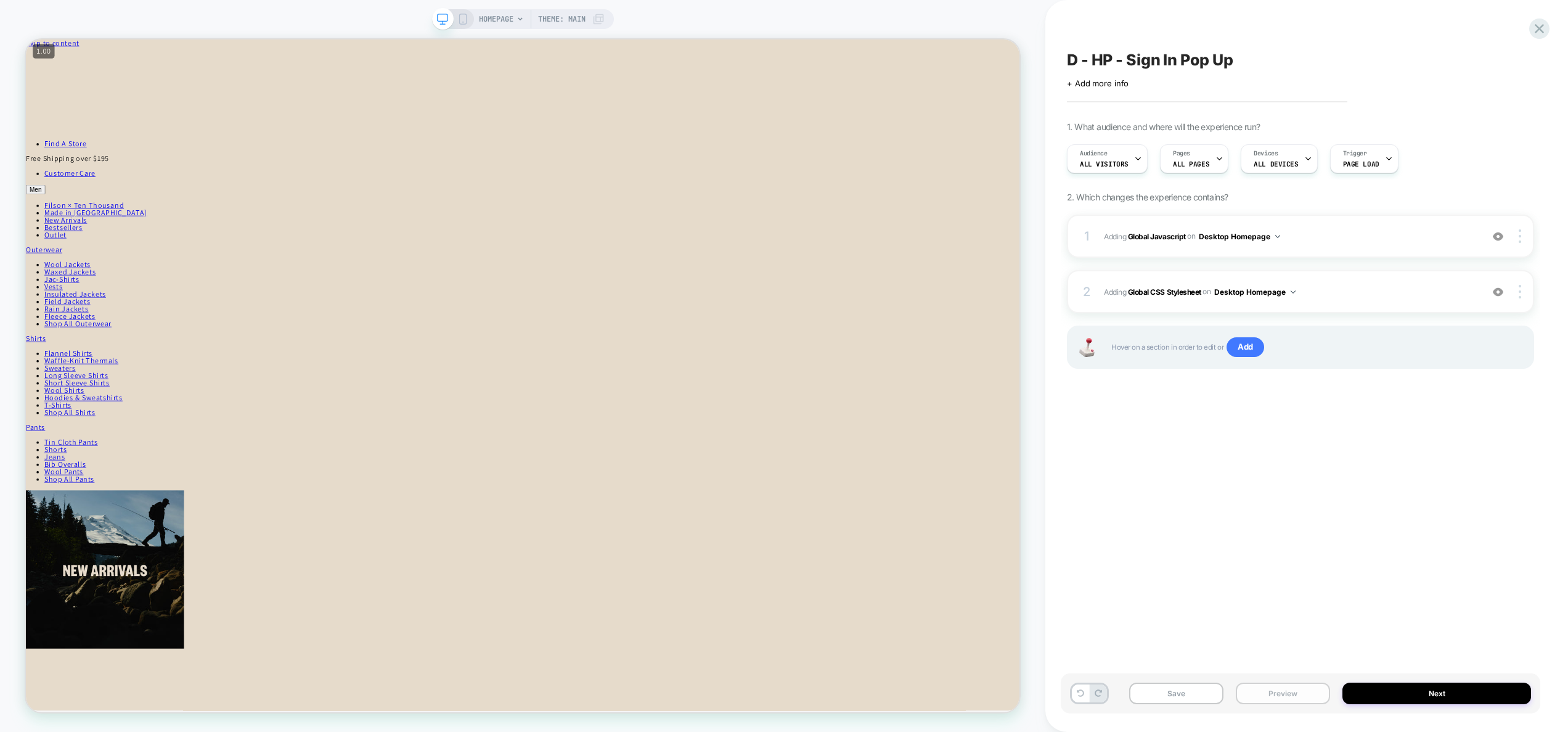
click at [1258, 697] on button "Preview" at bounding box center [1284, 692] width 95 height 21
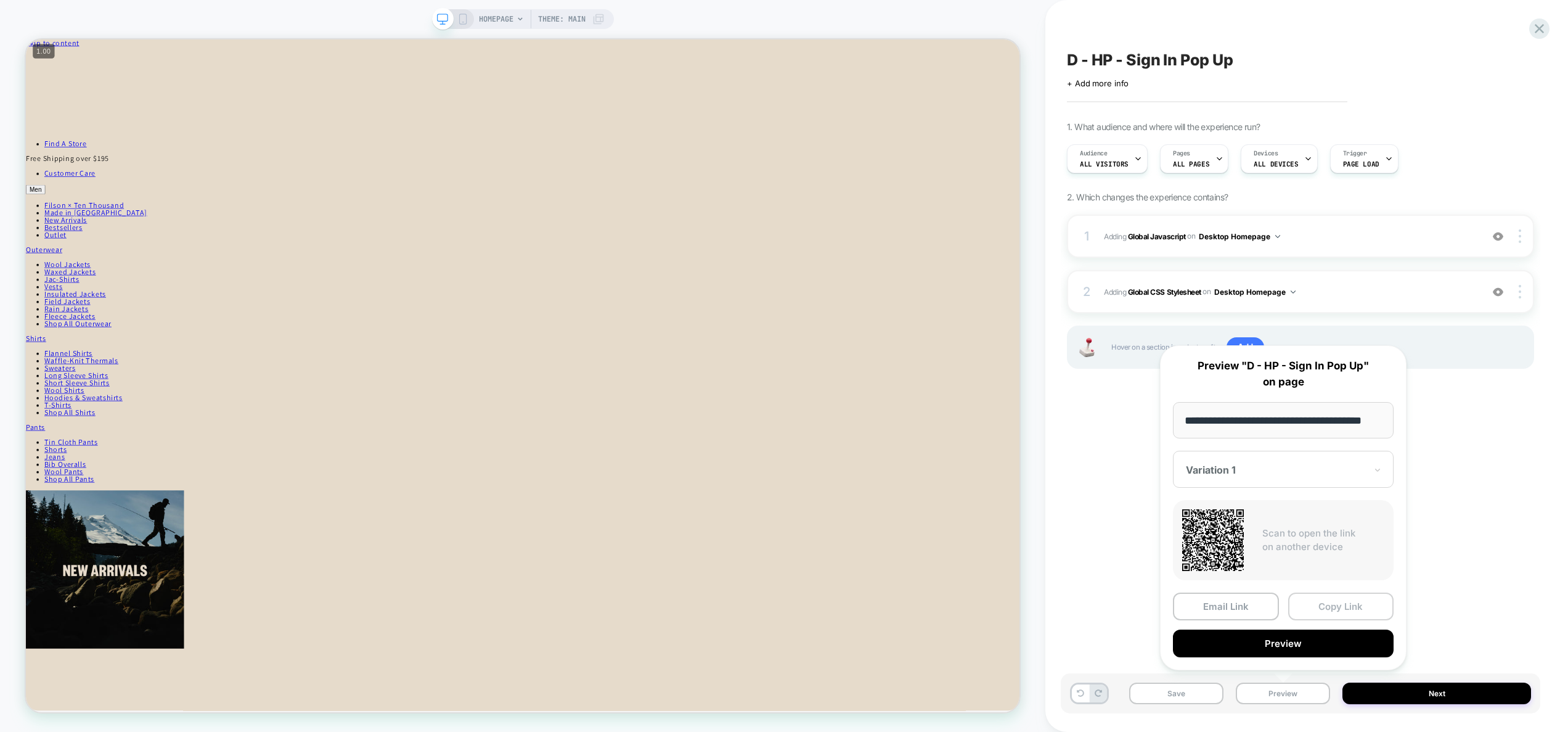
scroll to position [0, 0]
drag, startPoint x: 1323, startPoint y: 605, endPoint x: 1348, endPoint y: 578, distance: 36.8
click at [1323, 604] on button "Copy Link" at bounding box center [1341, 607] width 106 height 27
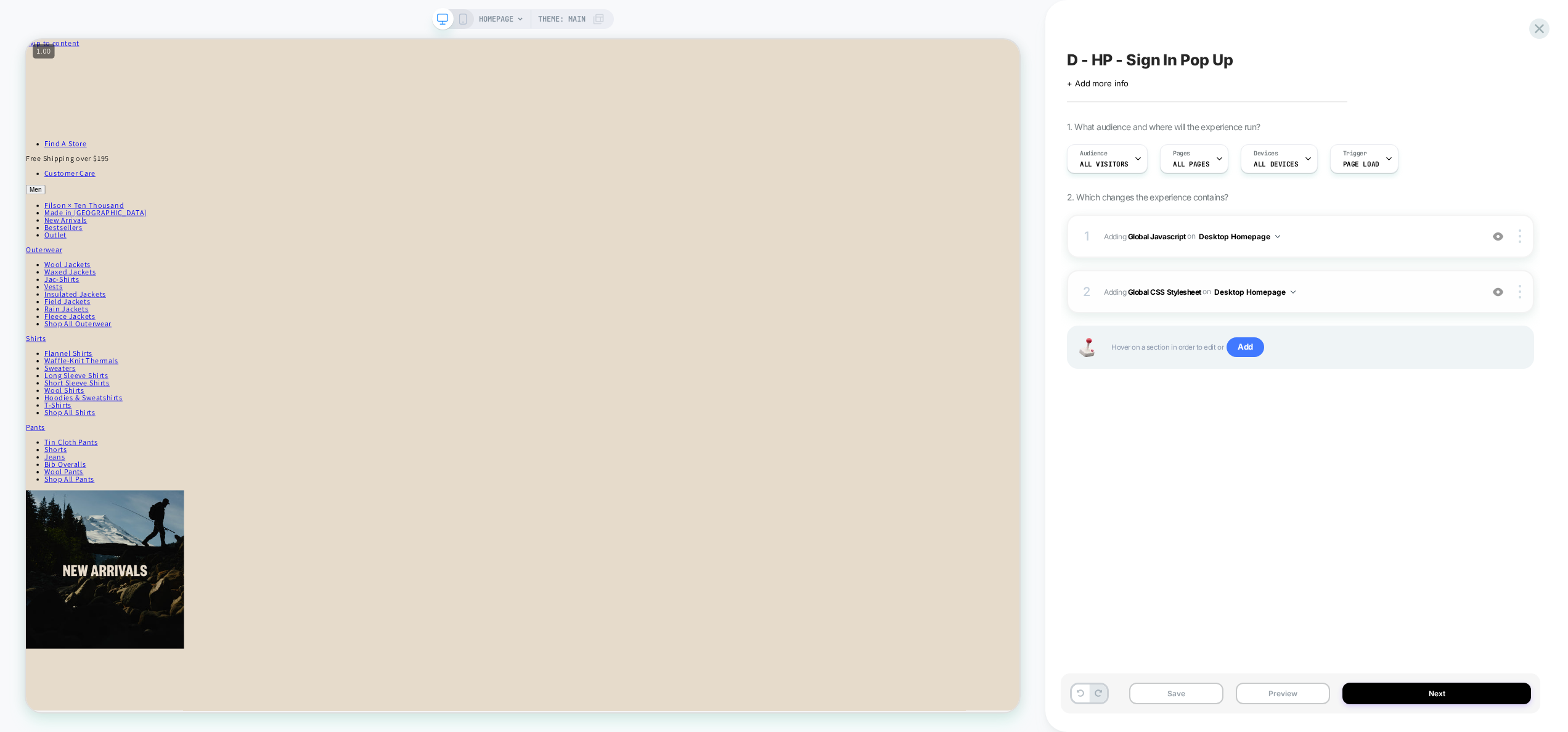
click at [1332, 292] on span "Adding Global CSS Stylesheet on Desktop Homepage" at bounding box center [1290, 292] width 372 height 15
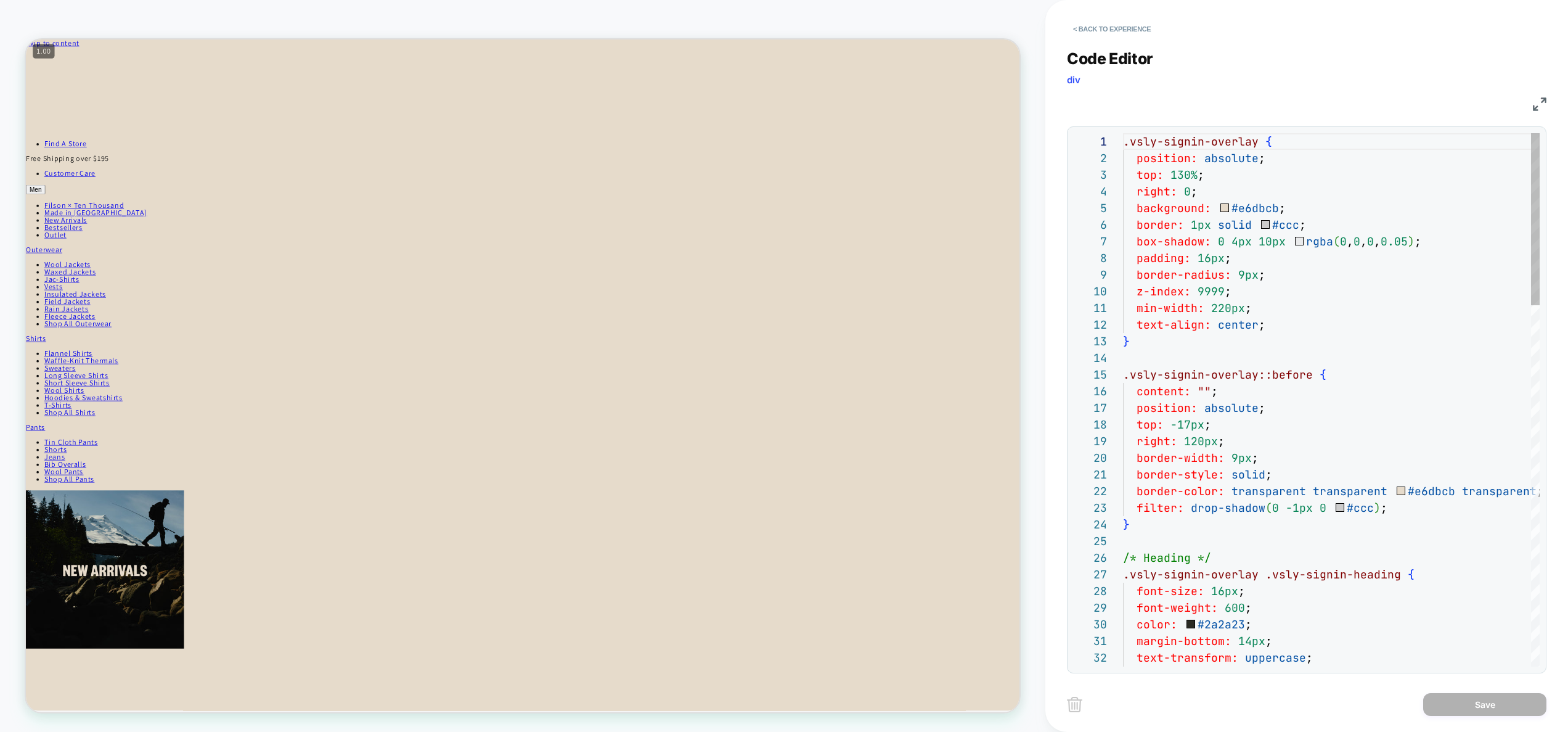
scroll to position [167, 0]
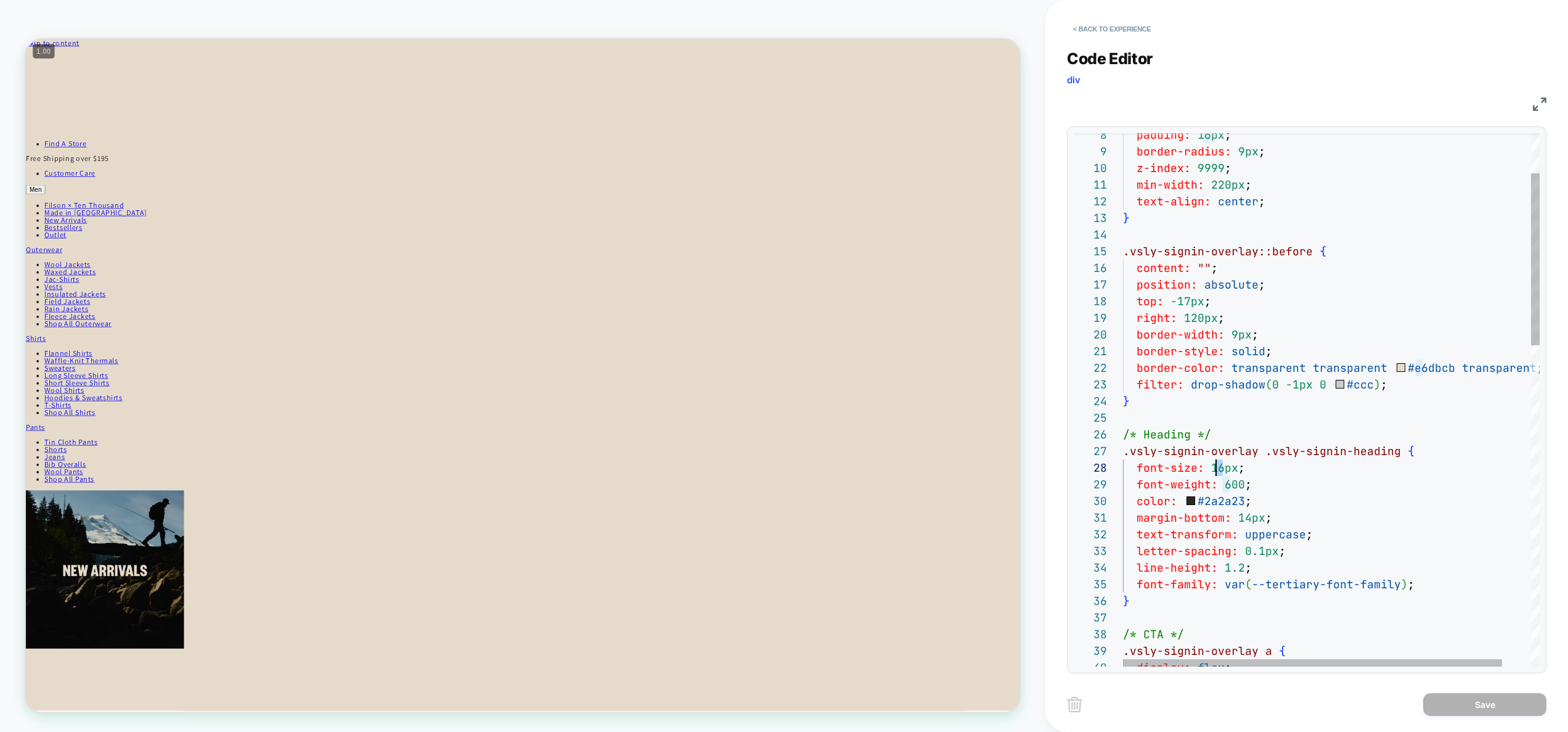
drag, startPoint x: 1221, startPoint y: 467, endPoint x: 1221, endPoint y: 474, distance: 7.0
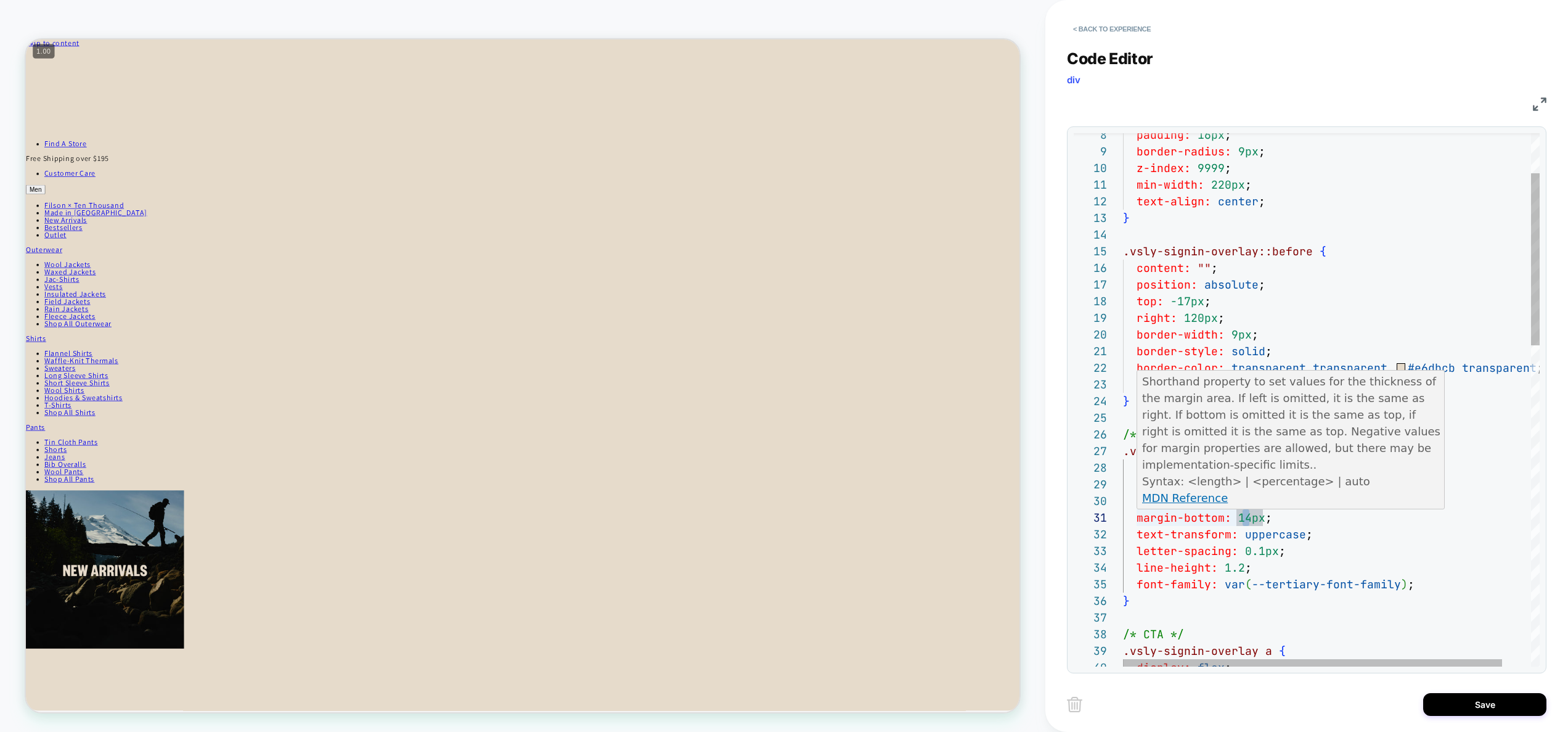
scroll to position [0, 126]
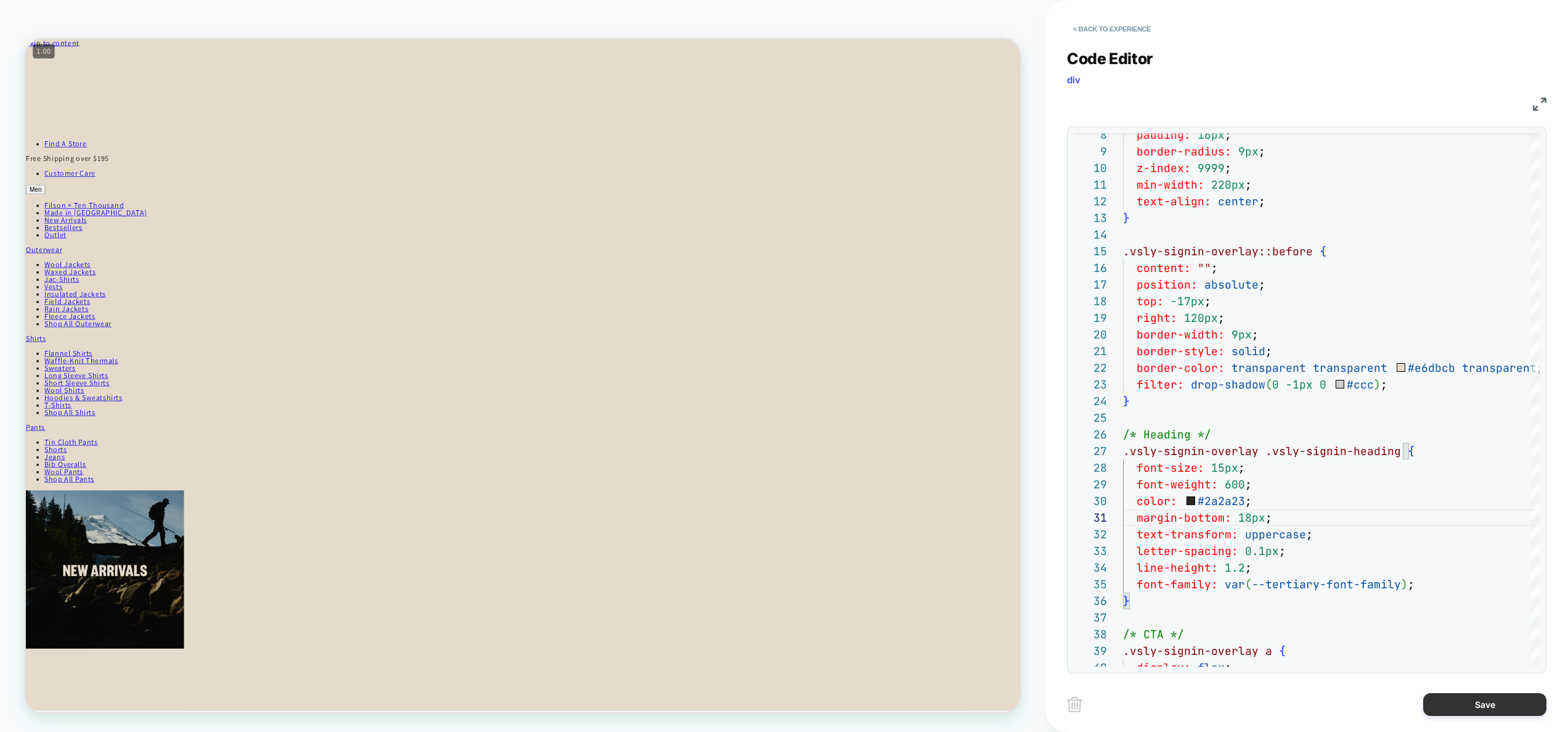
type textarea "**********"
click at [1486, 706] on button "Save" at bounding box center [1485, 704] width 123 height 23
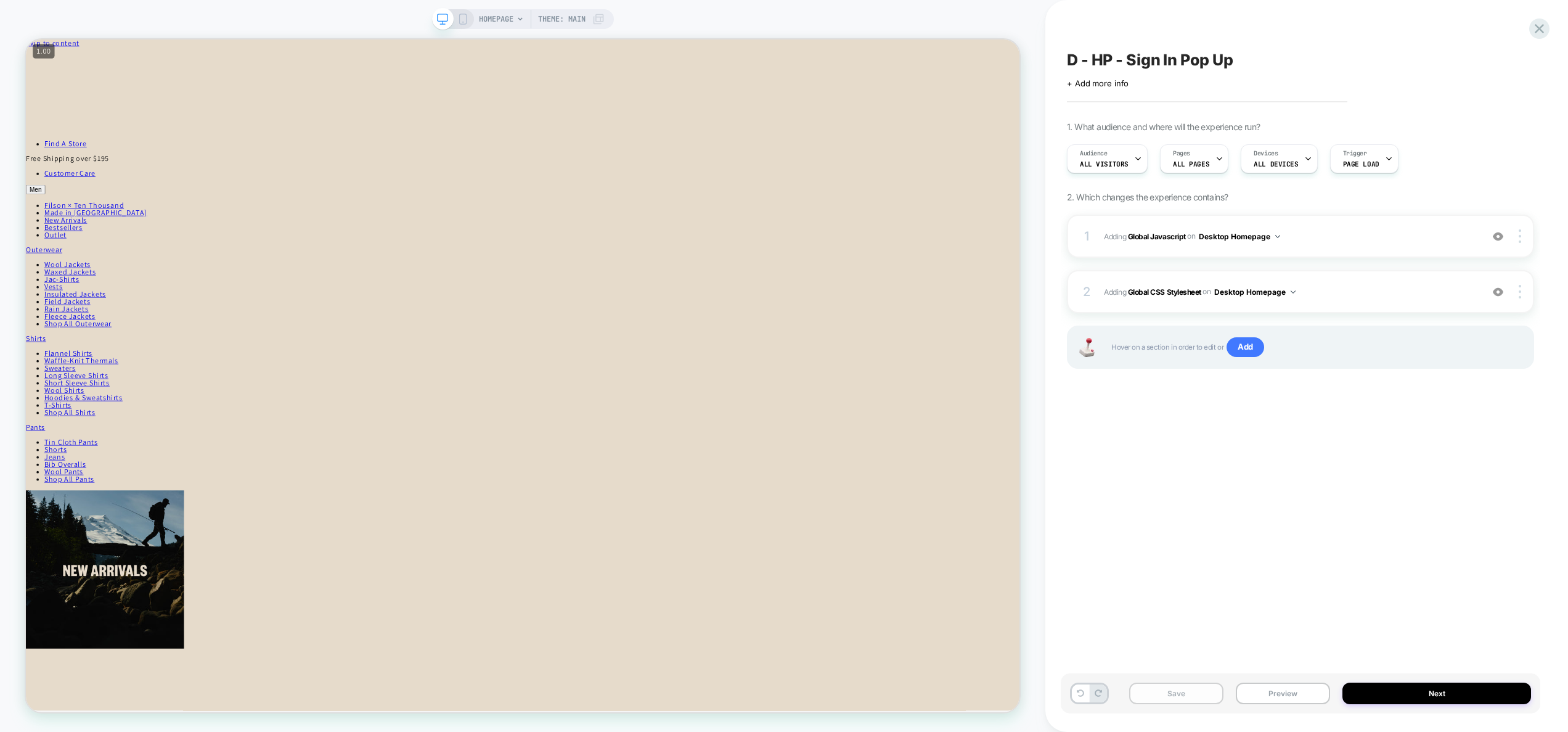
drag, startPoint x: 1194, startPoint y: 693, endPoint x: 1236, endPoint y: 694, distance: 42.0
click at [1194, 694] on button "Save" at bounding box center [1176, 692] width 95 height 21
click at [1258, 693] on button "Preview" at bounding box center [1284, 692] width 95 height 21
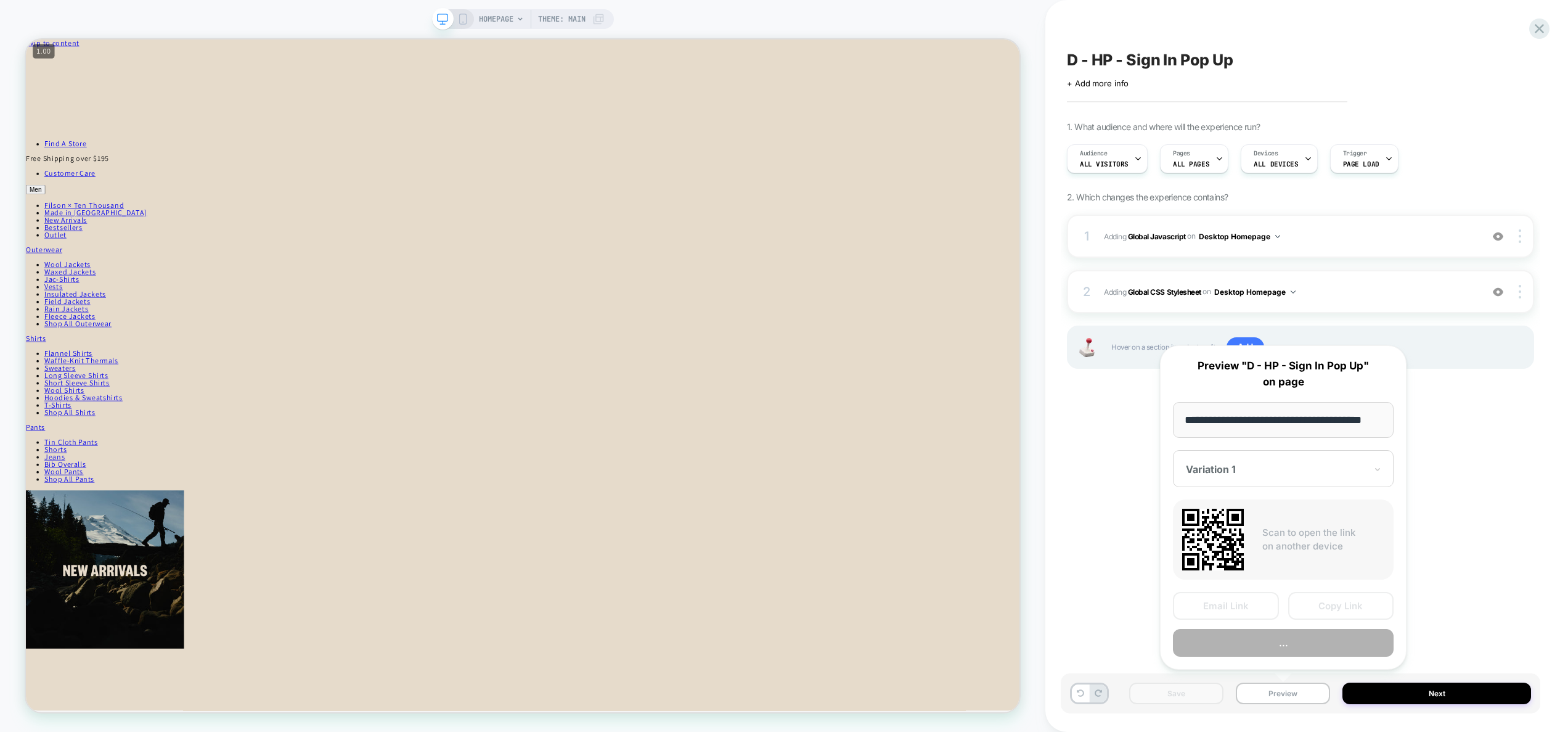
scroll to position [0, 19]
click at [1321, 607] on button "Copy Link" at bounding box center [1341, 607] width 106 height 27
